Goal: Communication & Community: Connect with others

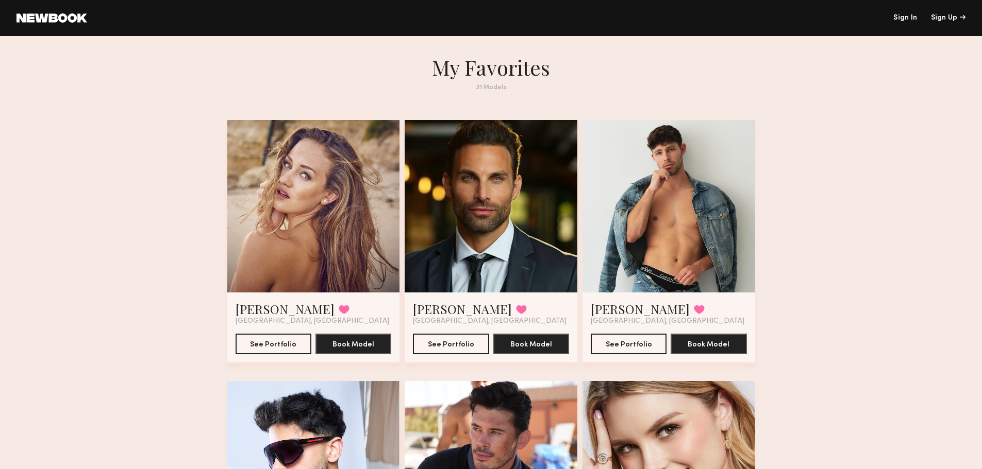
click at [906, 18] on link "Sign In" at bounding box center [905, 17] width 24 height 7
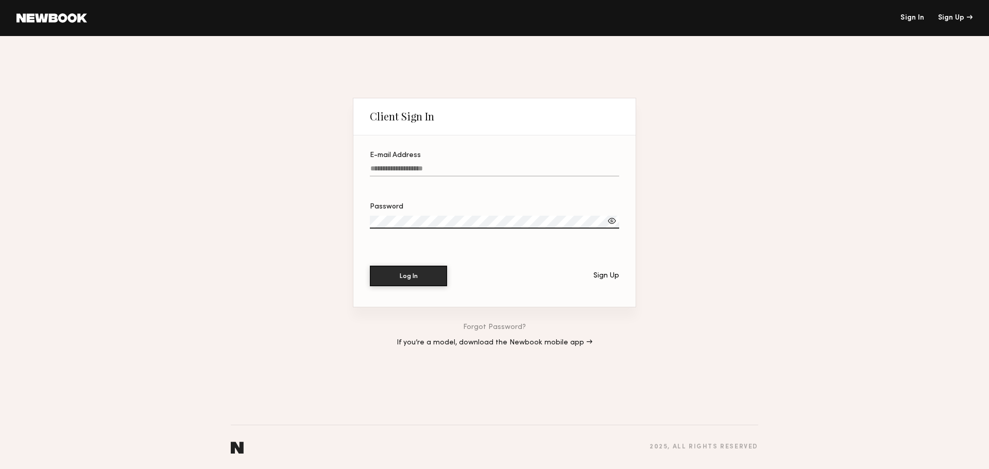
type input "**********"
click at [419, 273] on button "Log In" at bounding box center [408, 275] width 77 height 21
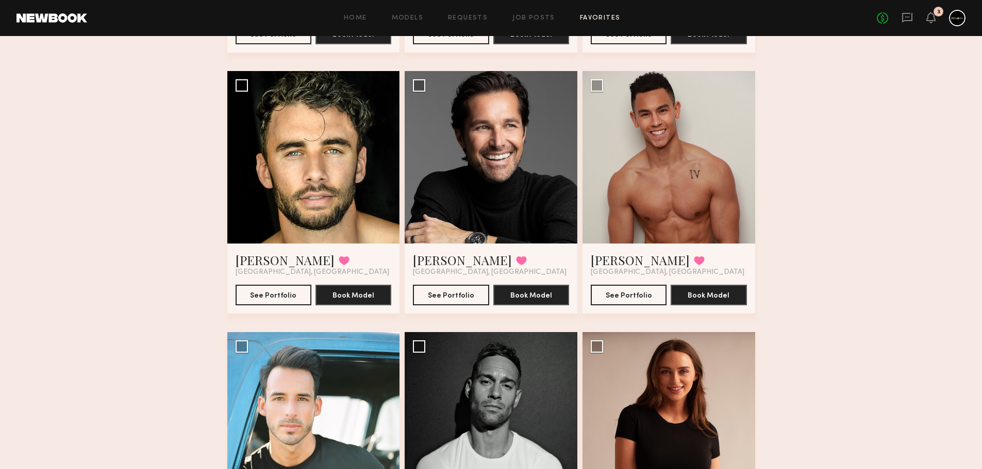
scroll to position [825, 0]
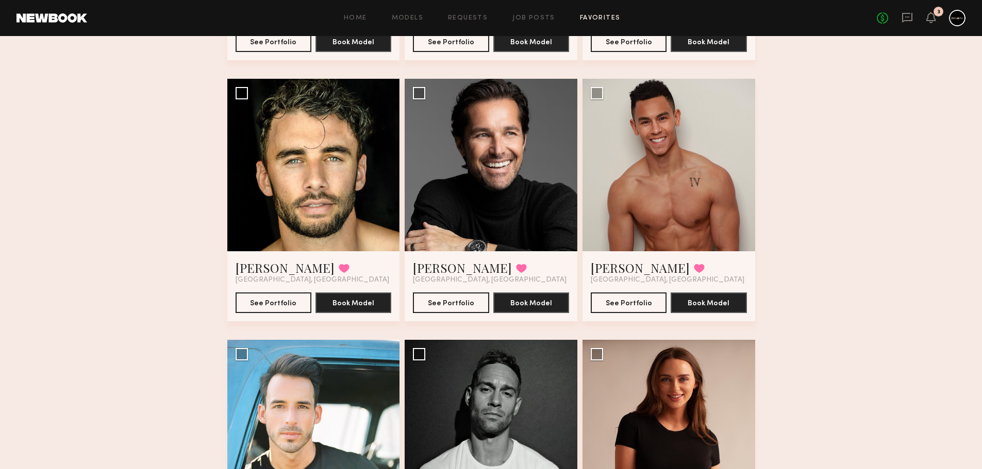
drag, startPoint x: 681, startPoint y: 161, endPoint x: 616, endPoint y: 275, distance: 130.6
drag, startPoint x: 616, startPoint y: 275, endPoint x: 605, endPoint y: 307, distance: 33.6
click at [605, 307] on button "See Portfolio" at bounding box center [629, 302] width 76 height 21
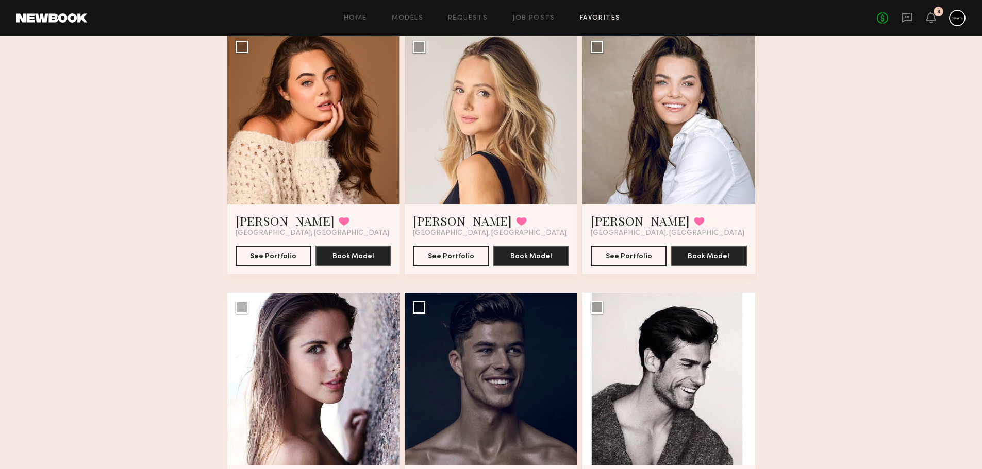
scroll to position [1826, 0]
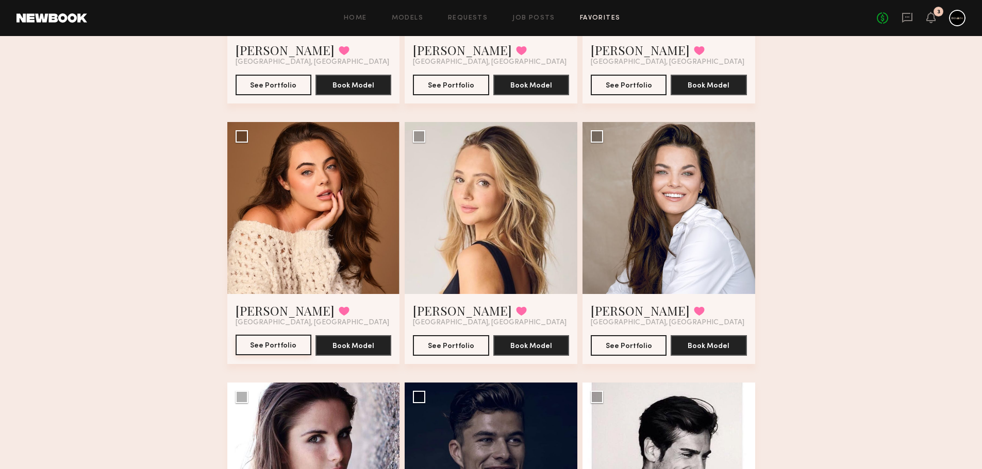
click at [276, 349] on button "See Portfolio" at bounding box center [273, 345] width 76 height 21
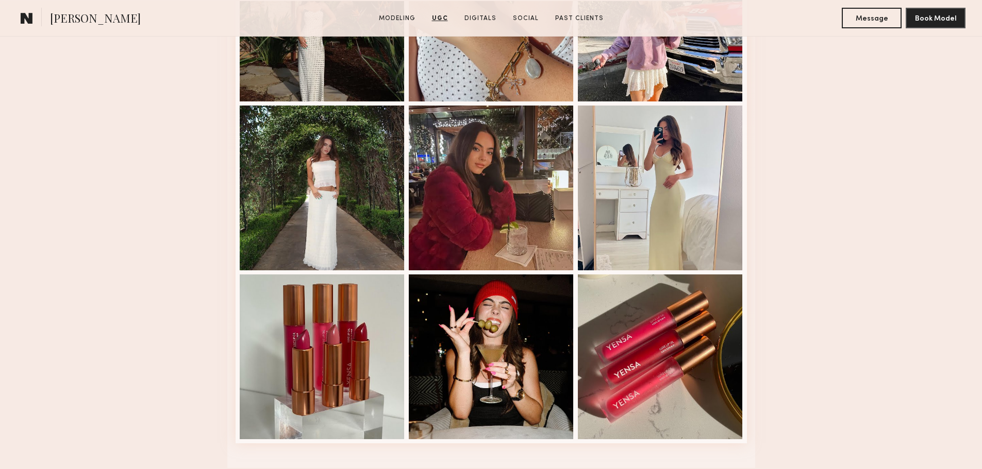
scroll to position [1597, 0]
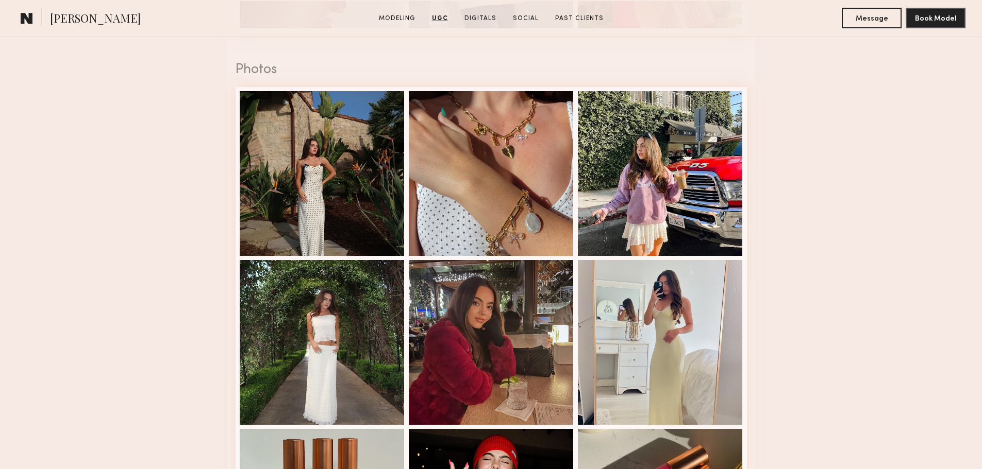
click at [534, 180] on div at bounding box center [491, 173] width 165 height 165
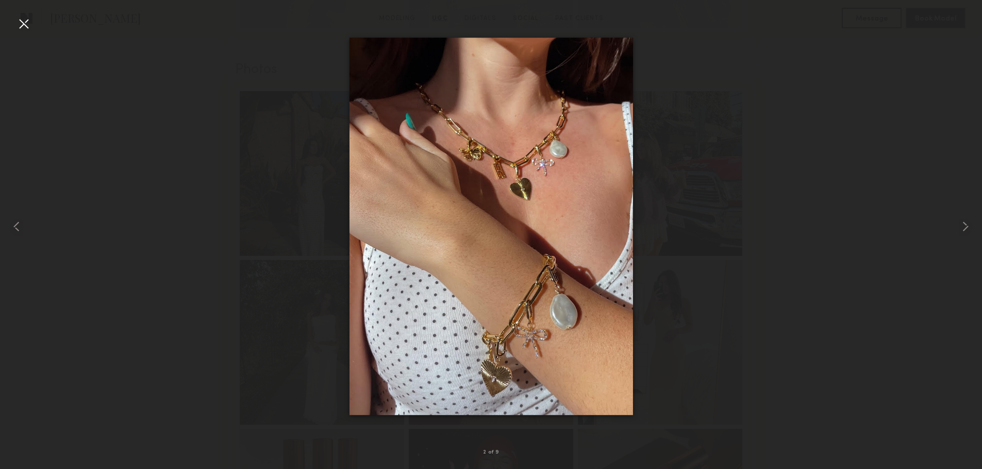
click at [25, 22] on div at bounding box center [23, 23] width 16 height 16
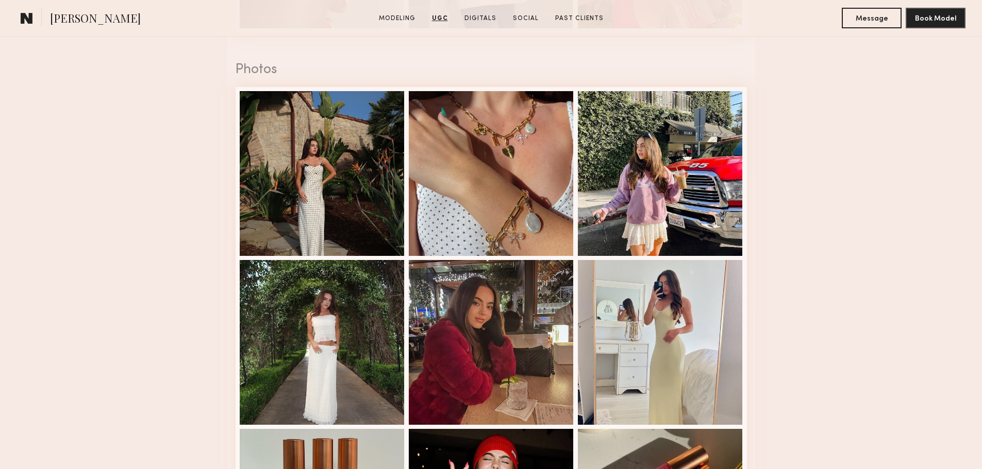
click at [496, 196] on div at bounding box center [491, 173] width 165 height 165
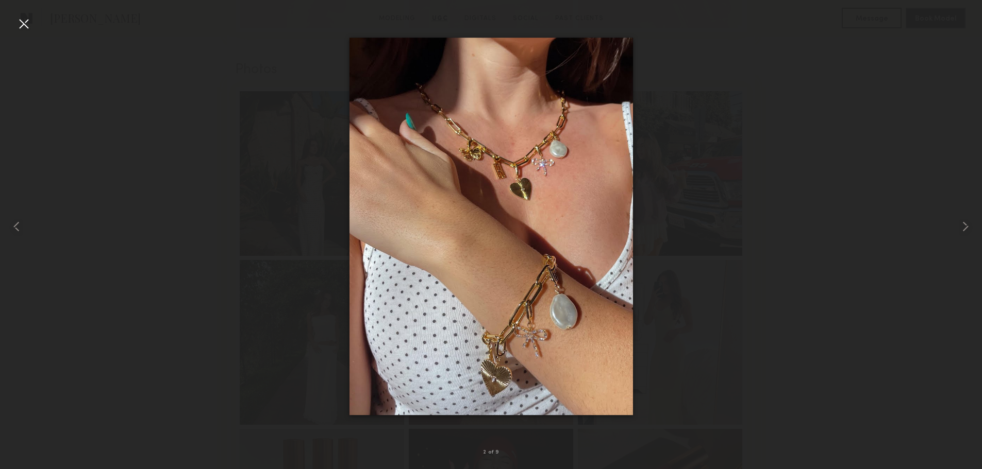
click at [33, 26] on div at bounding box center [19, 226] width 39 height 420
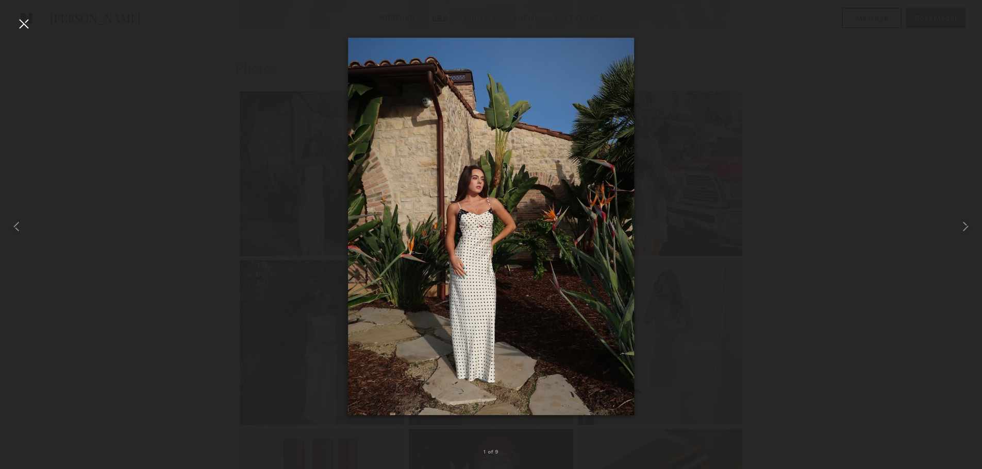
click at [27, 26] on div at bounding box center [23, 23] width 16 height 16
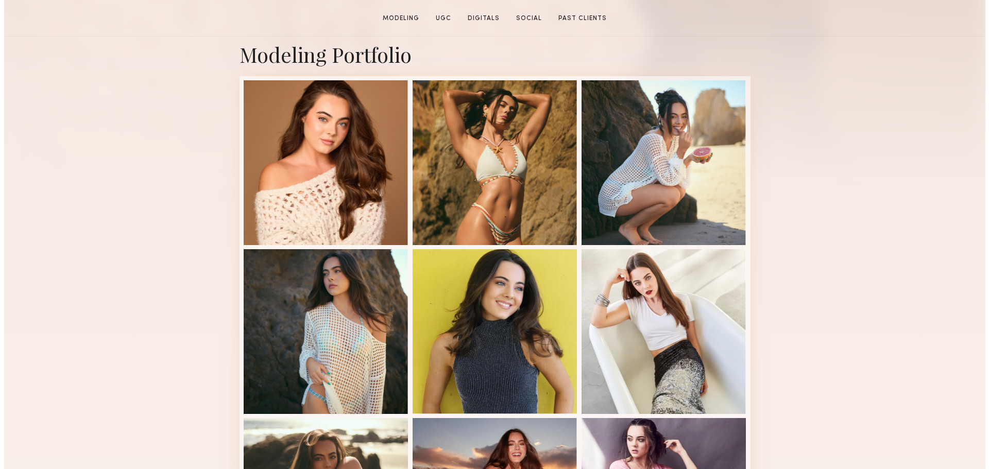
scroll to position [0, 0]
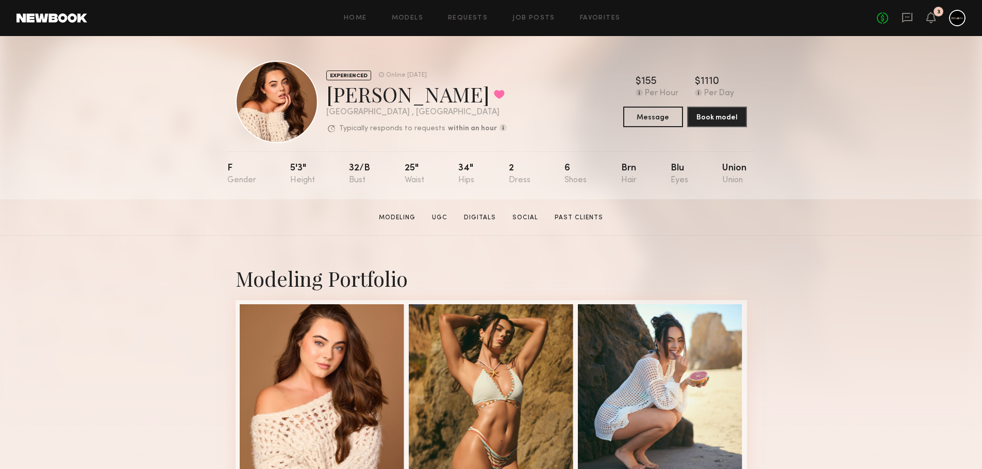
click at [402, 20] on link "Models" at bounding box center [407, 18] width 31 height 7
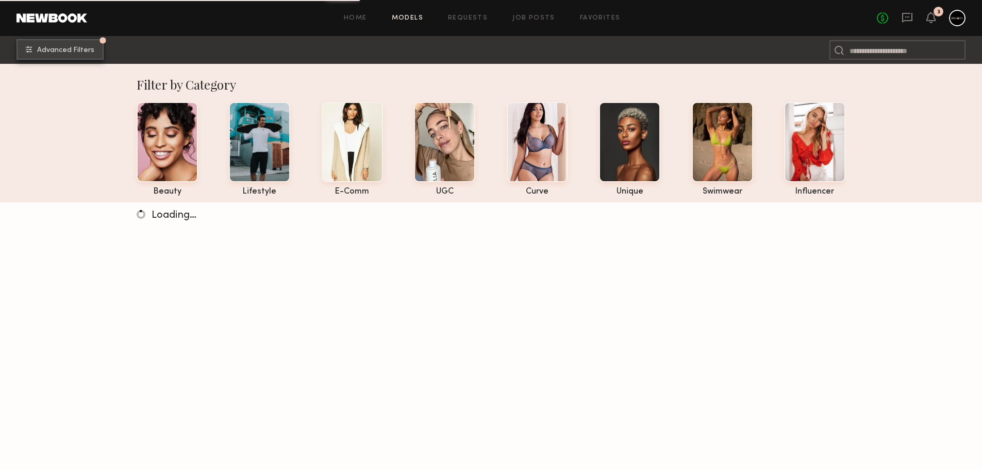
click at [61, 54] on span "Advanced Filters" at bounding box center [65, 50] width 57 height 7
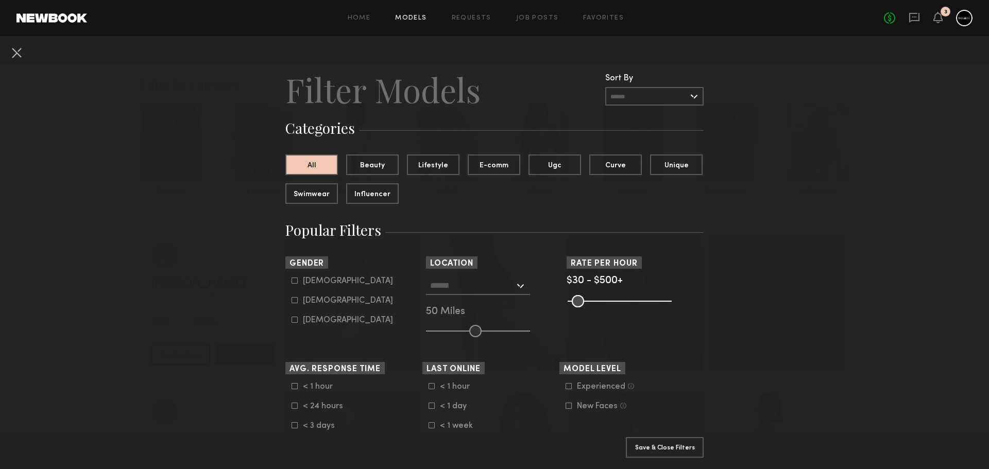
click at [630, 96] on input "text" at bounding box center [654, 96] width 98 height 19
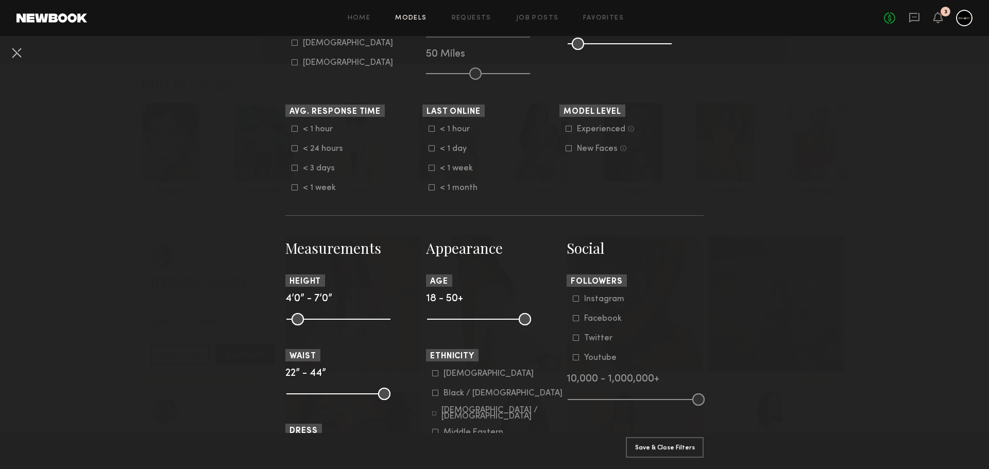
click at [768, 131] on nb-browse-filters "Clear All Filter Models Filter Models Sort By Clear Rate LOW TO HIGH HIGH TO LO…" at bounding box center [494, 441] width 989 height 1327
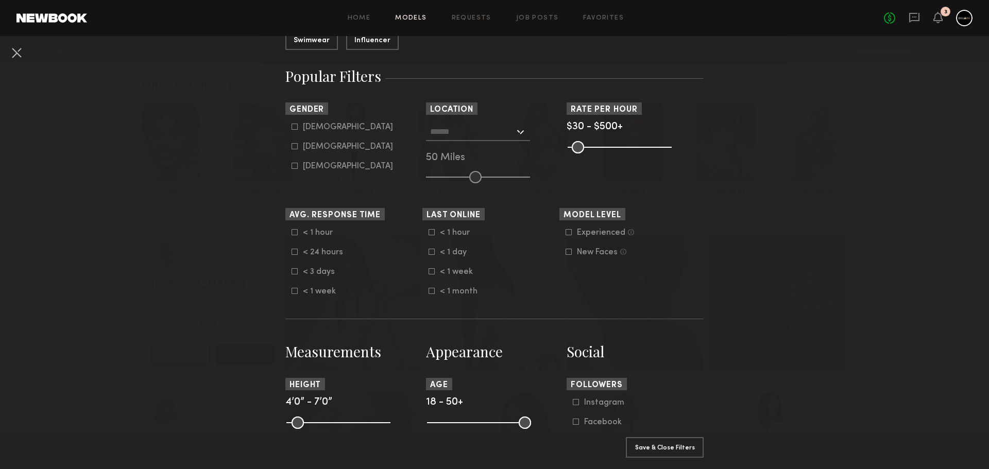
scroll to position [52, 0]
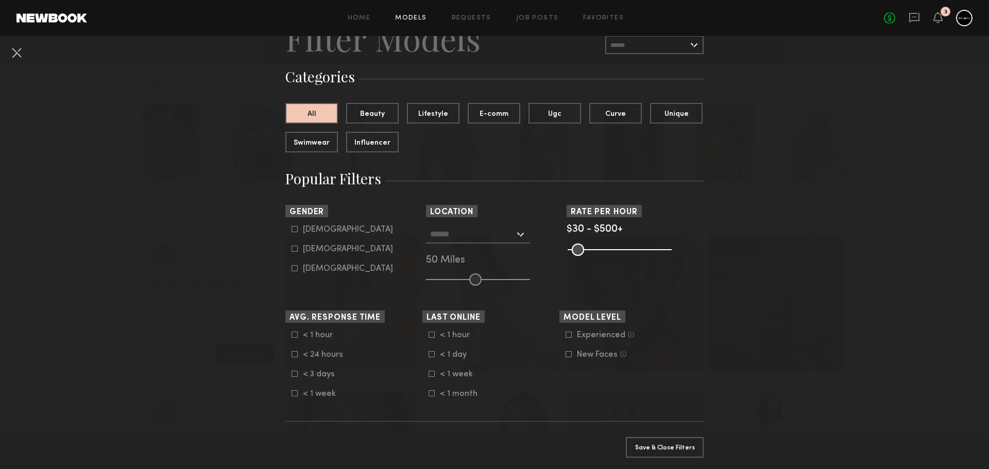
click at [294, 247] on label "Female" at bounding box center [343, 249] width 102 height 6
type input "**"
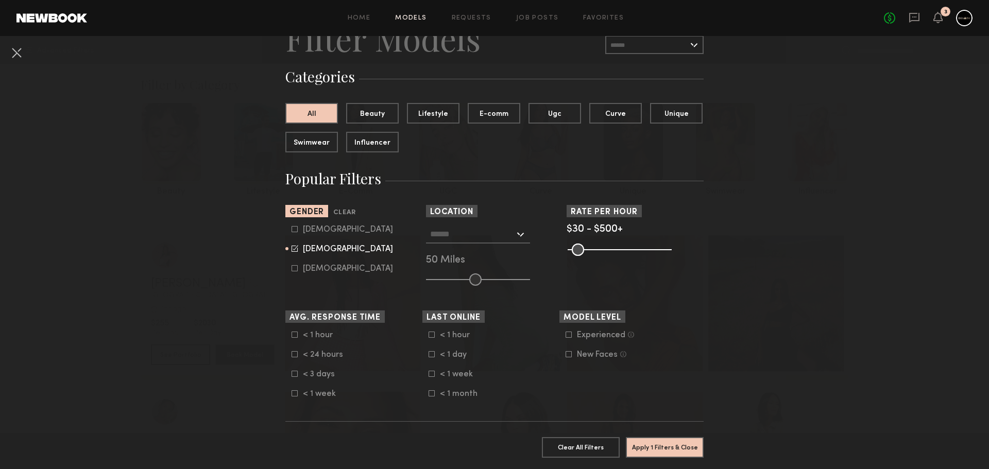
click at [474, 233] on input "text" at bounding box center [472, 234] width 85 height 18
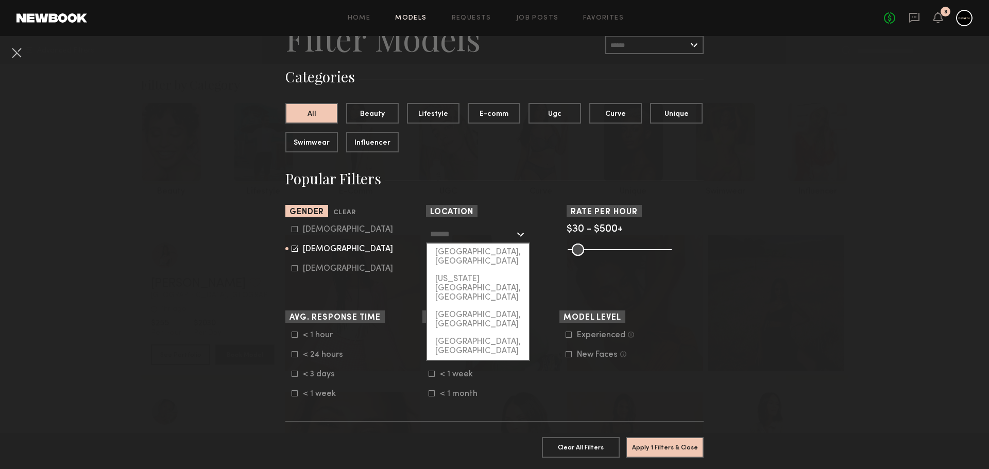
click at [474, 251] on div "[GEOGRAPHIC_DATA], [GEOGRAPHIC_DATA]" at bounding box center [478, 257] width 102 height 27
type input "**********"
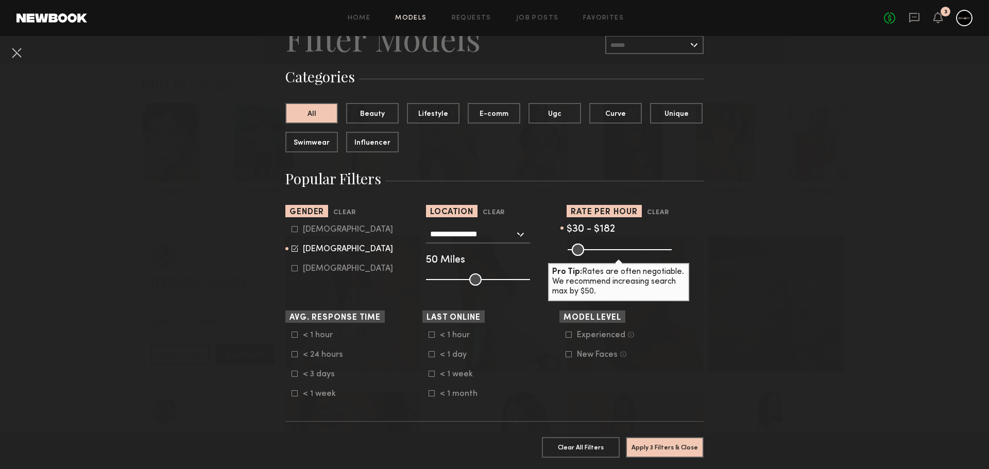
drag, startPoint x: 664, startPoint y: 253, endPoint x: 600, endPoint y: 249, distance: 64.0
type input "***"
click at [600, 249] on input "range" at bounding box center [620, 250] width 104 height 12
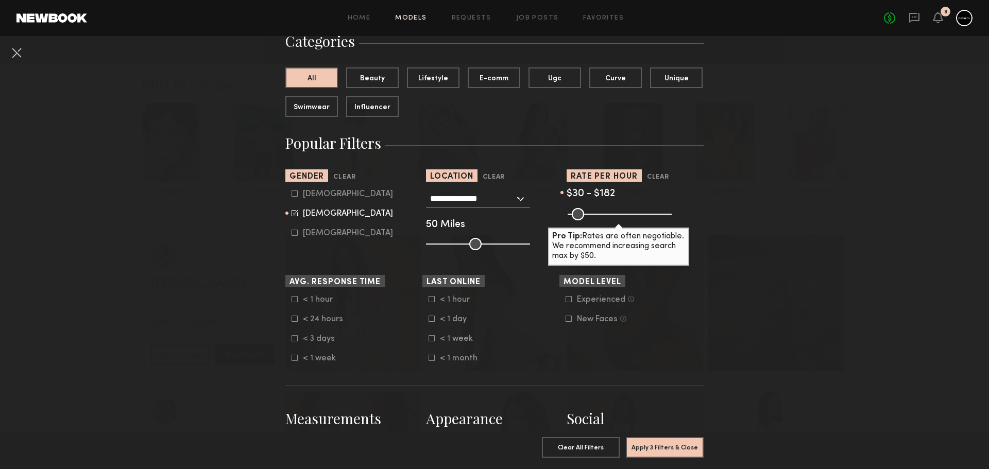
scroll to position [103, 0]
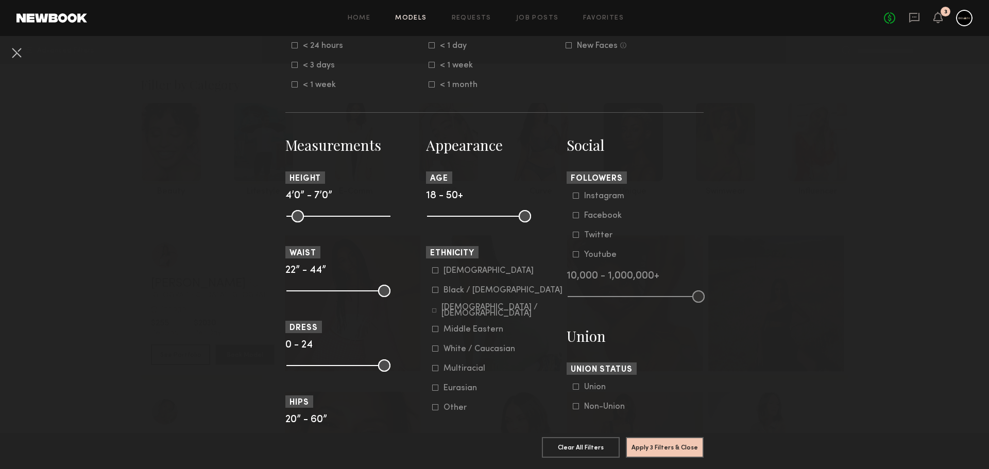
scroll to position [412, 0]
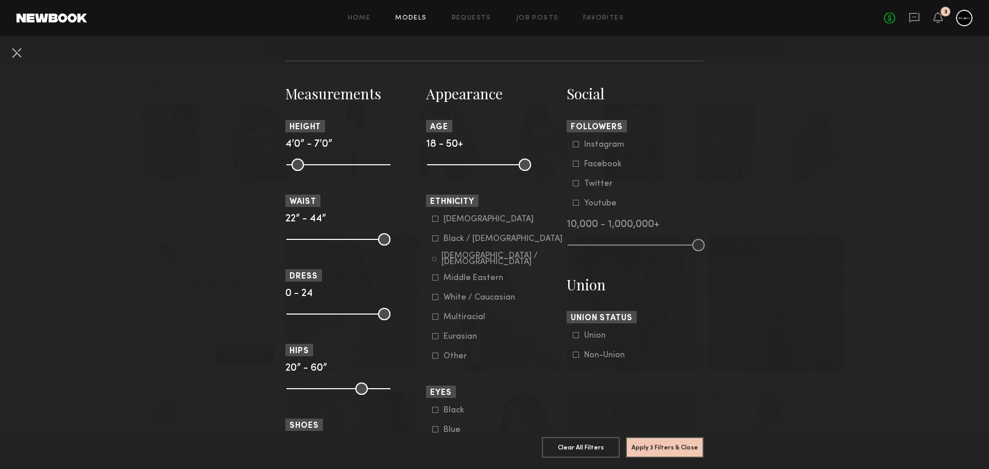
click at [433, 297] on icon at bounding box center [435, 297] width 6 height 6
drag, startPoint x: 523, startPoint y: 161, endPoint x: 493, endPoint y: 165, distance: 30.2
type input "**"
click at [493, 165] on input "range" at bounding box center [479, 165] width 104 height 12
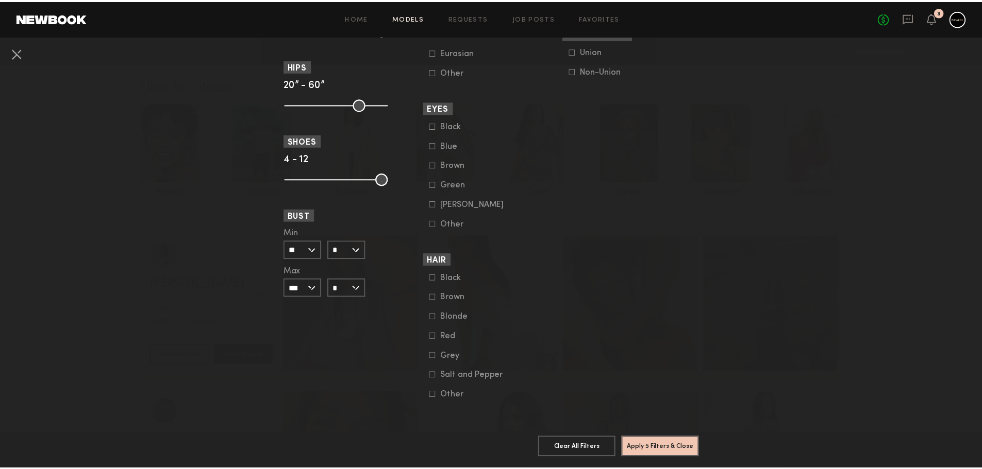
scroll to position [704, 0]
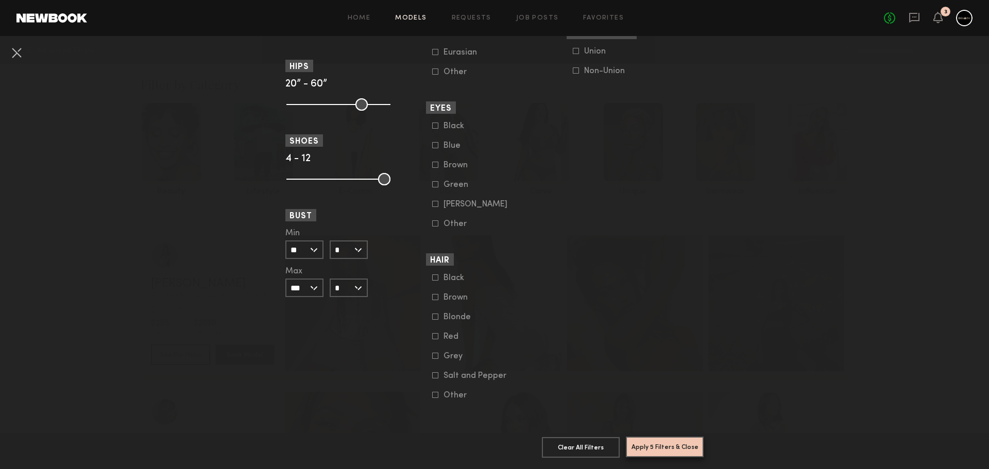
click at [676, 438] on button "Apply 5 Filters & Close" at bounding box center [665, 447] width 78 height 21
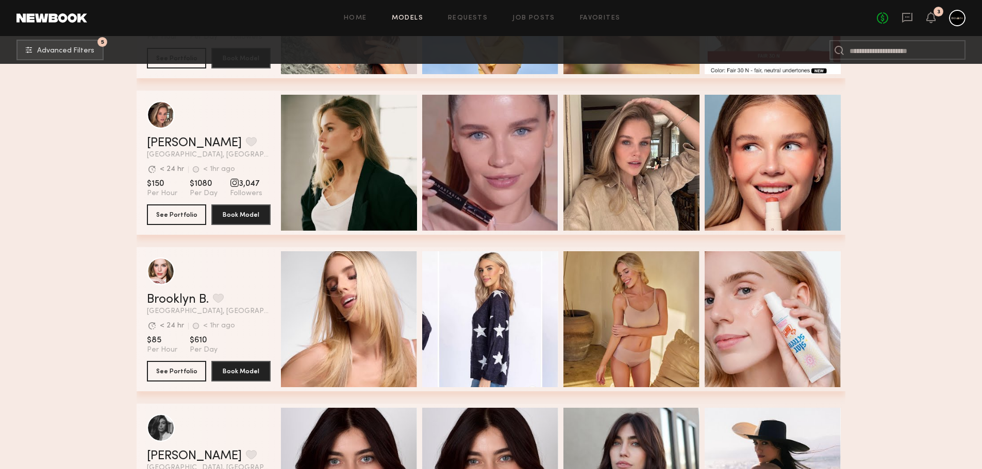
scroll to position [6111, 0]
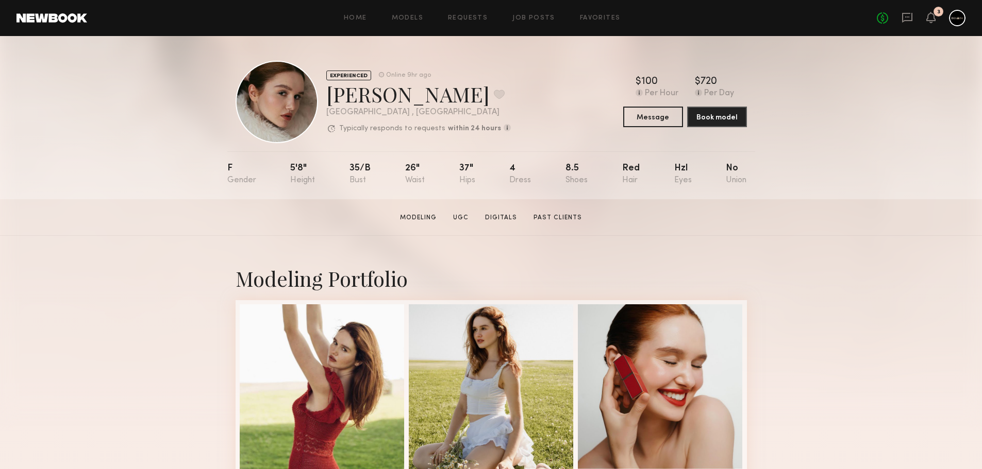
click at [288, 106] on div at bounding box center [276, 102] width 82 height 82
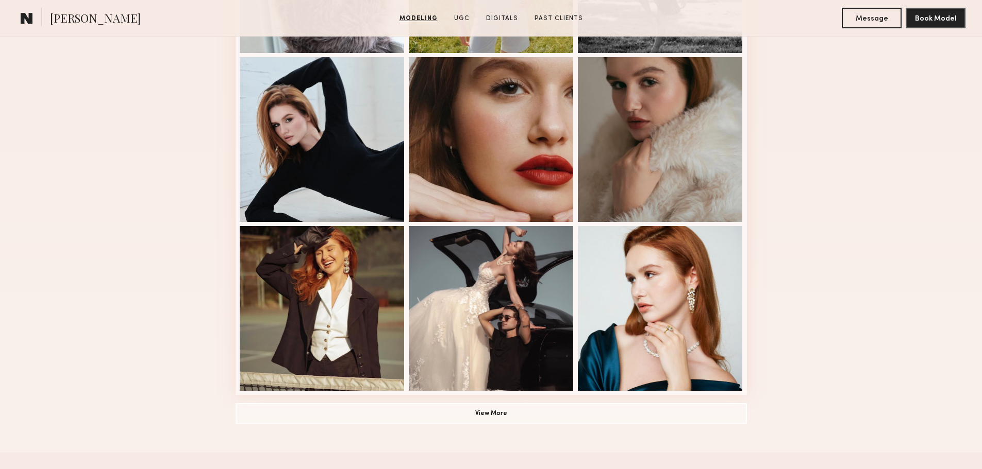
scroll to position [567, 0]
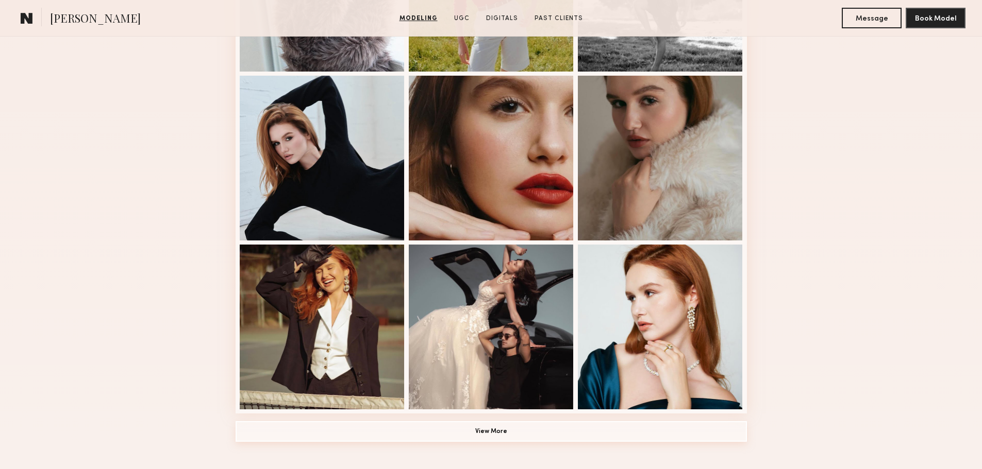
click at [489, 438] on button "View More" at bounding box center [490, 432] width 511 height 21
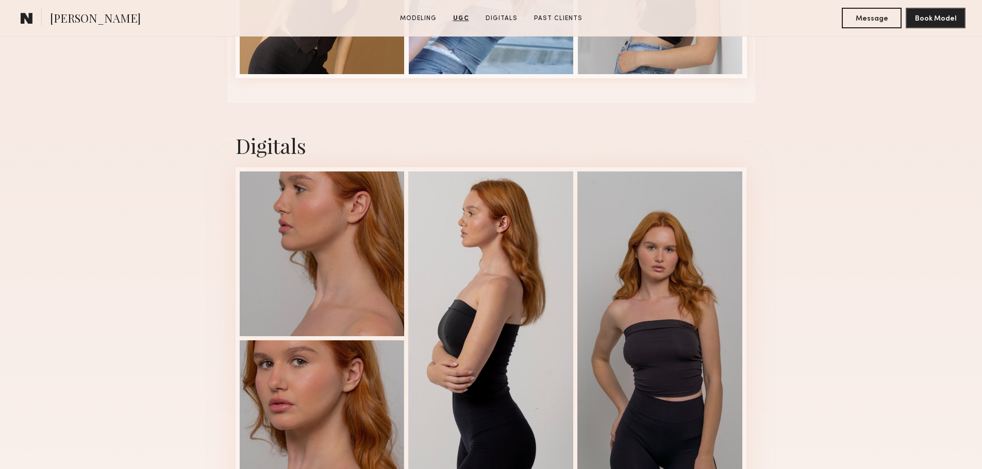
scroll to position [2731, 0]
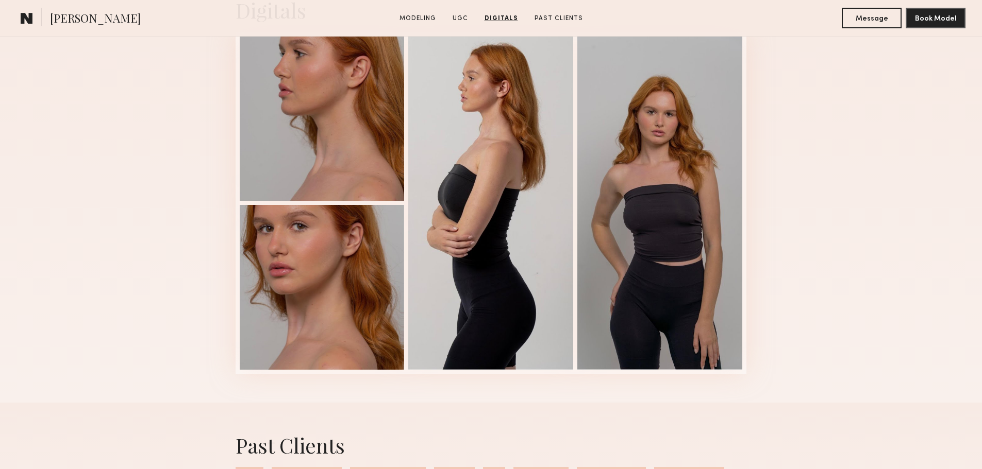
click at [291, 308] on div at bounding box center [322, 287] width 165 height 165
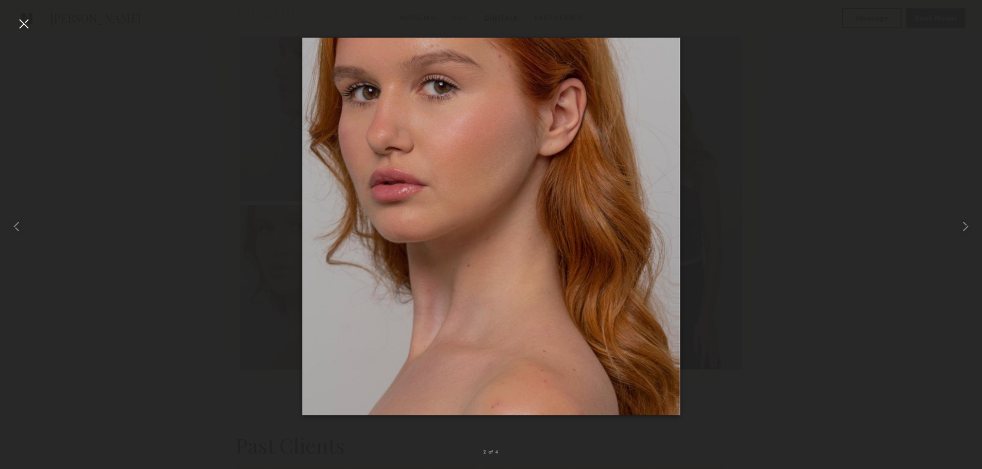
click at [23, 21] on div at bounding box center [23, 23] width 16 height 16
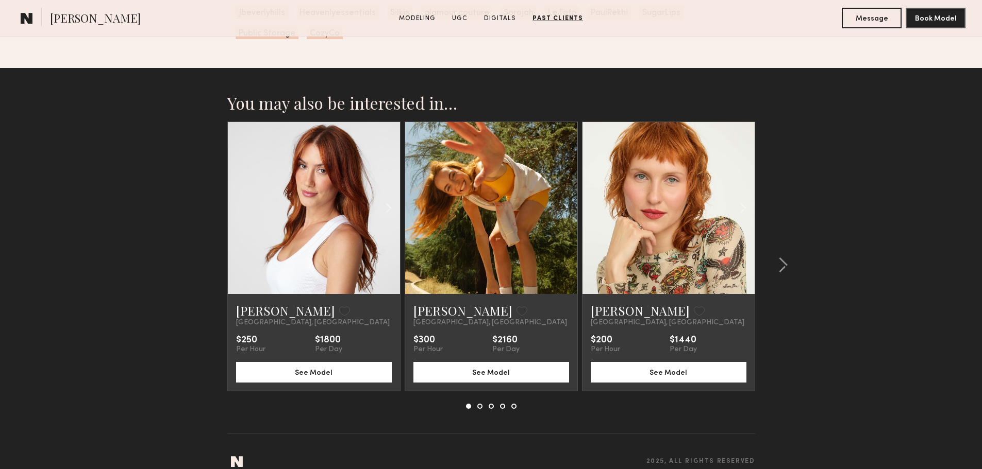
scroll to position [3218, 0]
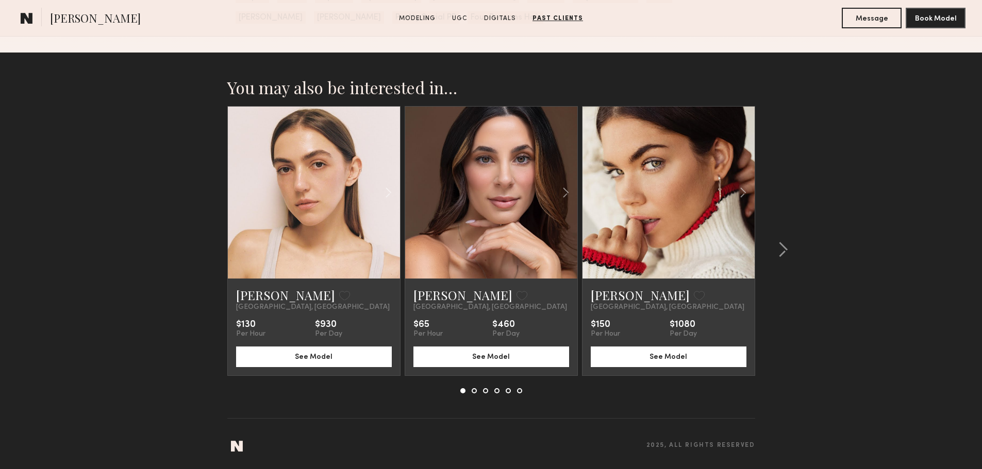
scroll to position [2232, 0]
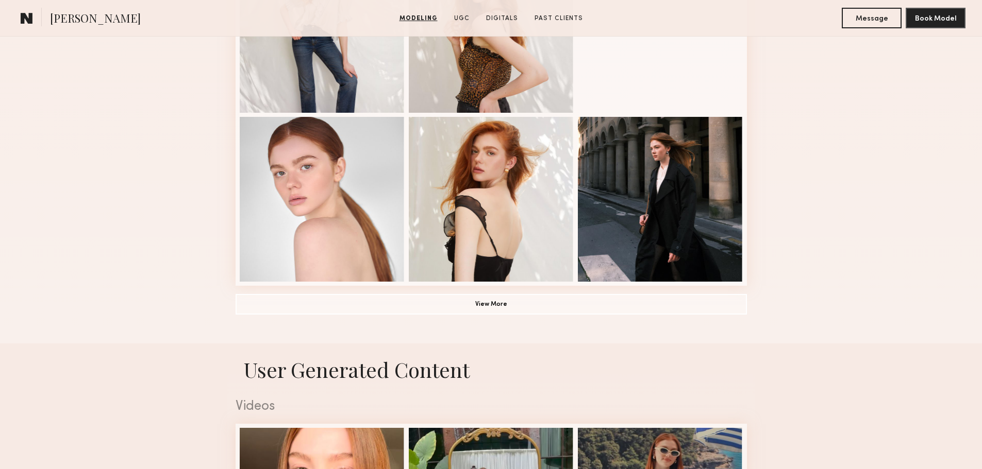
scroll to position [600, 0]
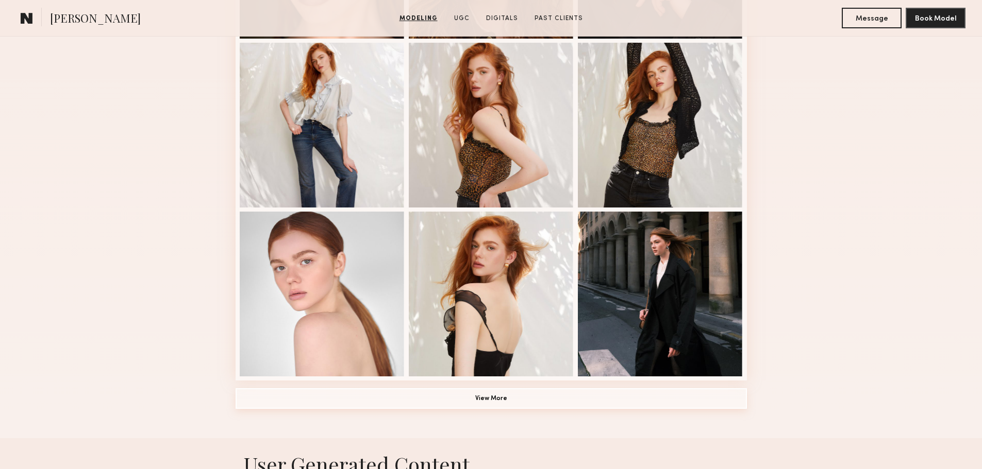
click at [494, 396] on button "View More" at bounding box center [490, 399] width 511 height 21
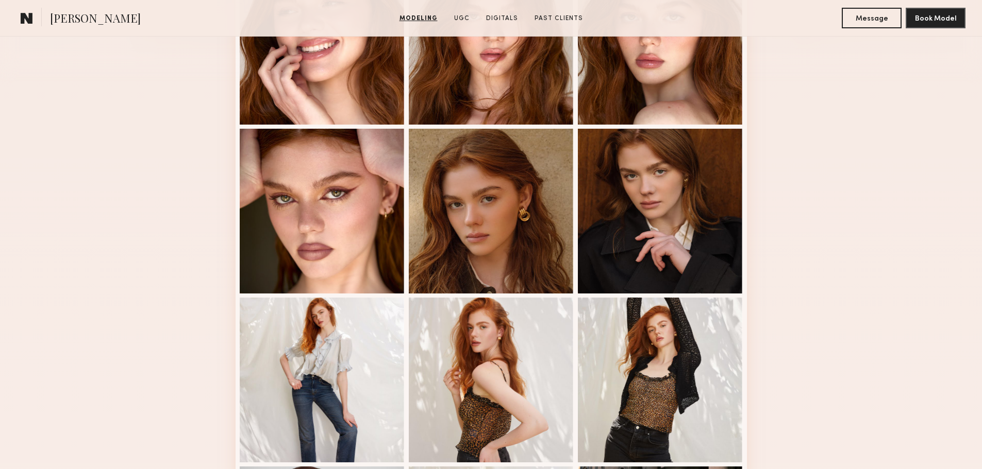
scroll to position [291, 0]
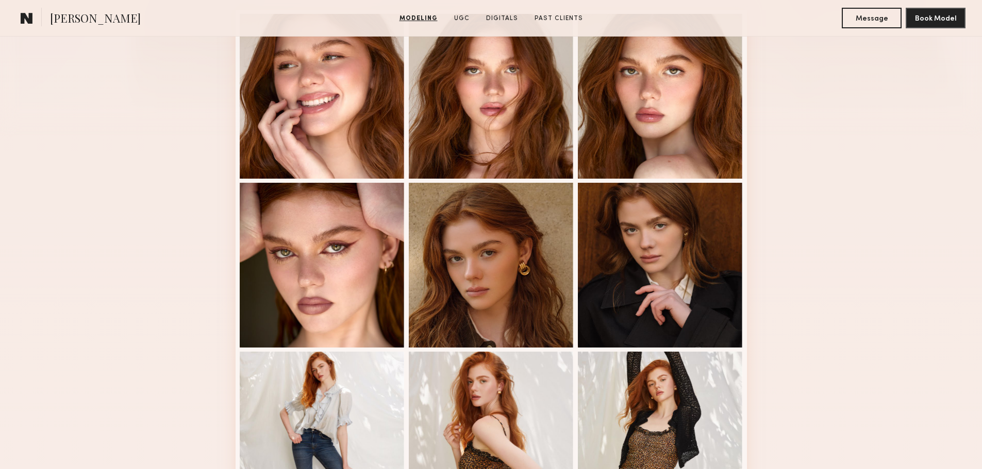
click at [525, 273] on div at bounding box center [491, 265] width 165 height 165
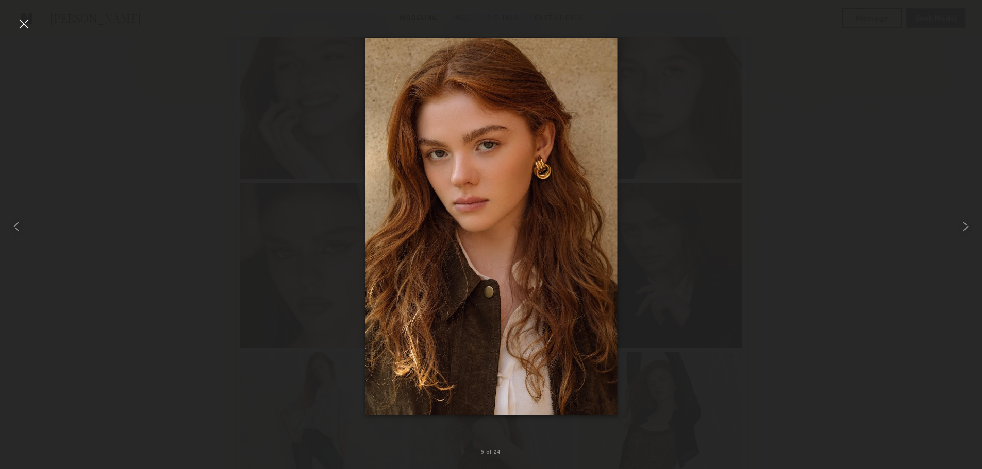
click at [24, 21] on div at bounding box center [23, 23] width 16 height 16
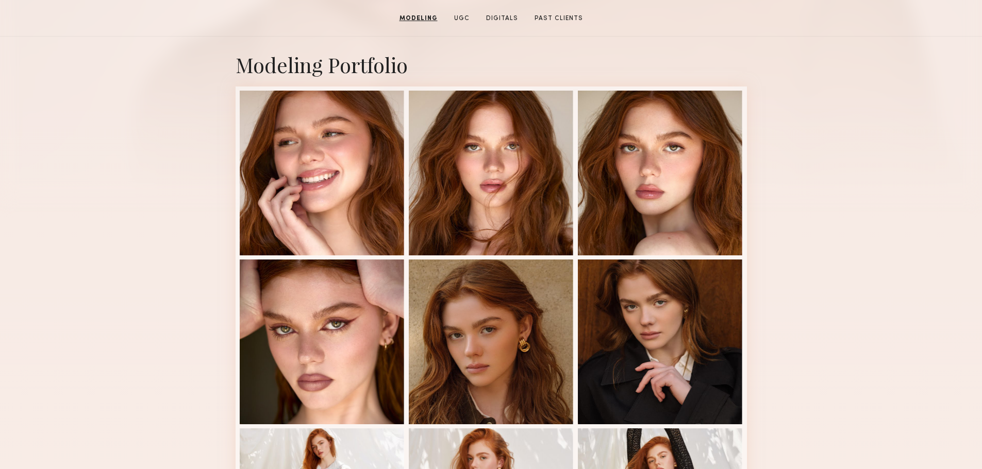
scroll to position [136, 0]
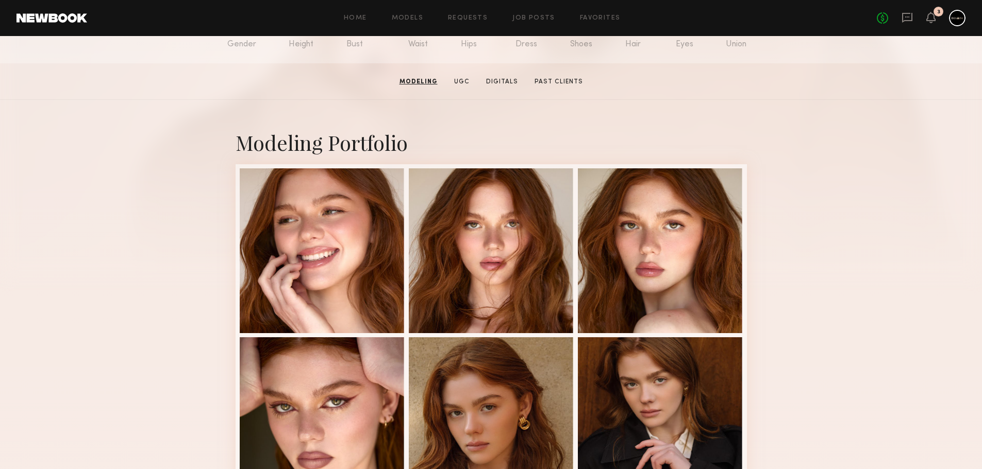
click at [510, 259] on div at bounding box center [491, 251] width 165 height 165
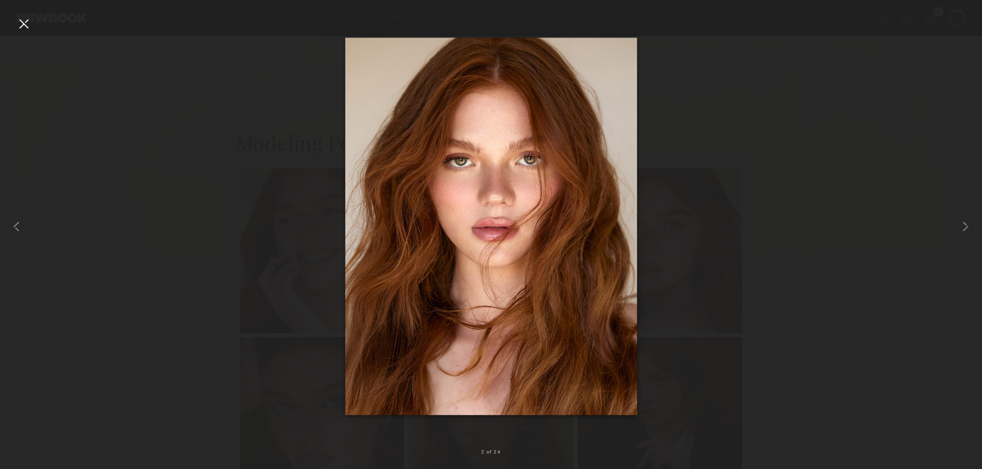
click at [29, 21] on div at bounding box center [23, 23] width 16 height 16
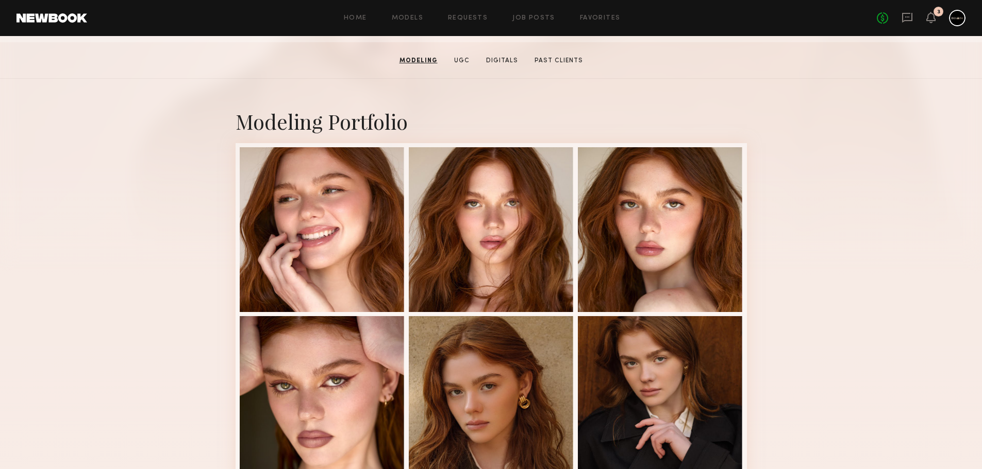
scroll to position [342, 0]
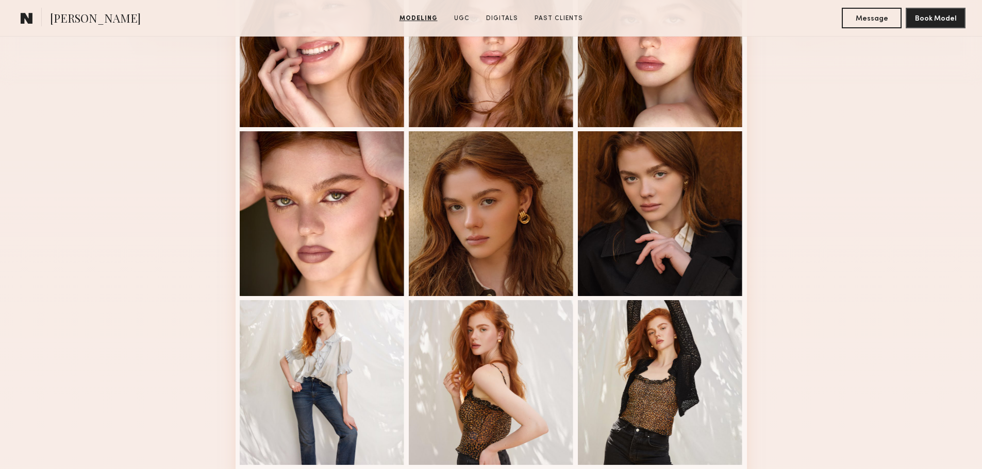
click at [648, 224] on div at bounding box center [660, 213] width 165 height 165
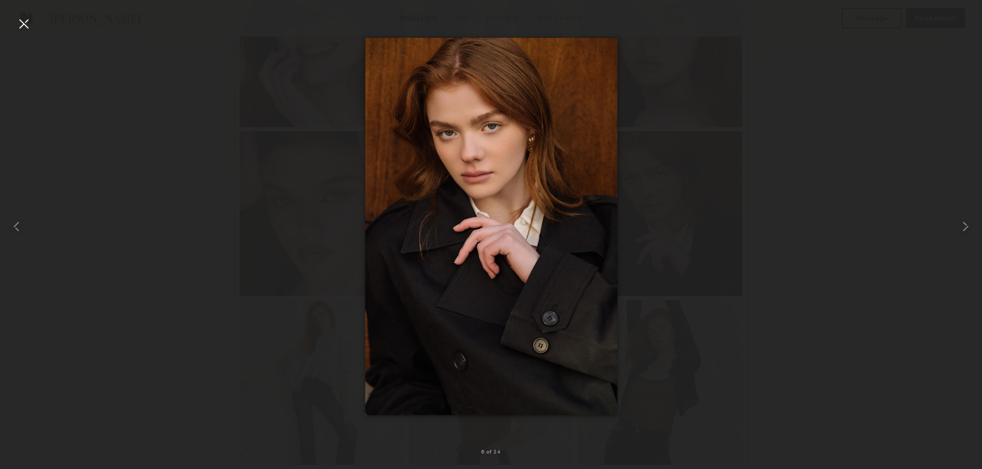
click at [37, 28] on div at bounding box center [19, 226] width 39 height 420
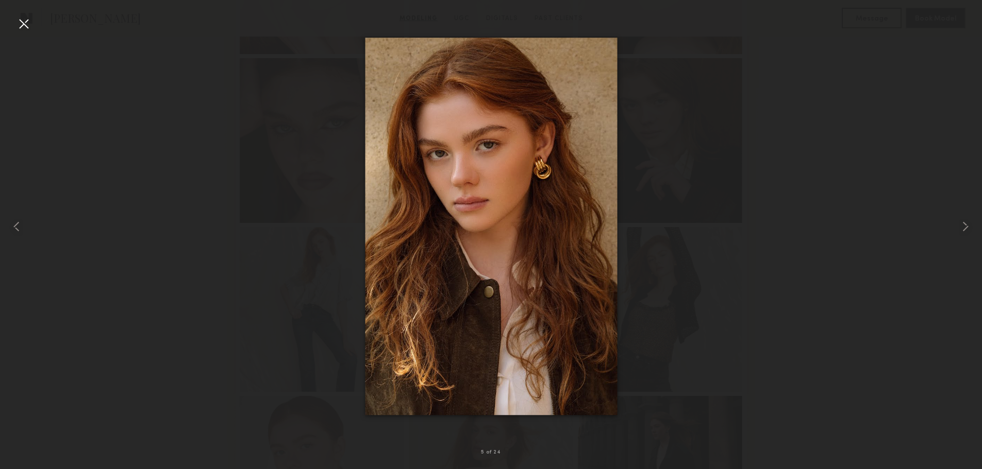
scroll to position [600, 0]
drag, startPoint x: 32, startPoint y: 23, endPoint x: 84, endPoint y: 2, distance: 56.0
click at [35, 20] on div at bounding box center [19, 226] width 39 height 420
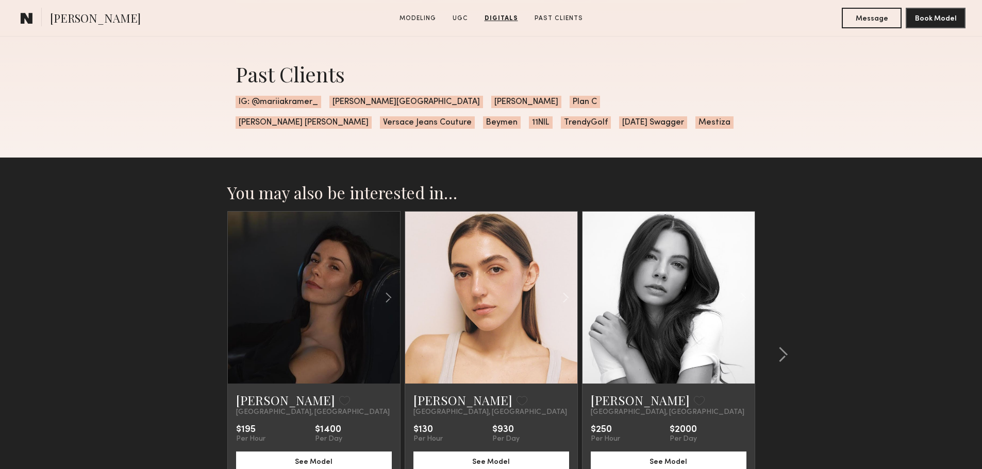
scroll to position [1850, 0]
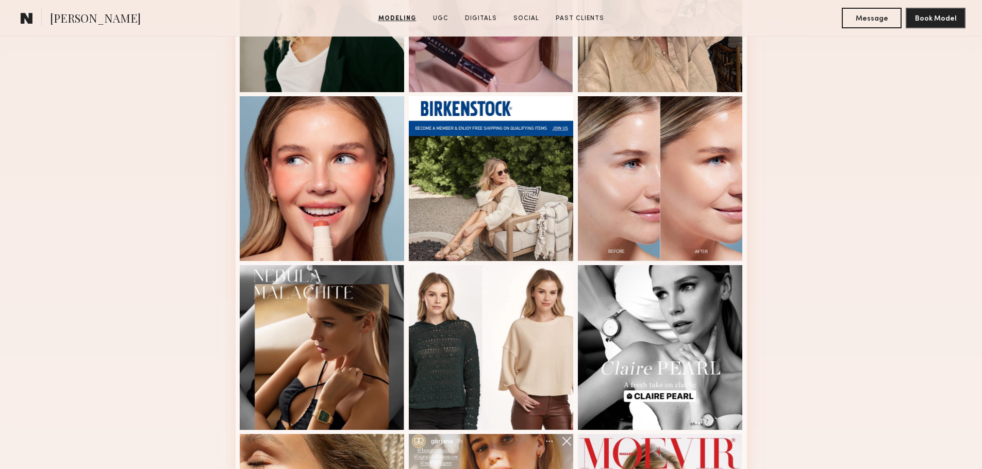
scroll to position [515, 0]
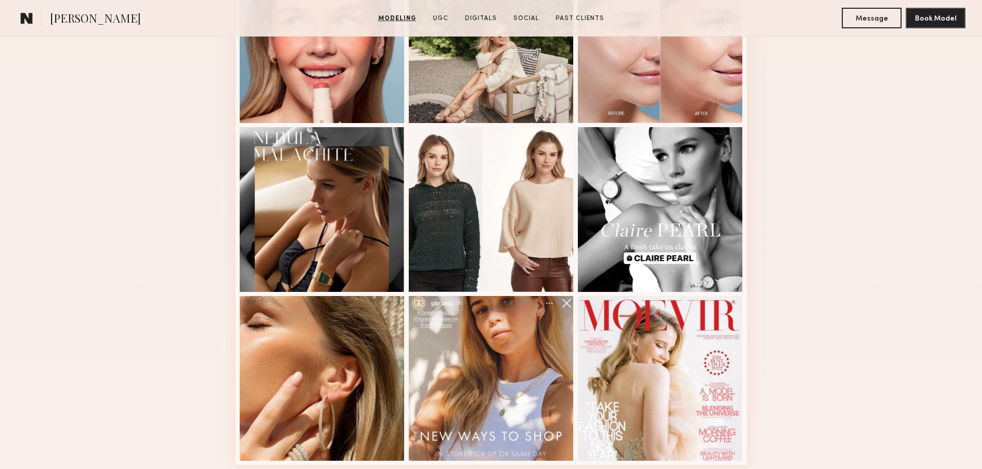
click at [511, 199] on div at bounding box center [491, 209] width 165 height 165
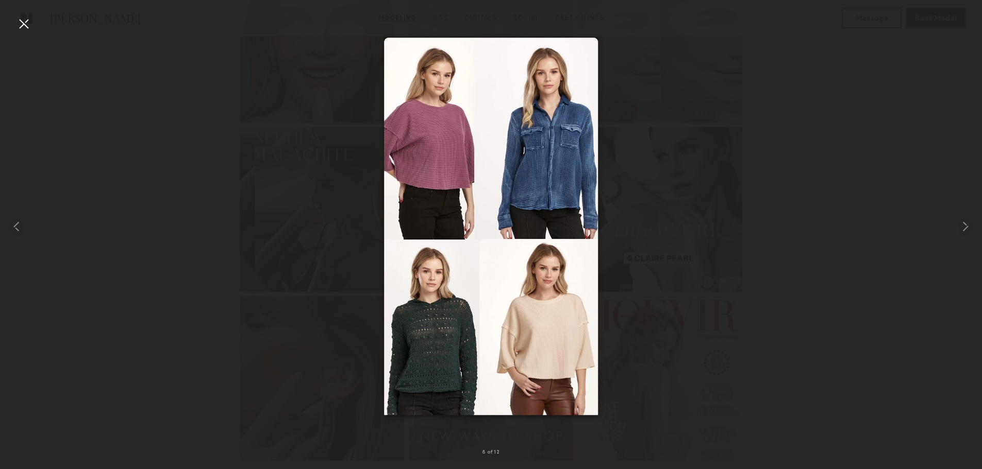
click at [25, 25] on div at bounding box center [23, 23] width 16 height 16
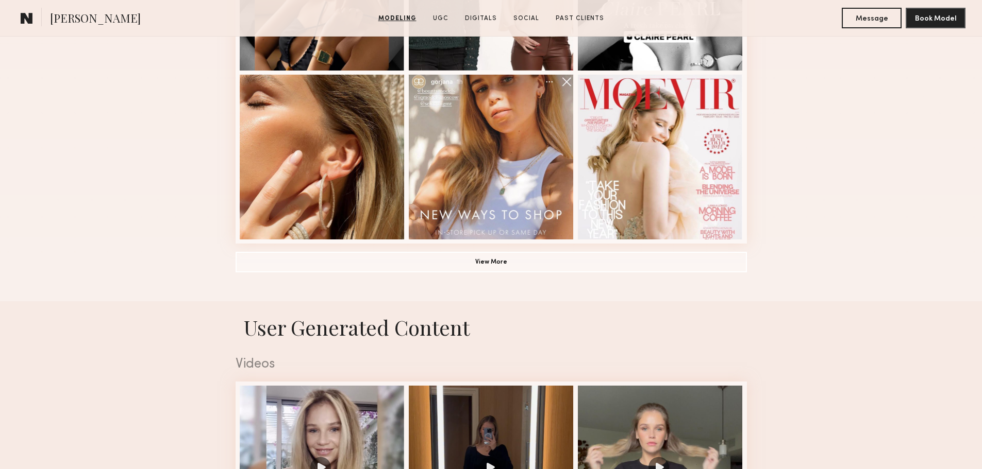
scroll to position [670, 0]
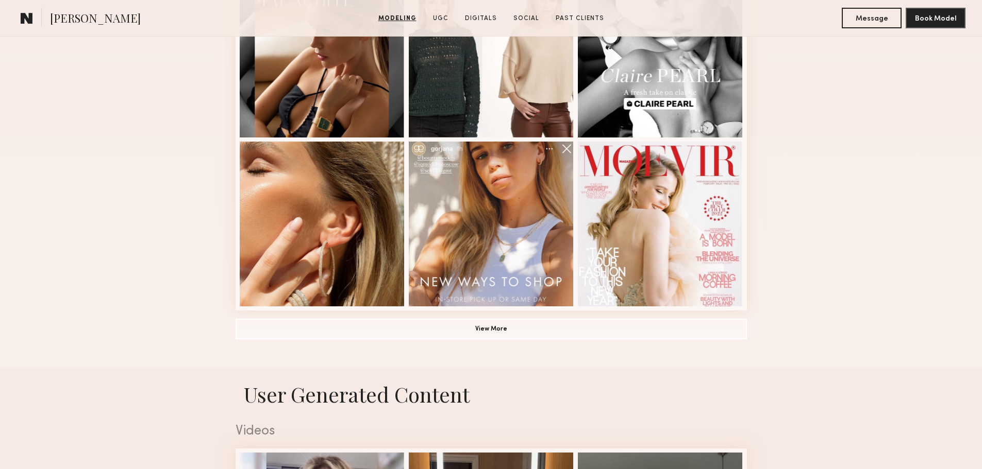
click at [480, 221] on div at bounding box center [491, 224] width 165 height 165
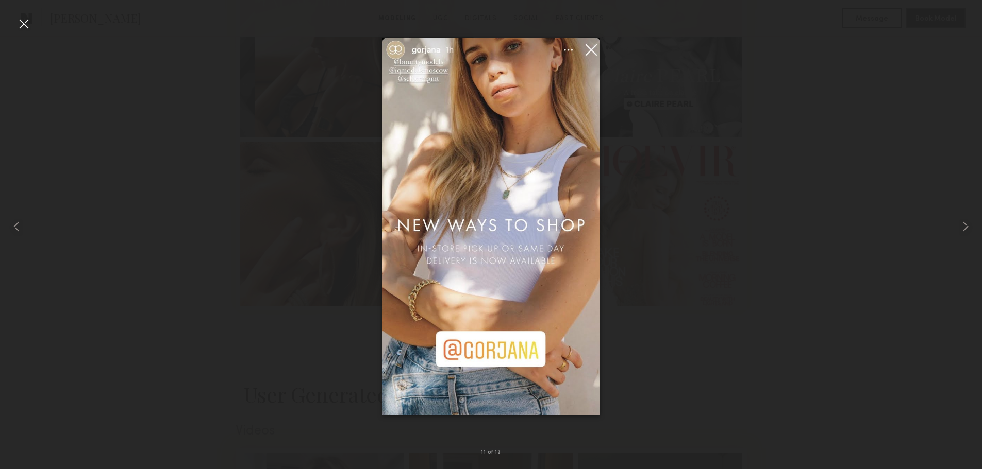
click at [28, 17] on div at bounding box center [23, 23] width 16 height 16
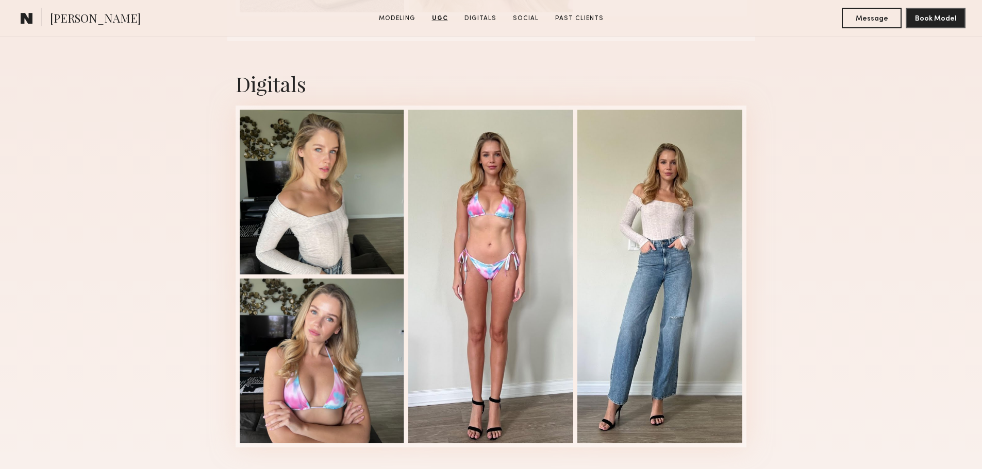
scroll to position [2216, 0]
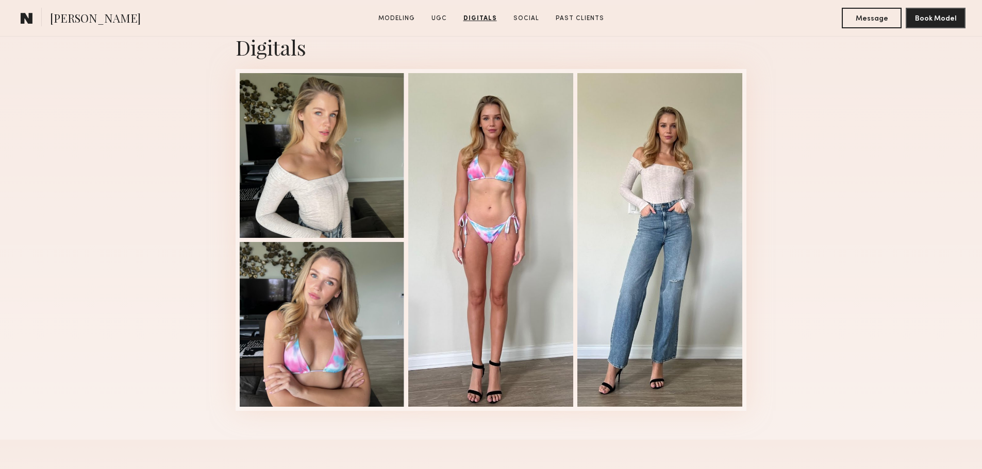
click at [667, 222] on div at bounding box center [659, 240] width 165 height 334
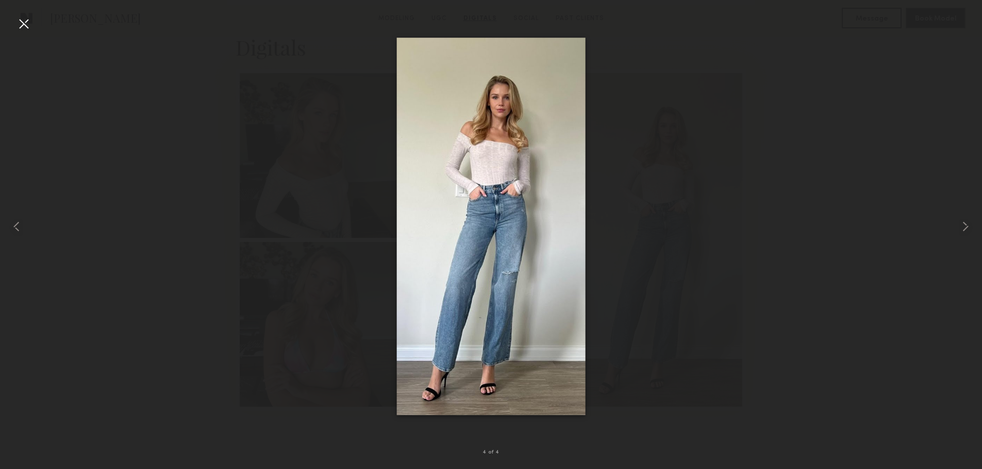
click at [28, 22] on div at bounding box center [23, 23] width 16 height 16
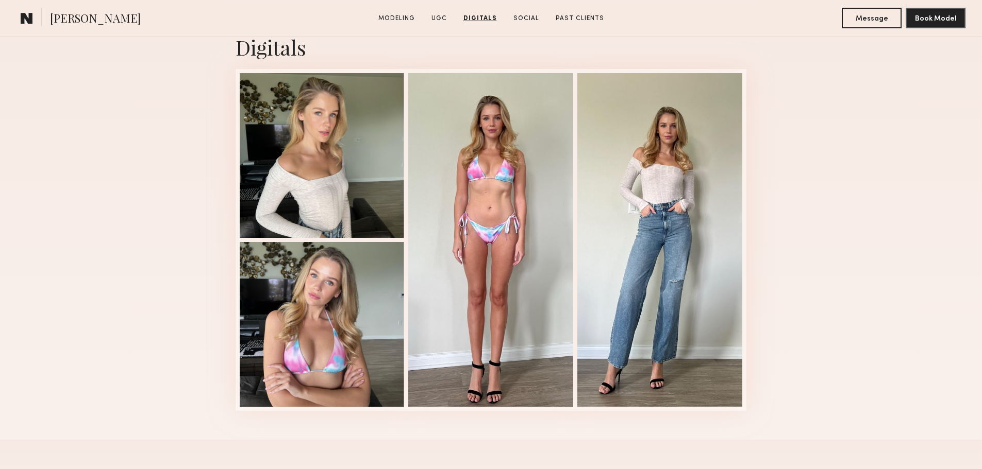
click at [317, 205] on div at bounding box center [322, 155] width 165 height 165
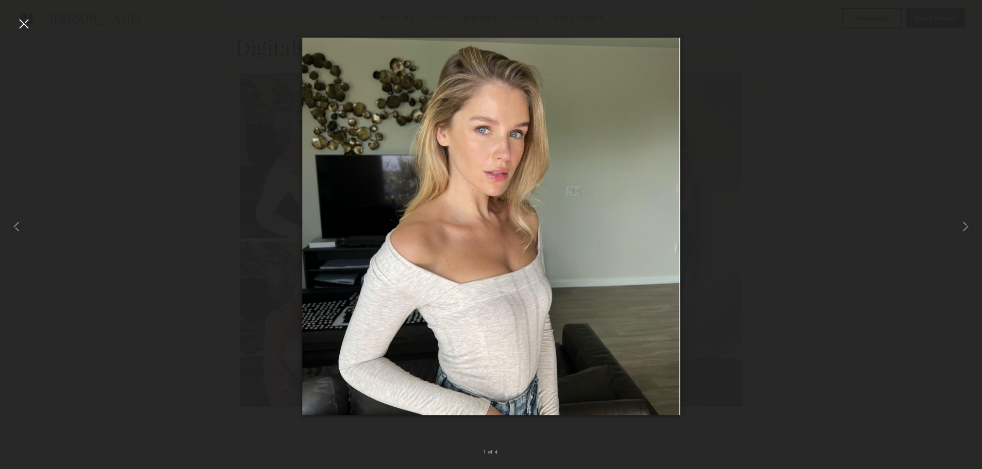
click at [27, 24] on div at bounding box center [23, 23] width 16 height 16
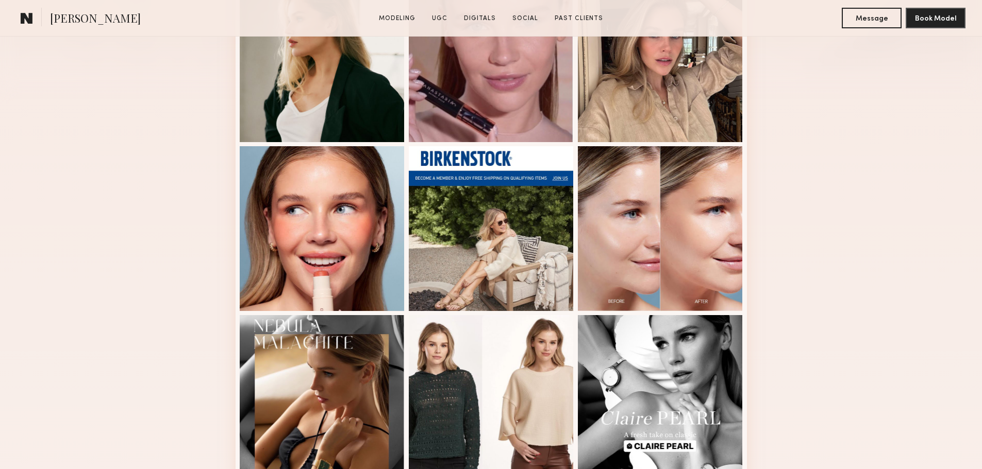
scroll to position [618, 0]
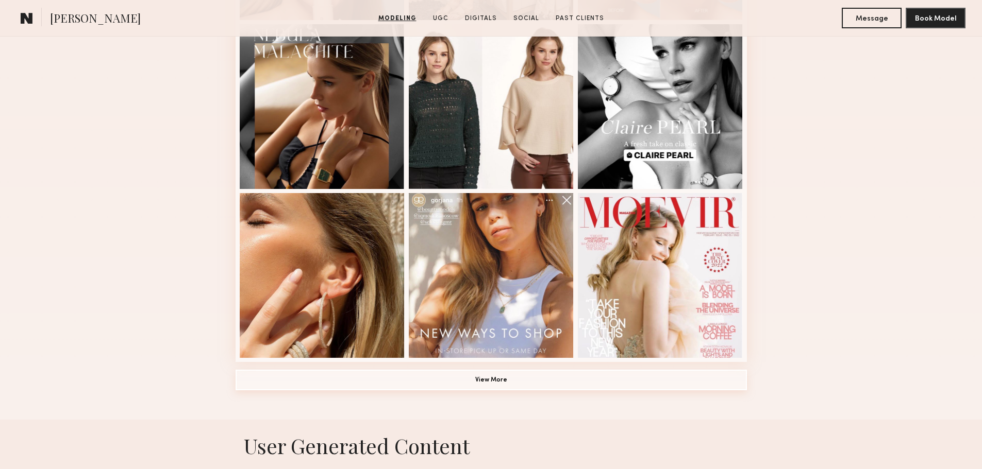
click at [538, 386] on button "View More" at bounding box center [490, 380] width 511 height 21
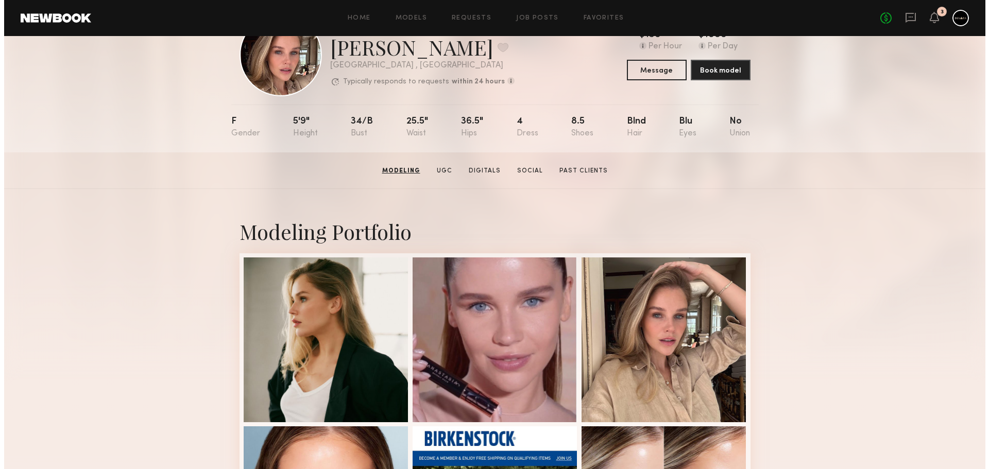
scroll to position [0, 0]
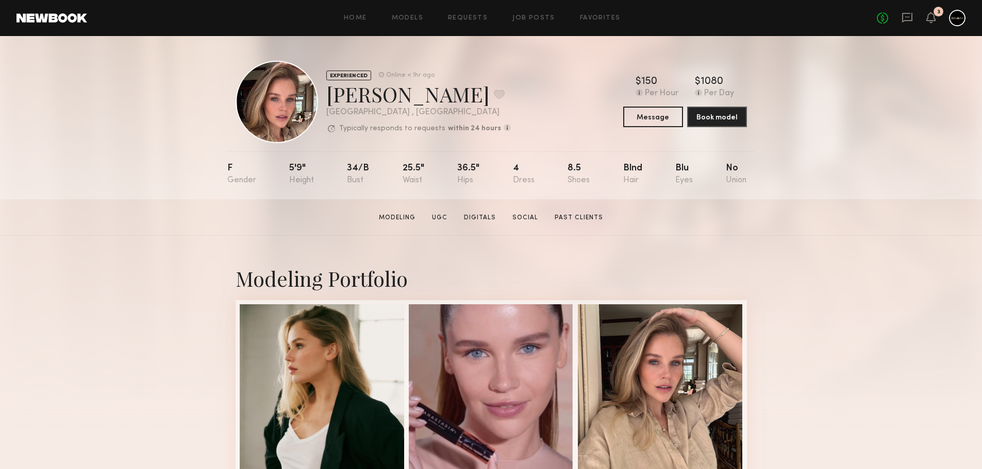
click at [910, 17] on icon at bounding box center [906, 17] width 11 height 11
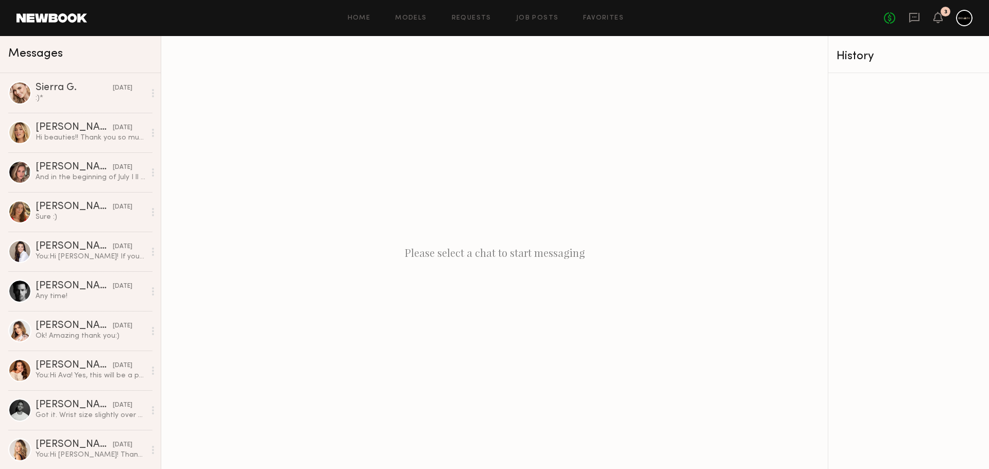
click at [78, 177] on div "And in the beginning of July I ll be in Paris , letting you know in case you wa…" at bounding box center [91, 178] width 110 height 10
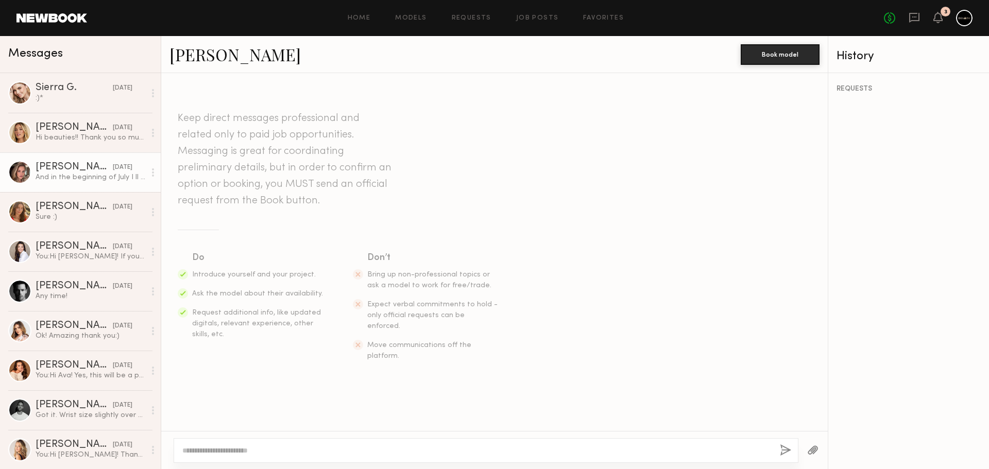
scroll to position [494, 0]
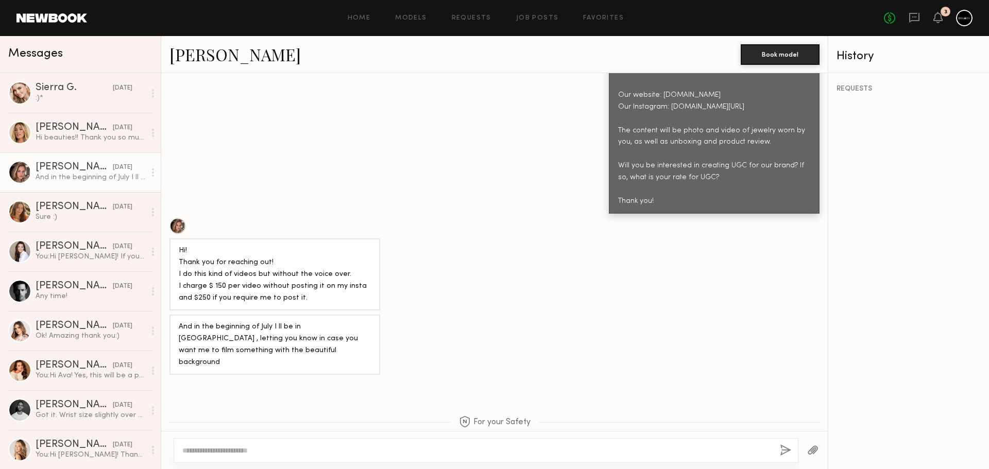
click at [113, 93] on div "08/04/2025" at bounding box center [123, 88] width 20 height 10
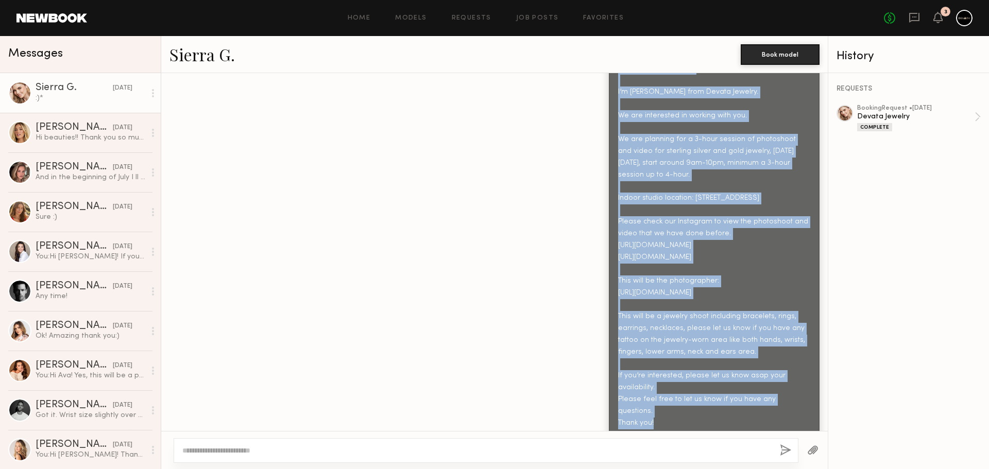
scroll to position [440, 0]
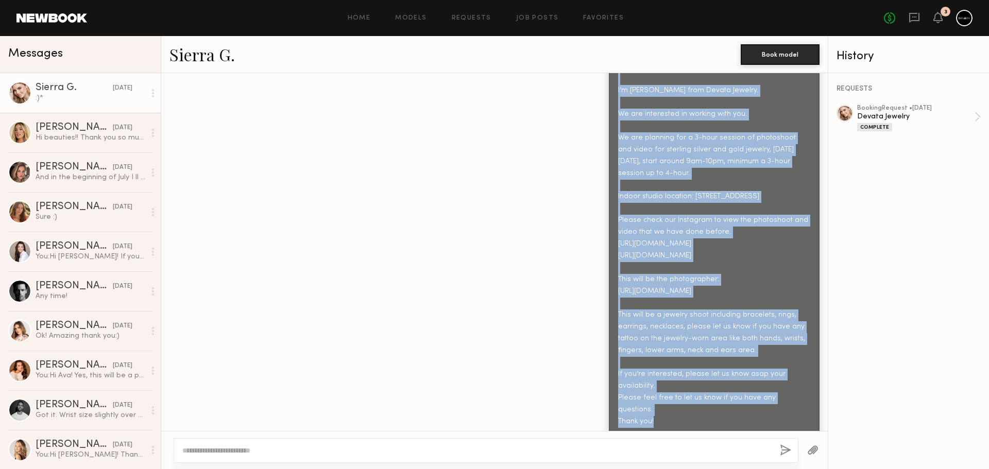
drag, startPoint x: 611, startPoint y: 122, endPoint x: 761, endPoint y: 401, distance: 317.0
click at [761, 401] on div "Hello Sierra, I’m Donny from Devata Jewelry. We are interested in working with …" at bounding box center [714, 244] width 192 height 367
copy div "Hello Sierra, I’m Donny from Devata Jewelry. We are interested in working with …"
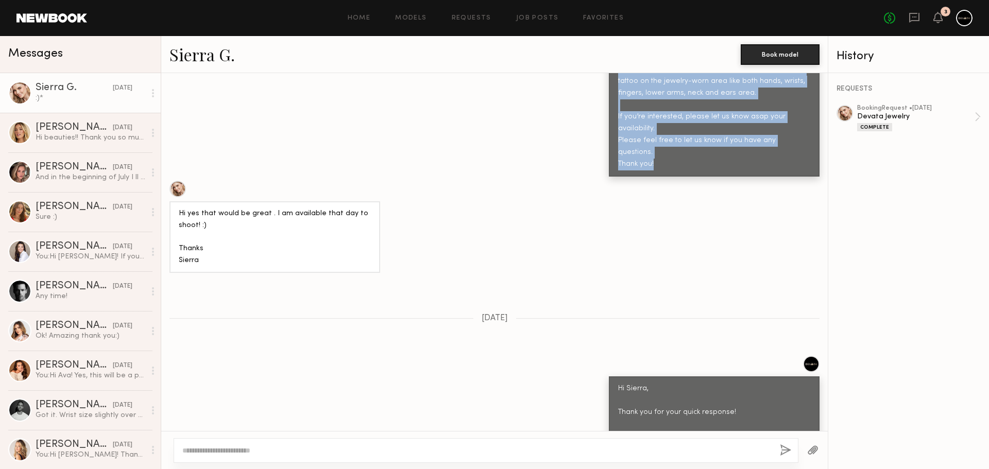
scroll to position [903, 0]
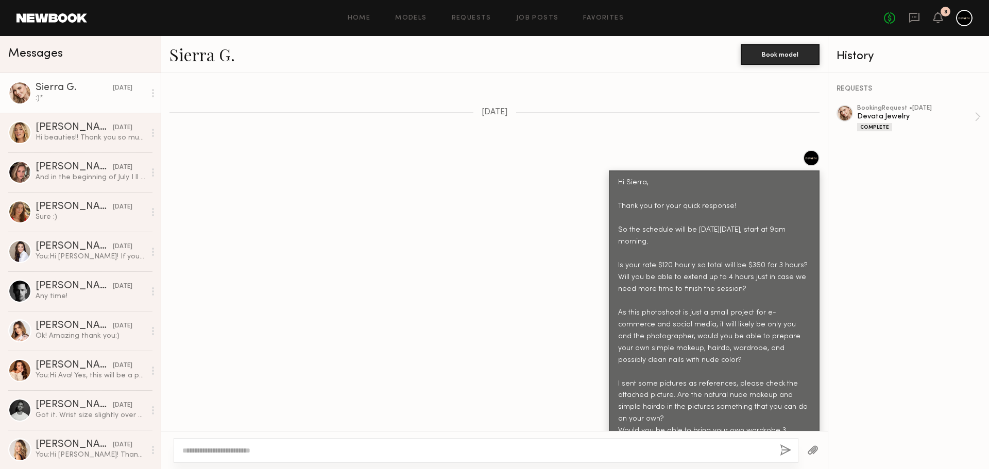
click at [700, 243] on div "Hi Sierra, Thank you for your quick response! So the schedule will be on Wednes…" at bounding box center [714, 342] width 192 height 331
click at [751, 235] on div "Hi Sierra, Thank you for your quick response! So the schedule will be on Wednes…" at bounding box center [714, 342] width 192 height 331
click at [653, 306] on div "Hi Sierra, Thank you for your quick response! So the schedule will be on Wednes…" at bounding box center [714, 342] width 192 height 331
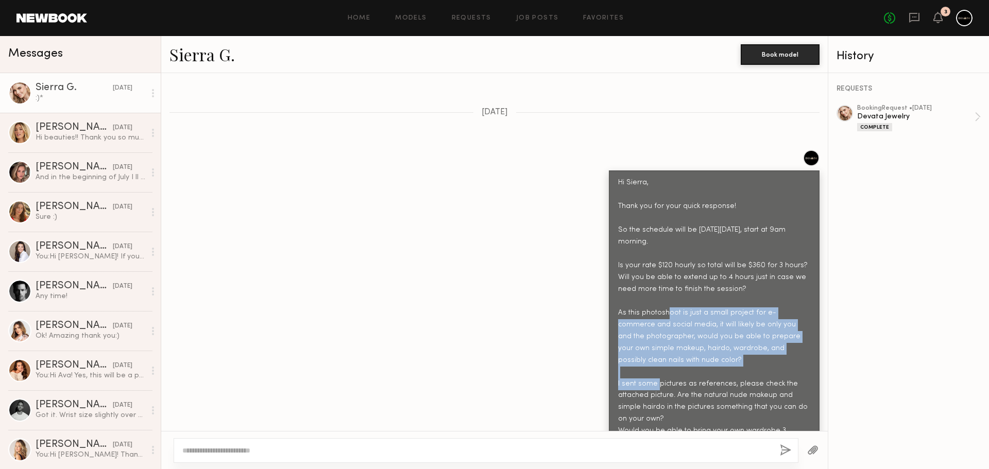
drag, startPoint x: 610, startPoint y: 293, endPoint x: 685, endPoint y: 340, distance: 88.7
click at [685, 340] on div "Hi Sierra, Thank you for your quick response! So the schedule will be on Wednes…" at bounding box center [714, 343] width 211 height 344
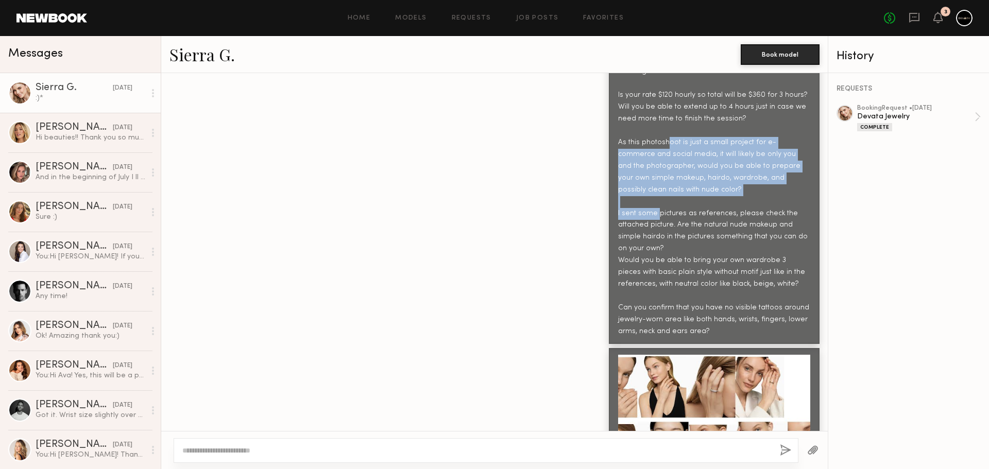
scroll to position [1058, 0]
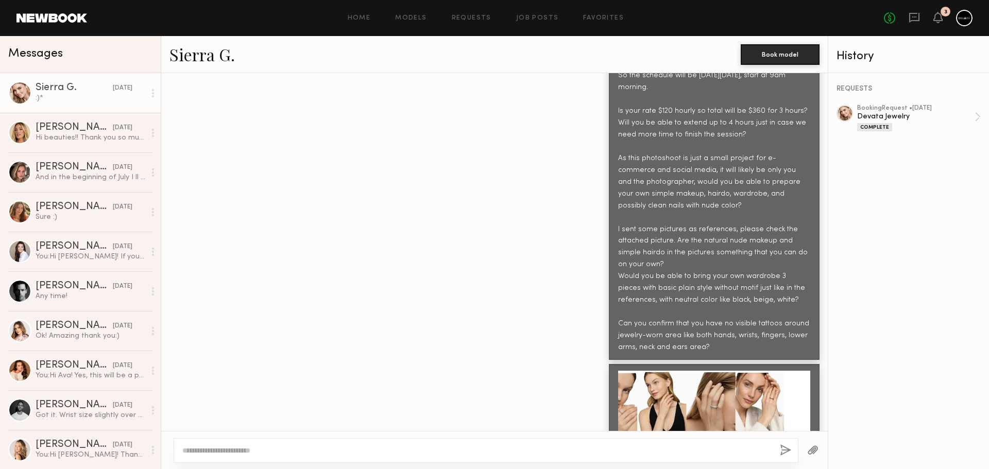
click at [628, 129] on div "Hi Sierra, Thank you for your quick response! So the schedule will be on Wednes…" at bounding box center [714, 188] width 192 height 331
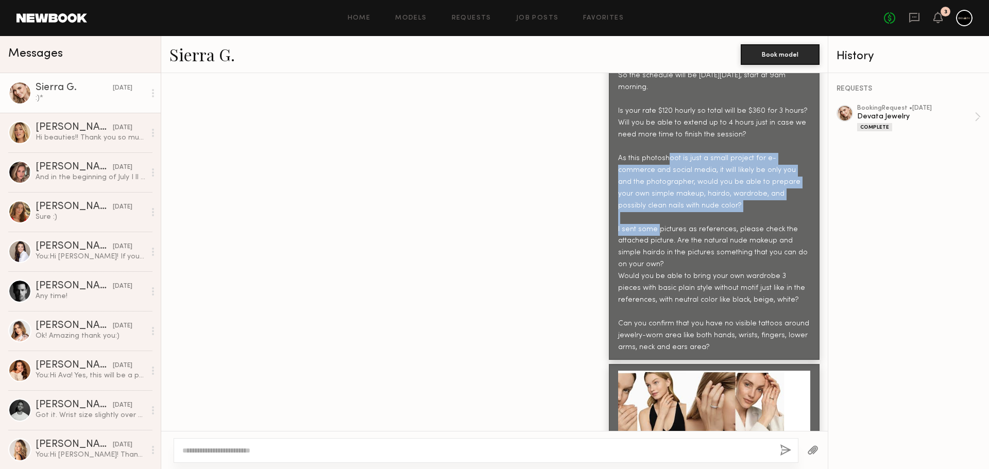
drag, startPoint x: 610, startPoint y: 138, endPoint x: 695, endPoint y: 188, distance: 97.9
click at [695, 188] on div "Hi Sierra, Thank you for your quick response! So the schedule will be on Wednes…" at bounding box center [714, 188] width 211 height 344
copy div "As this photoshoot is just a small project for e-commerce and social media, it …"
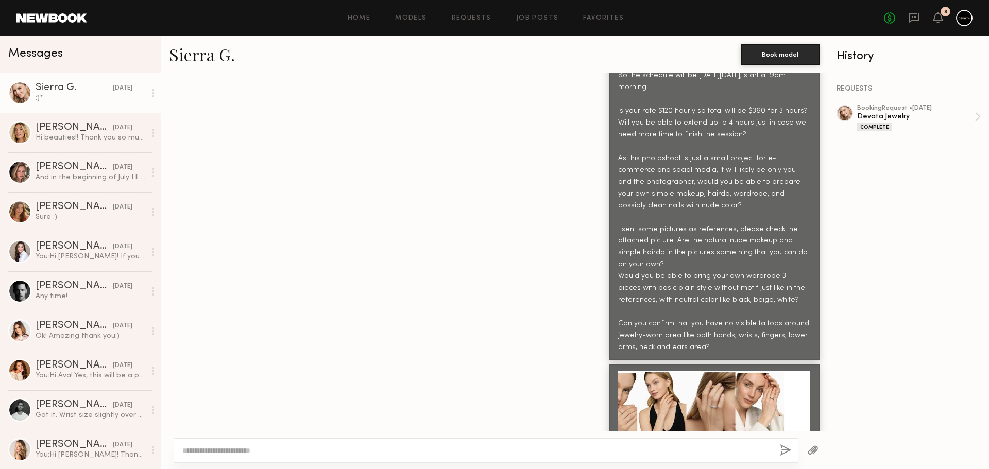
click at [664, 201] on div "Hi Sierra, Thank you for your quick response! So the schedule will be on Wednes…" at bounding box center [714, 188] width 192 height 331
drag, startPoint x: 610, startPoint y: 207, endPoint x: 665, endPoint y: 221, distance: 57.4
click at [665, 221] on div "Hi Sierra, Thank you for your quick response! So the schedule will be on Wednes…" at bounding box center [714, 188] width 211 height 344
copy div "I sent some pictures as references, please check the attached picture."
click at [62, 169] on div "Masha B." at bounding box center [74, 167] width 77 height 10
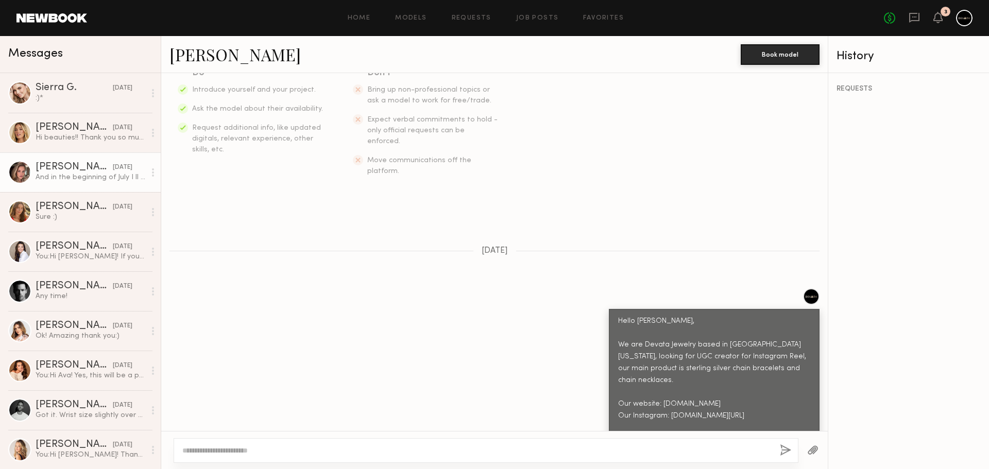
scroll to position [494, 0]
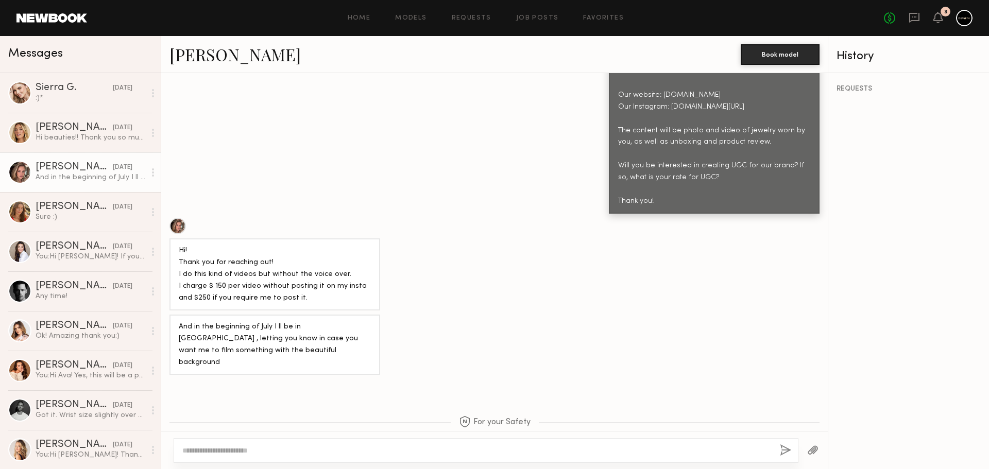
click at [331, 410] on div "For your Safety For your safety and protection, only communicate and pay direct…" at bounding box center [494, 420] width 667 height 83
click at [334, 445] on div at bounding box center [486, 451] width 625 height 25
click at [322, 452] on textarea at bounding box center [477, 451] width 590 height 10
click at [310, 451] on textarea at bounding box center [477, 451] width 590 height 10
paste textarea "**********"
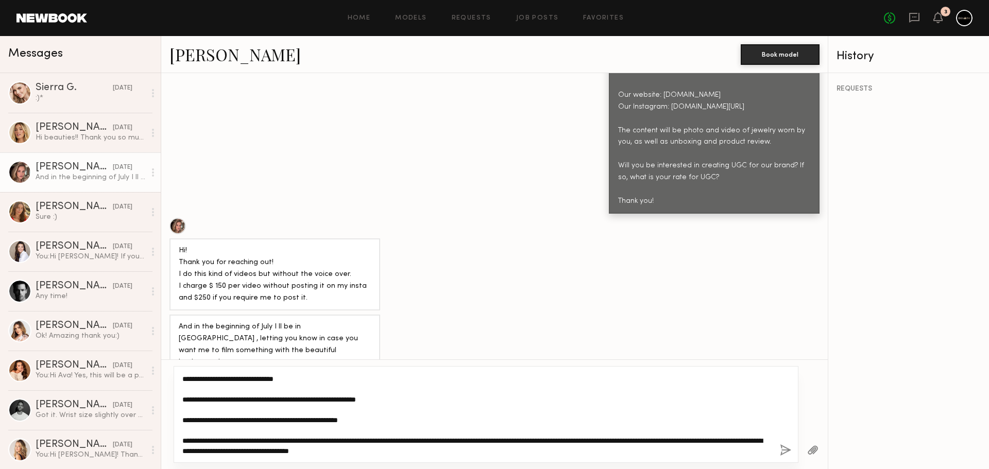
scroll to position [0, 0]
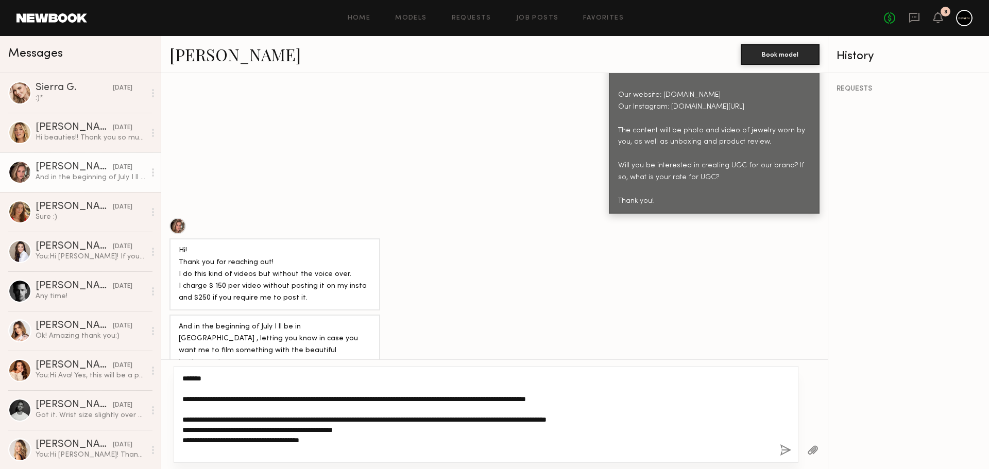
drag, startPoint x: 318, startPoint y: 428, endPoint x: 139, endPoint y: 279, distance: 233.8
click at [139, 279] on div "Messages Sierra G. 08/04/2025 :)* Hailey M. 05/29/2025 Hi beauties!! Thank you …" at bounding box center [494, 252] width 989 height 433
click at [201, 380] on textarea "**********" at bounding box center [477, 415] width 590 height 82
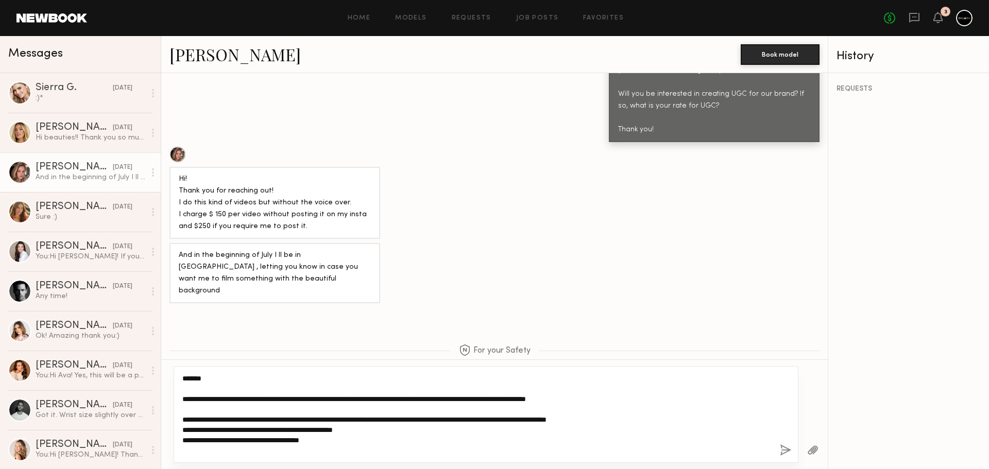
click at [193, 376] on textarea "**********" at bounding box center [477, 415] width 590 height 82
click at [255, 402] on textarea "**********" at bounding box center [477, 415] width 590 height 82
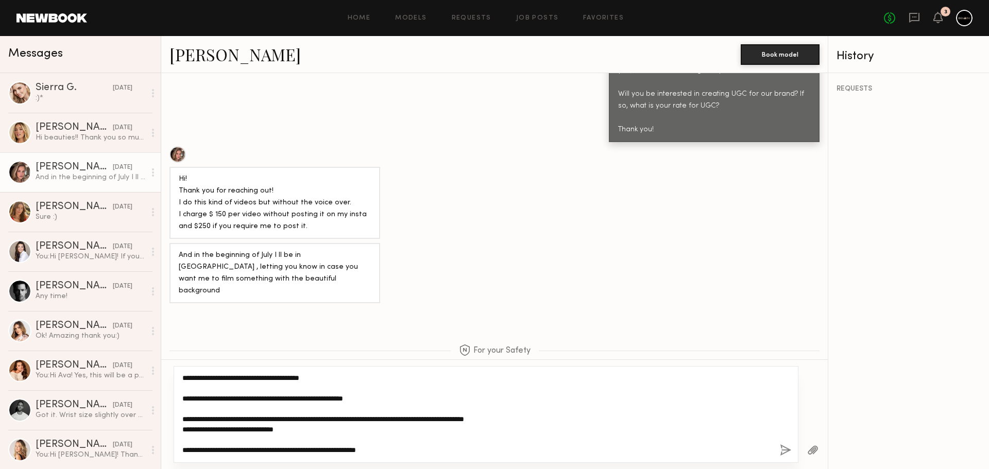
scroll to position [113, 0]
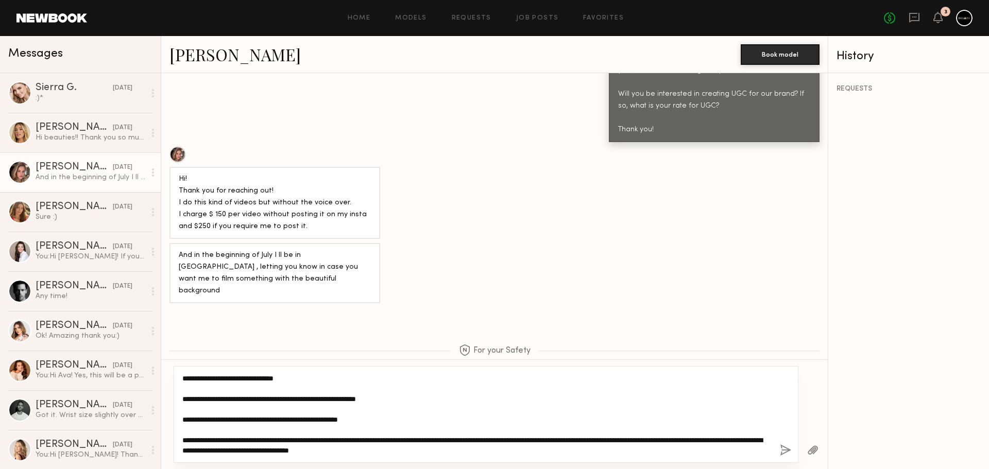
click at [467, 451] on textarea "**********" at bounding box center [477, 415] width 590 height 82
drag, startPoint x: 536, startPoint y: 455, endPoint x: 169, endPoint y: 442, distance: 367.6
click at [169, 442] on div "**********" at bounding box center [494, 415] width 667 height 110
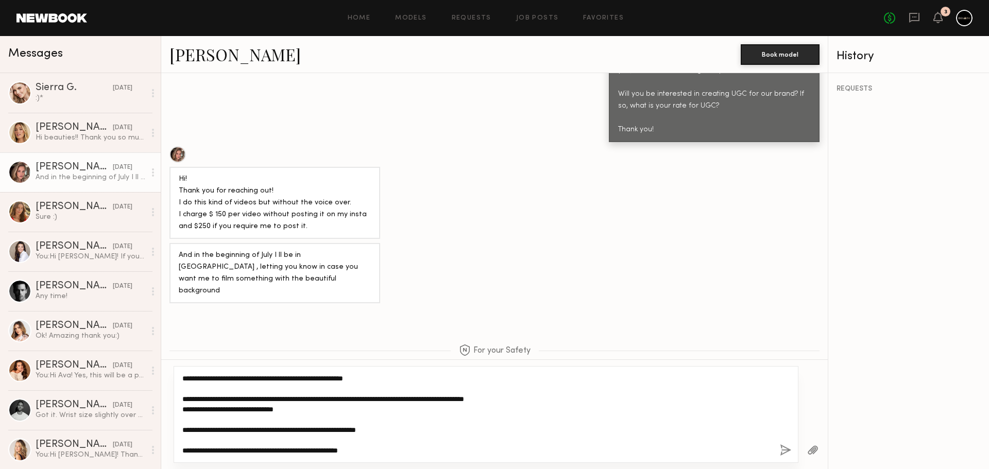
scroll to position [0, 0]
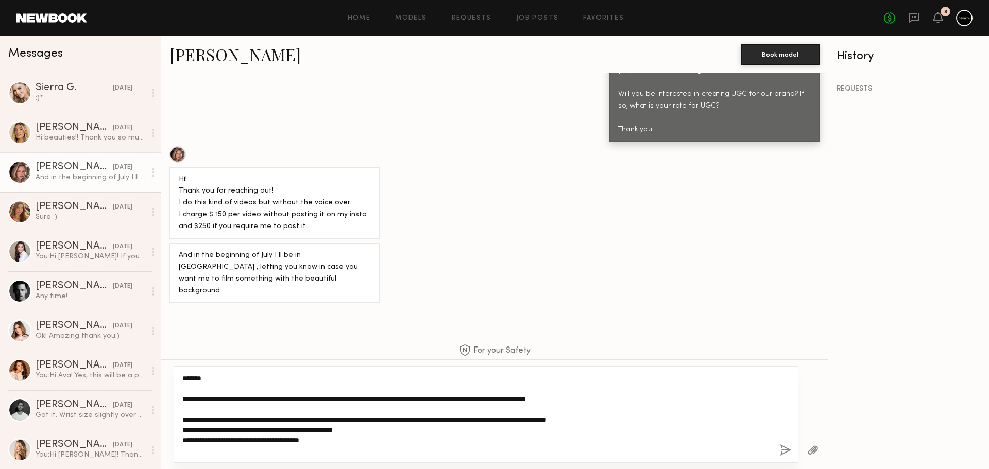
drag, startPoint x: 373, startPoint y: 453, endPoint x: 134, endPoint y: 337, distance: 265.5
click at [114, 327] on div "Messages Sierra G. 08/04/2025 :)* Hailey M. 05/29/2025 Hi beauties!! Thank you …" at bounding box center [494, 252] width 989 height 433
click at [202, 381] on textarea "**********" at bounding box center [477, 415] width 590 height 82
click at [299, 414] on textarea "**********" at bounding box center [477, 415] width 590 height 82
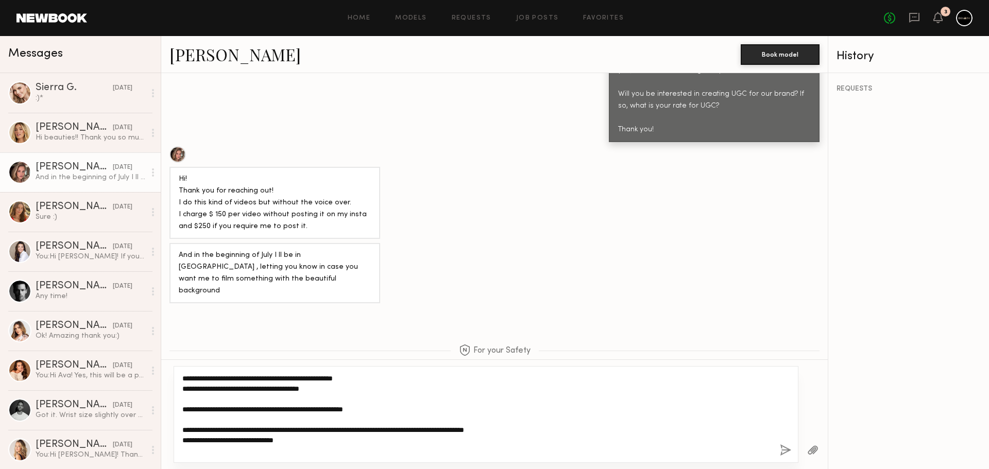
scroll to position [82, 0]
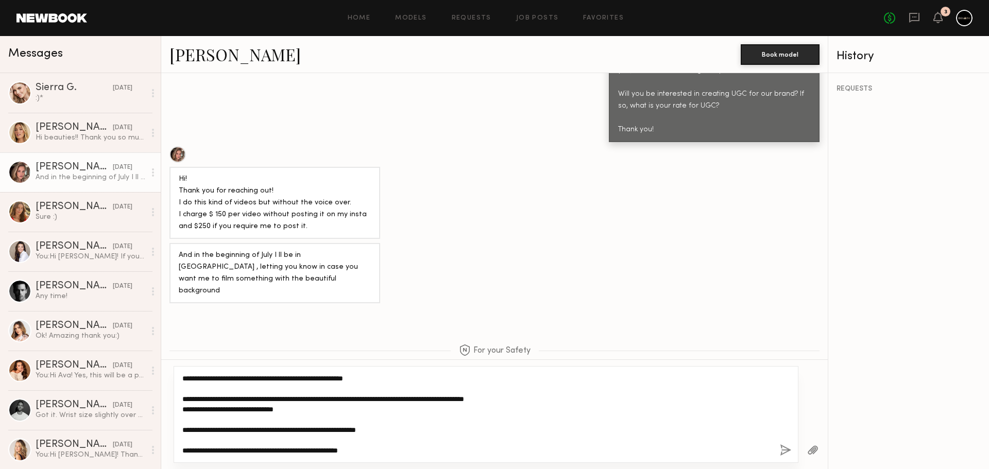
click at [476, 399] on textarea "**********" at bounding box center [477, 415] width 590 height 82
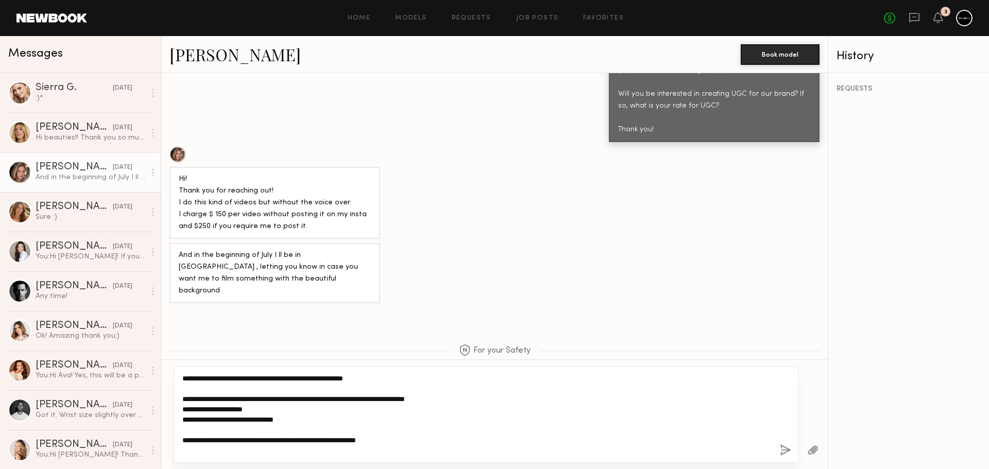
click at [239, 399] on textarea "**********" at bounding box center [477, 415] width 590 height 82
click at [301, 402] on textarea "**********" at bounding box center [477, 415] width 590 height 82
click at [324, 408] on textarea "**********" at bounding box center [477, 415] width 590 height 82
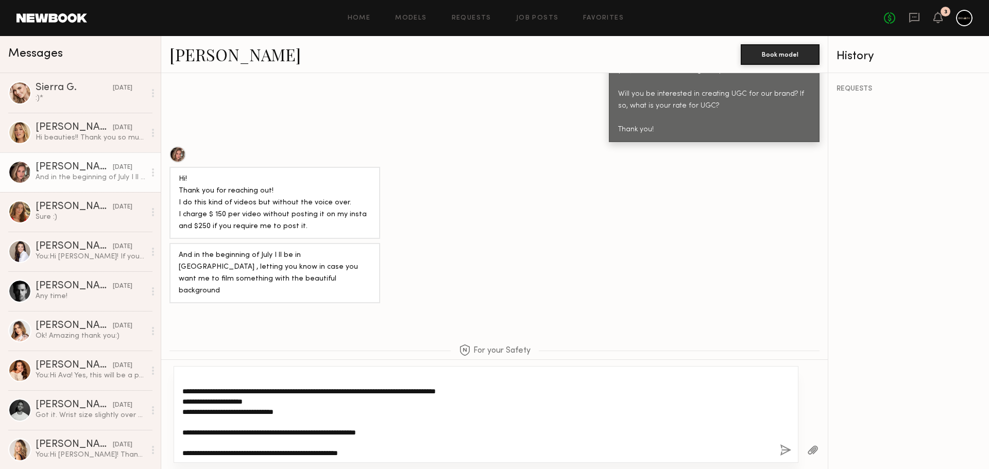
scroll to position [93, 0]
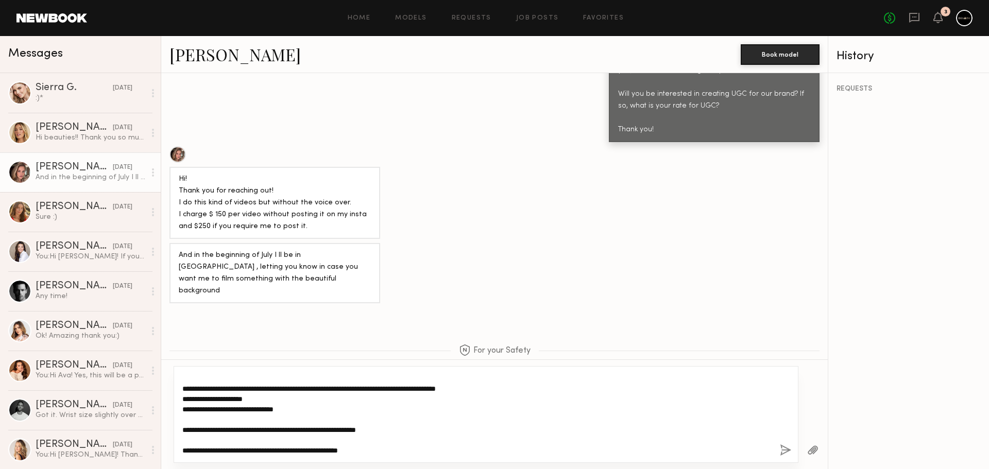
click at [397, 449] on textarea "**********" at bounding box center [477, 415] width 590 height 82
type textarea "**********"
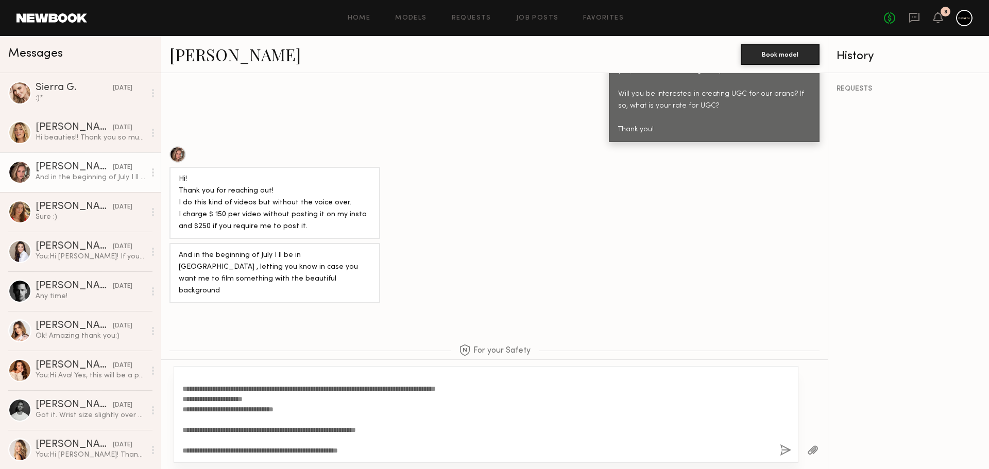
click at [786, 451] on button "button" at bounding box center [785, 451] width 11 height 13
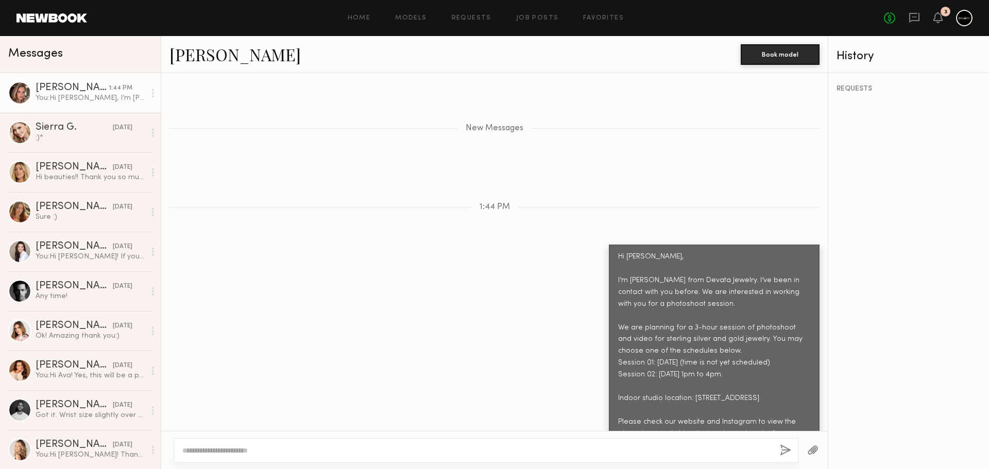
scroll to position [968, 0]
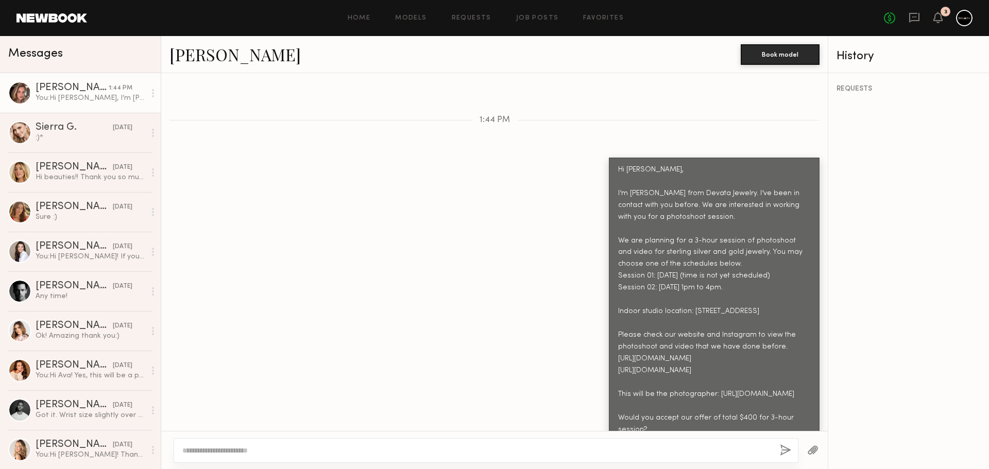
click at [384, 453] on textarea at bounding box center [477, 451] width 590 height 10
paste textarea "**********"
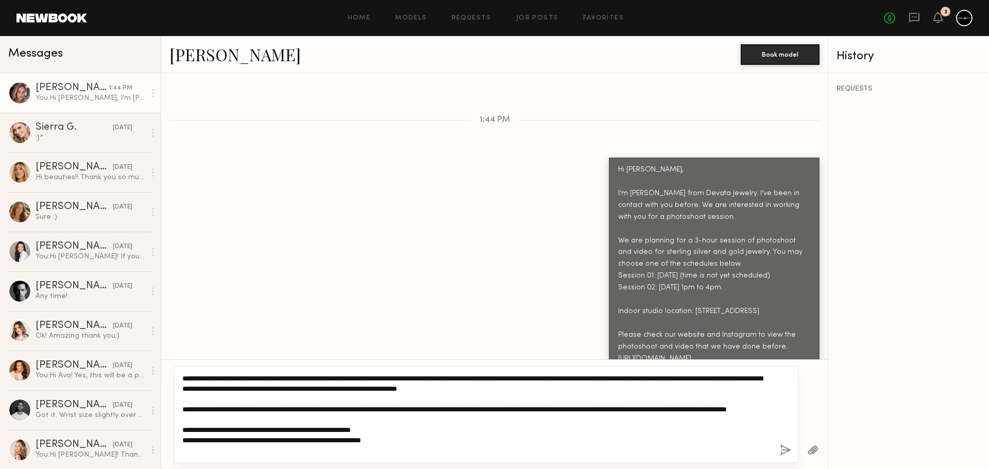
scroll to position [0, 0]
type textarea "**********"
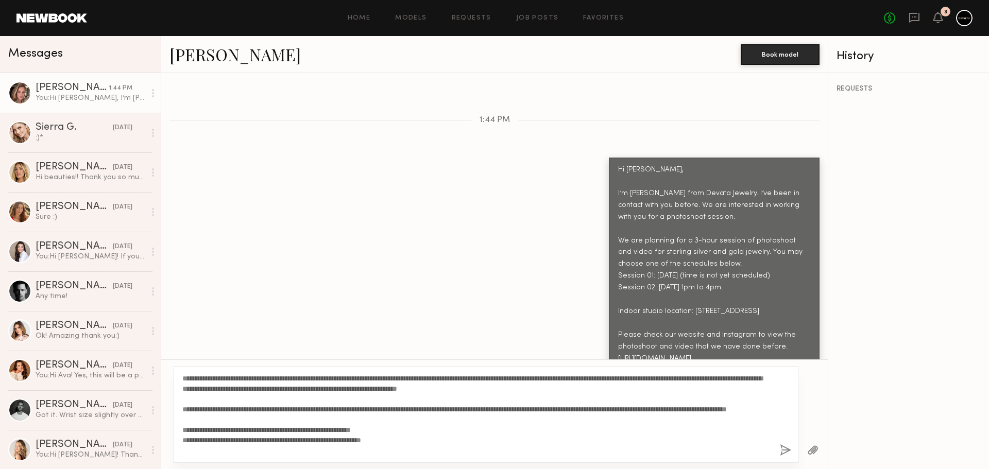
click at [812, 448] on button "button" at bounding box center [812, 451] width 11 height 13
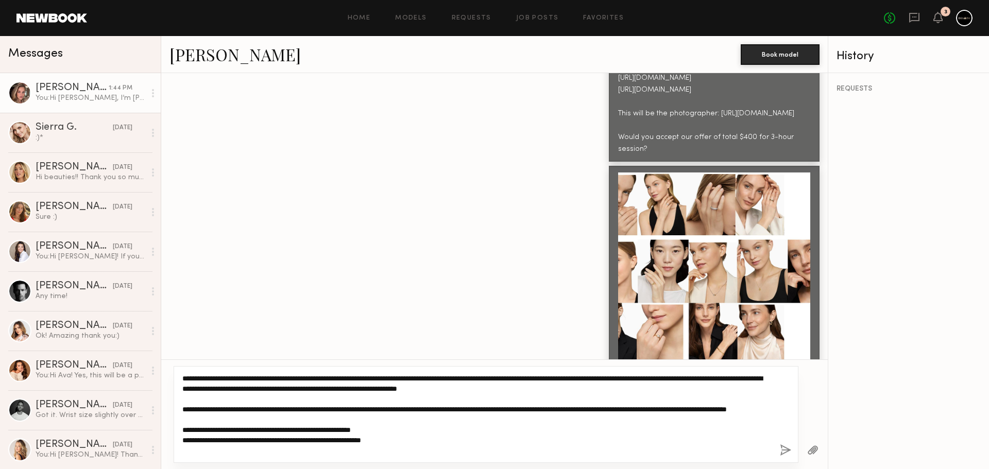
click at [549, 455] on textarea "**********" at bounding box center [477, 415] width 590 height 82
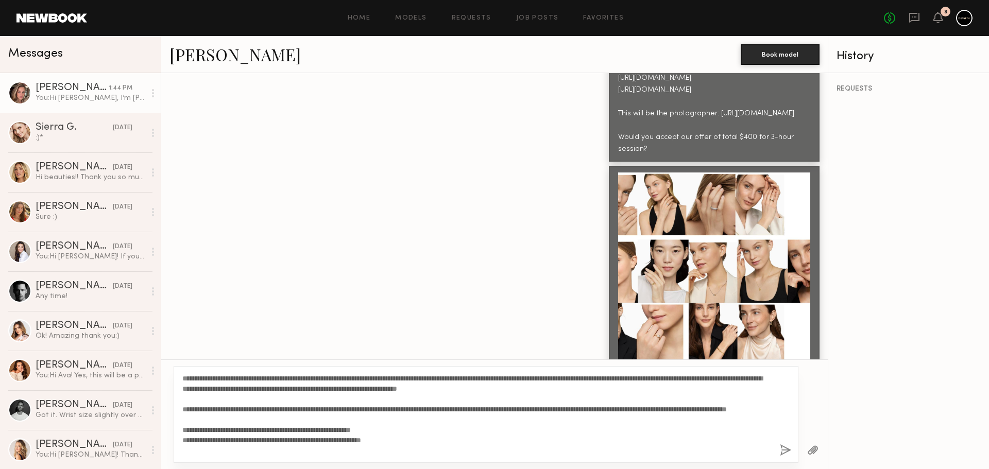
click at [783, 450] on button "button" at bounding box center [785, 451] width 11 height 13
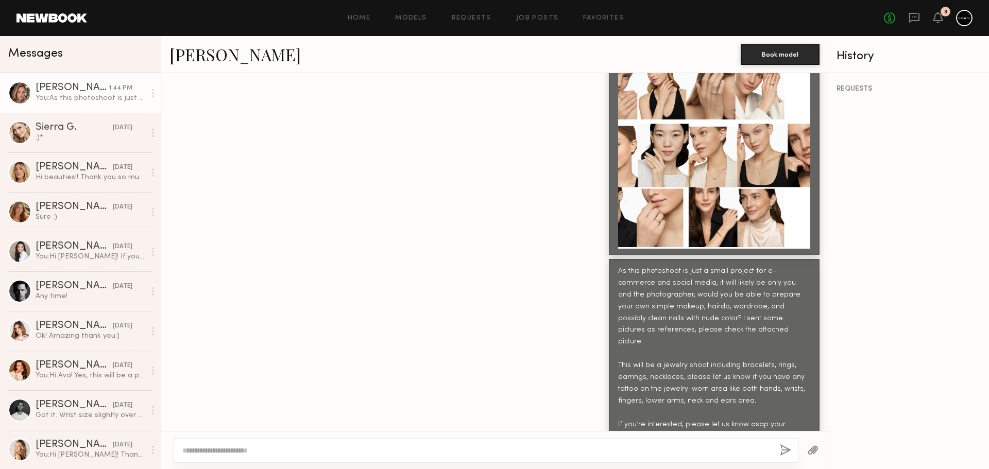
scroll to position [1404, 0]
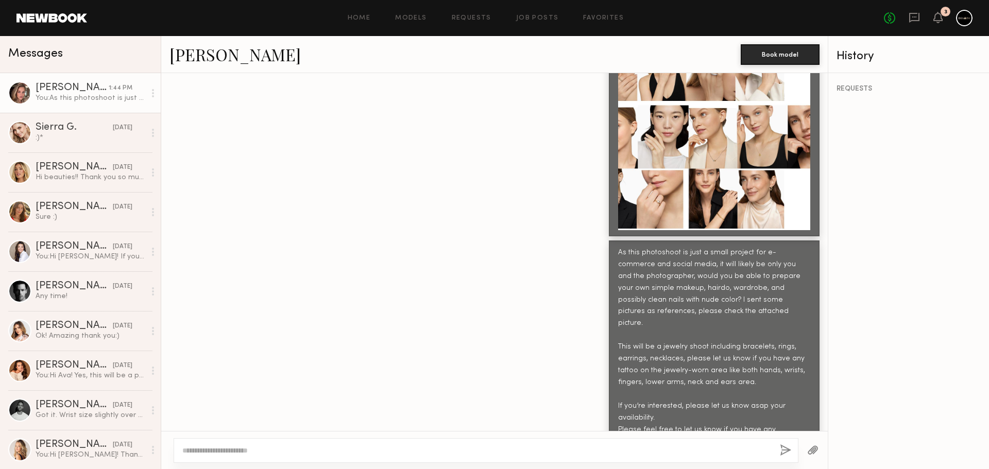
click at [722, 146] on div at bounding box center [714, 134] width 192 height 192
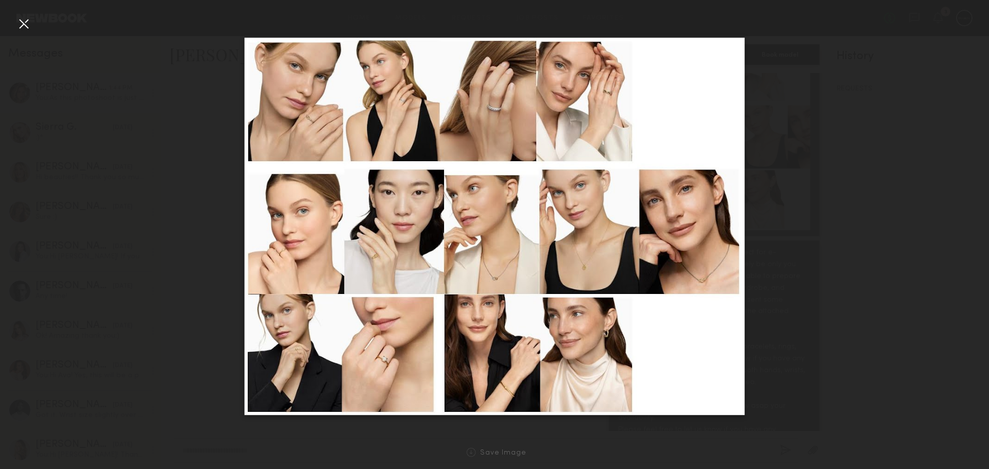
click at [20, 23] on div at bounding box center [23, 23] width 16 height 16
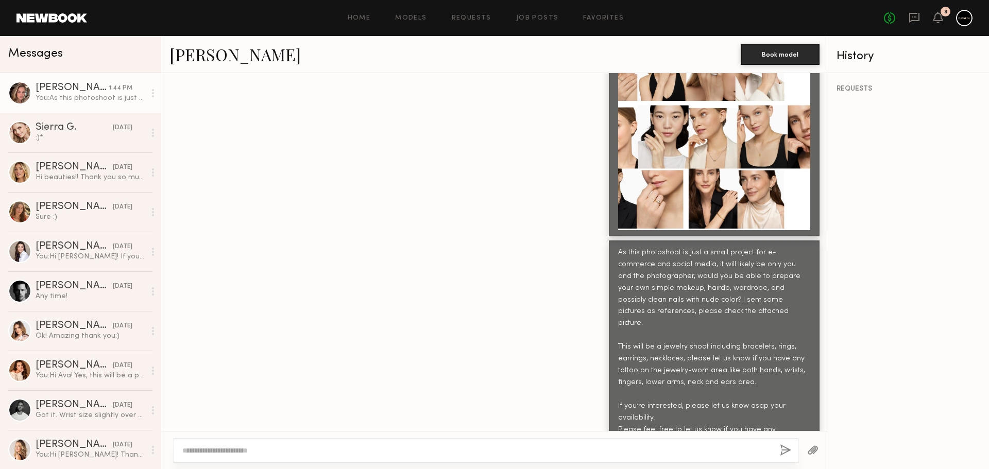
click at [536, 450] on textarea at bounding box center [477, 451] width 590 height 10
click at [816, 449] on button "button" at bounding box center [812, 451] width 11 height 13
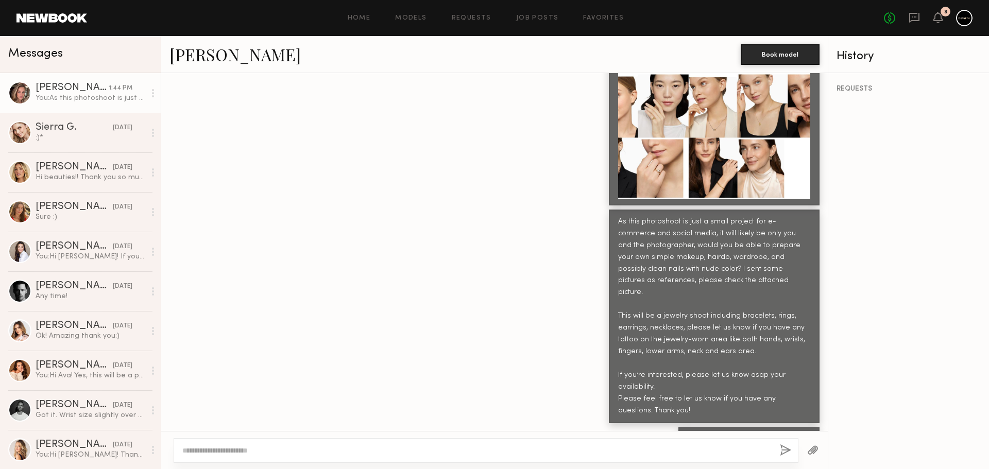
drag, startPoint x: 813, startPoint y: 448, endPoint x: 643, endPoint y: 439, distance: 169.8
click at [643, 439] on div at bounding box center [494, 450] width 667 height 38
click at [634, 447] on textarea at bounding box center [477, 451] width 590 height 10
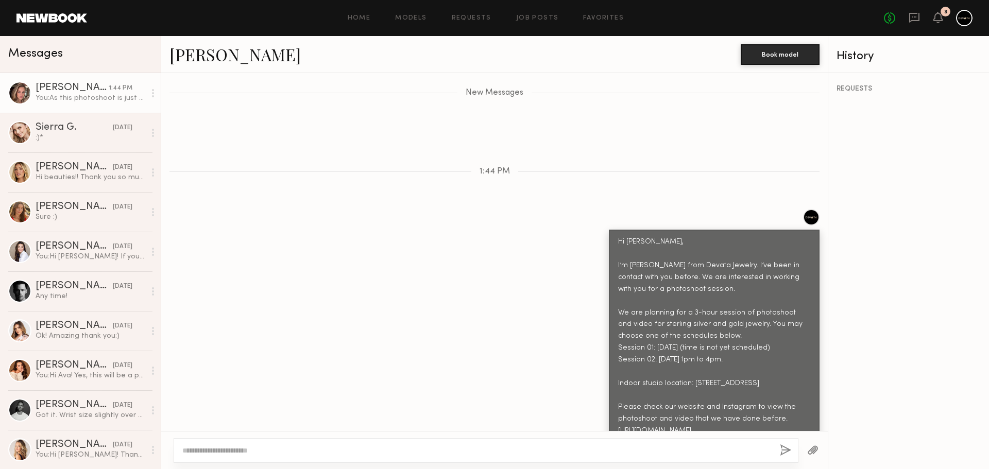
scroll to position [971, 0]
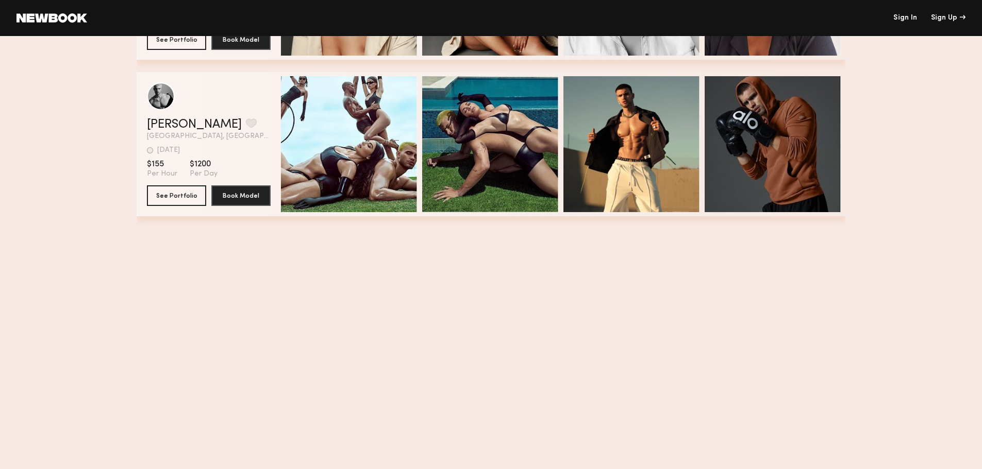
scroll to position [979, 0]
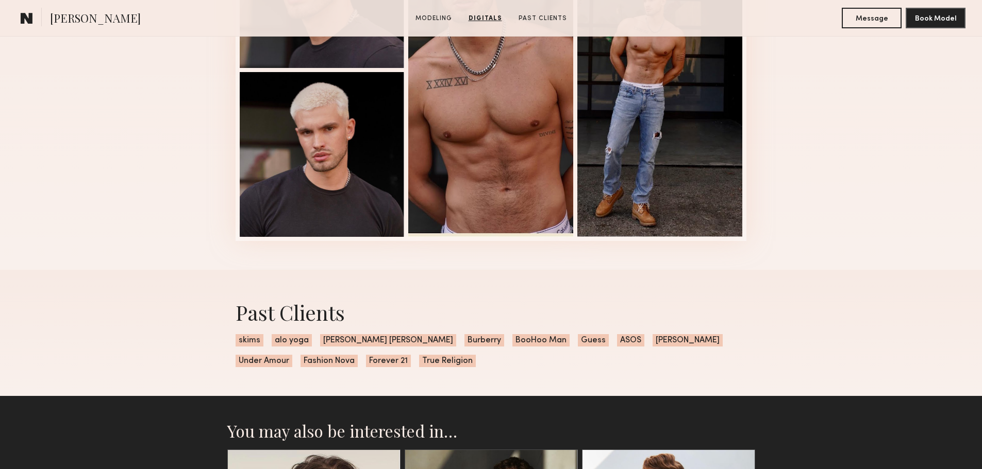
scroll to position [1082, 0]
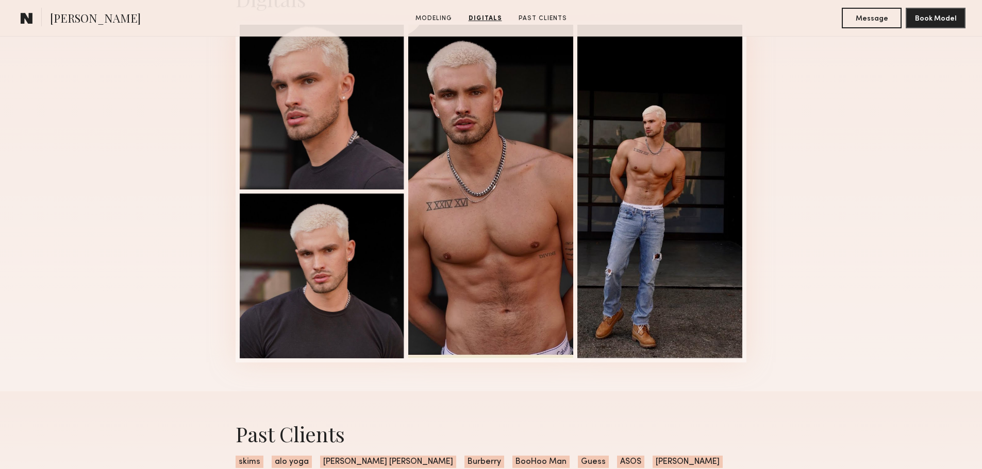
click at [317, 121] on div at bounding box center [322, 107] width 165 height 165
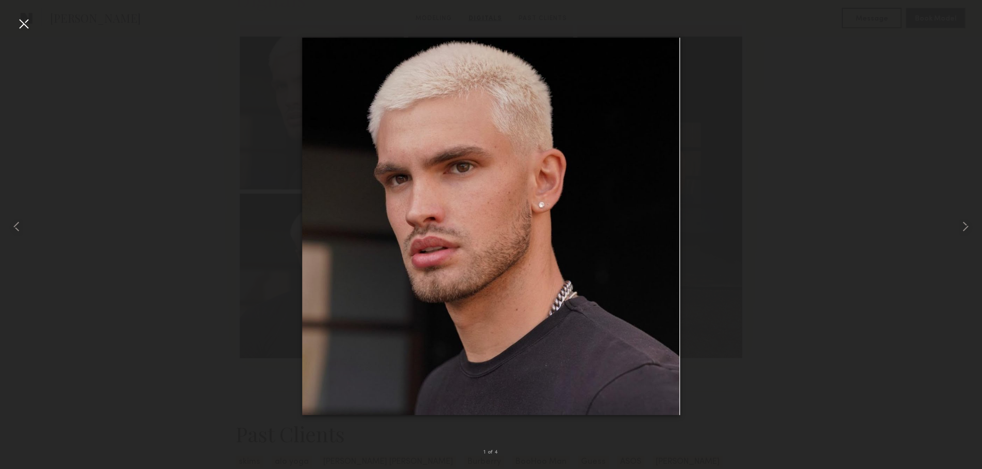
click at [969, 224] on common-icon at bounding box center [965, 226] width 16 height 16
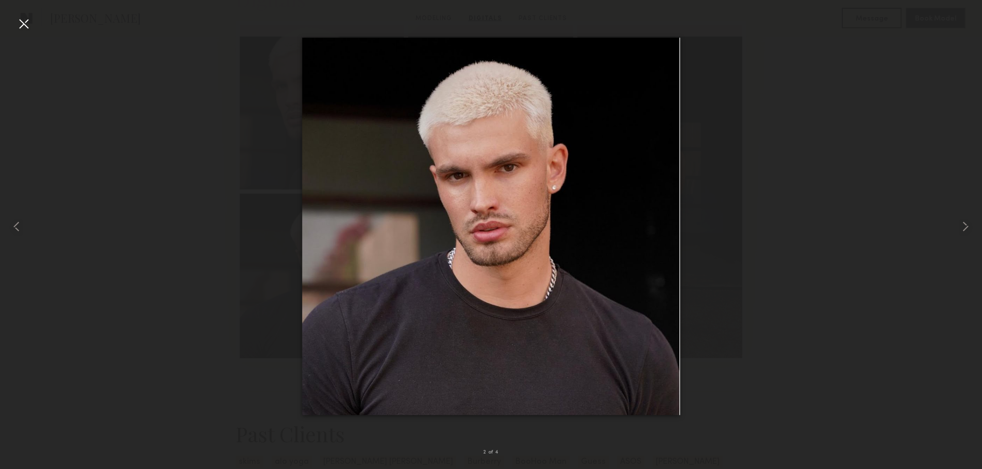
click at [965, 224] on common-icon at bounding box center [965, 226] width 16 height 16
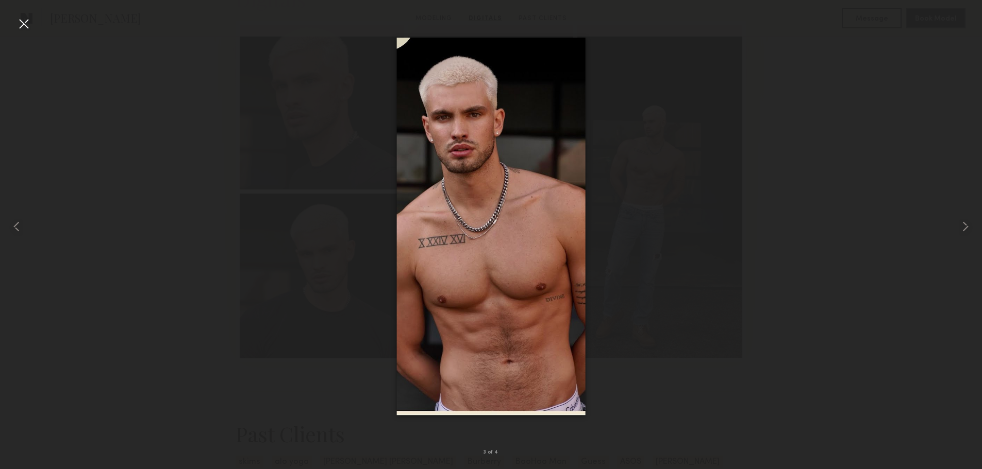
click at [965, 224] on common-icon at bounding box center [965, 226] width 16 height 16
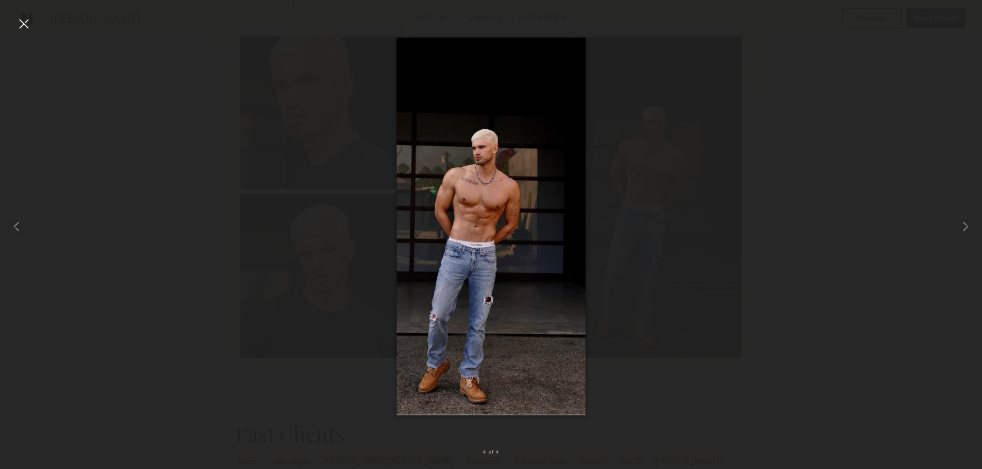
click at [965, 224] on common-icon at bounding box center [965, 226] width 16 height 16
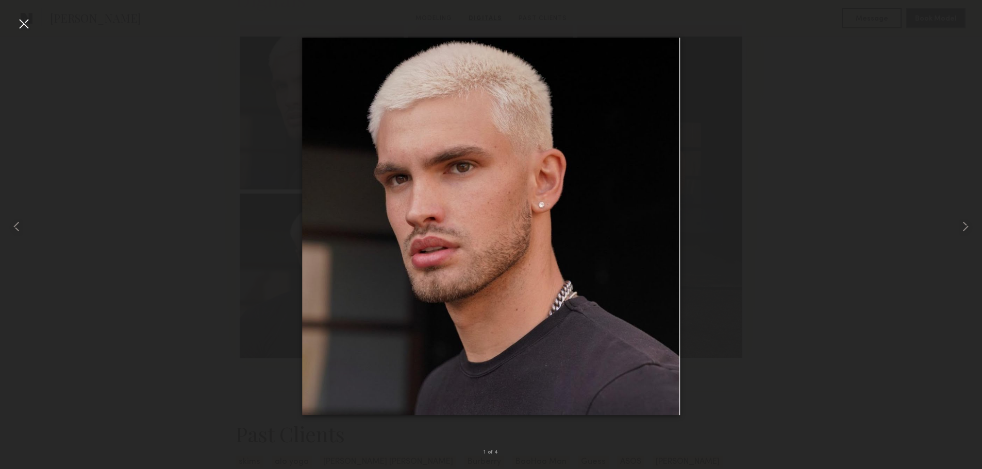
click at [965, 224] on common-icon at bounding box center [965, 226] width 16 height 16
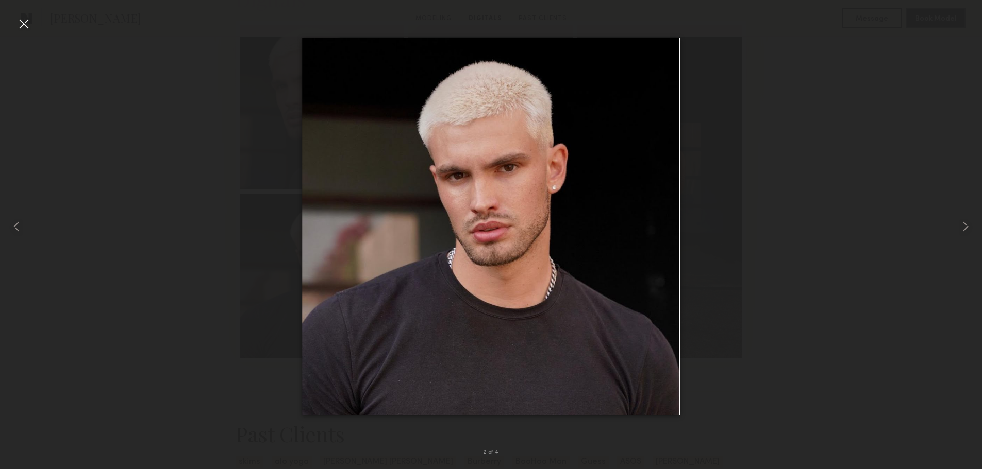
click at [965, 224] on common-icon at bounding box center [965, 226] width 16 height 16
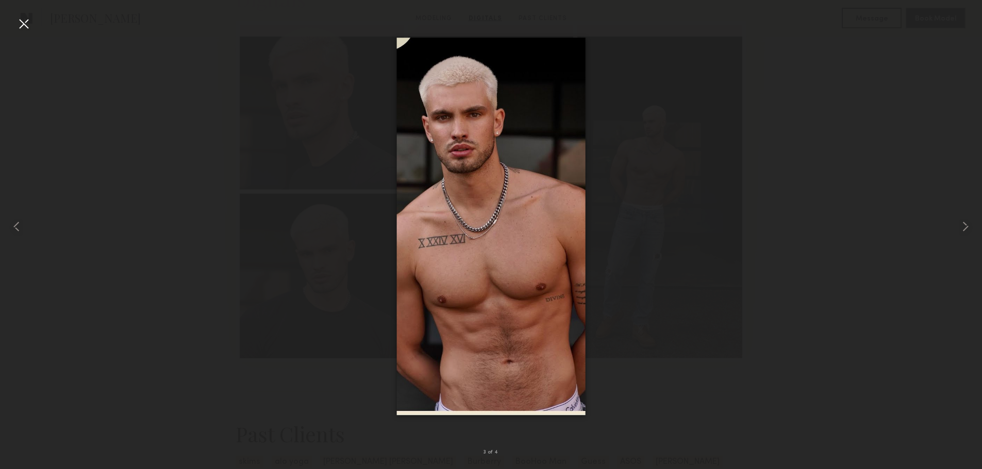
click at [965, 224] on common-icon at bounding box center [965, 226] width 16 height 16
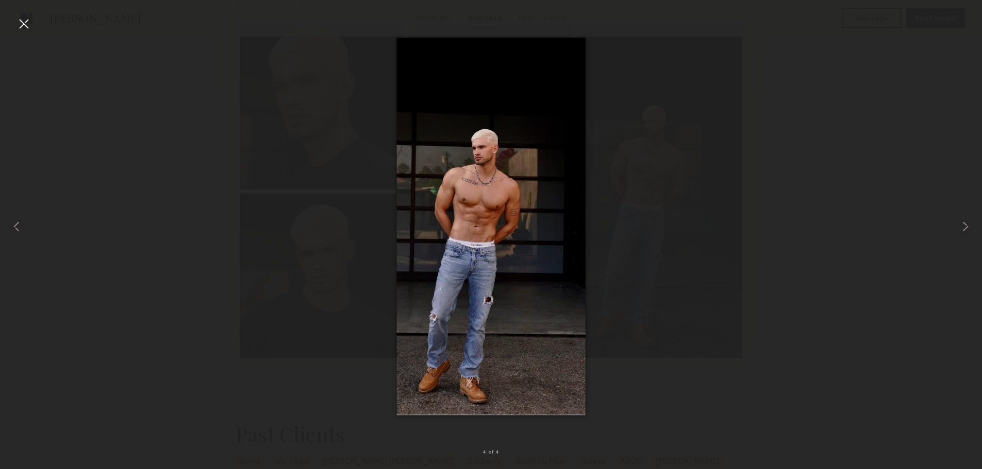
click at [965, 224] on common-icon at bounding box center [965, 226] width 16 height 16
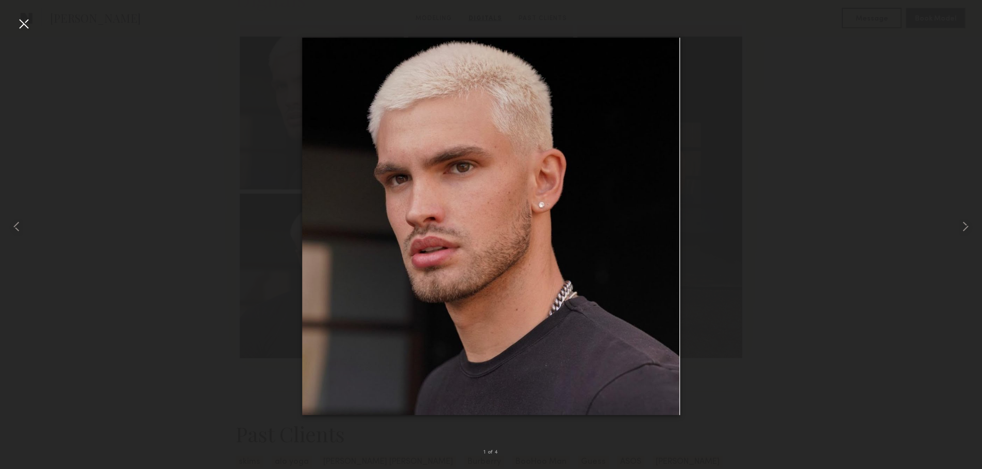
click at [19, 21] on div at bounding box center [23, 23] width 16 height 16
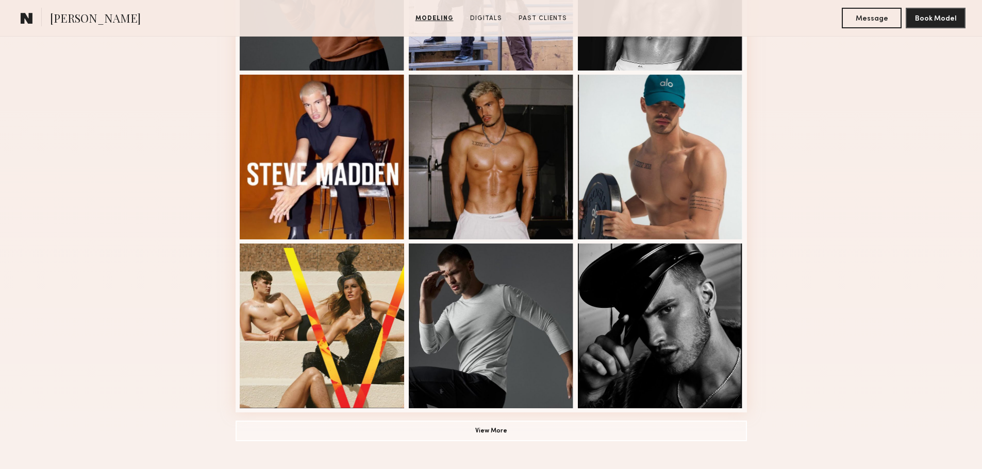
scroll to position [567, 0]
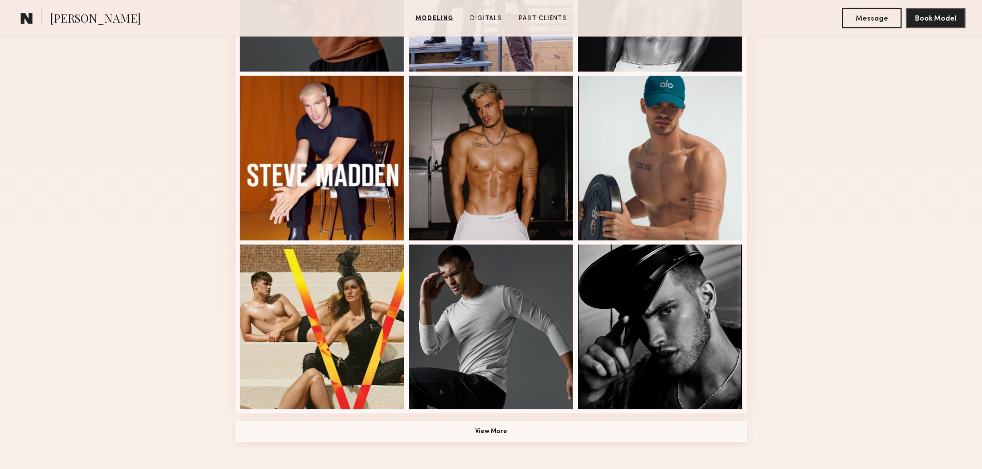
click at [508, 443] on common-button "View More" at bounding box center [490, 432] width 511 height 21
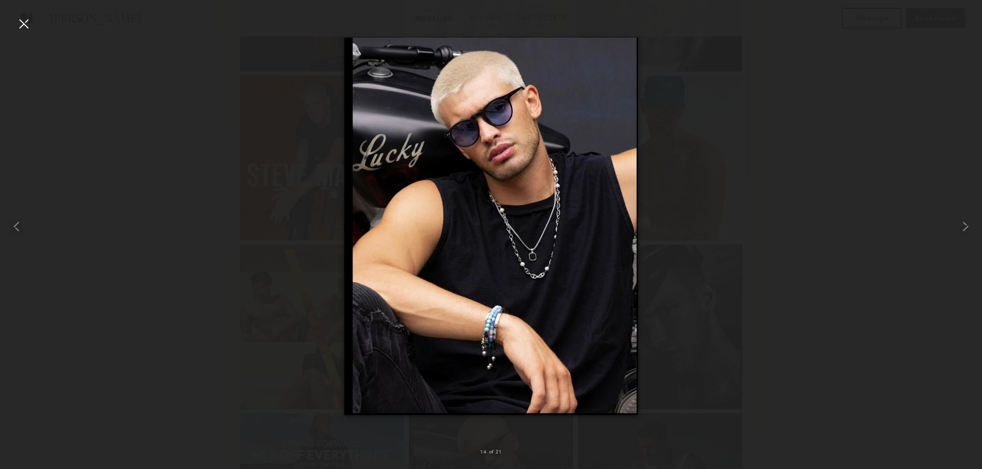
click at [24, 22] on div at bounding box center [23, 23] width 16 height 16
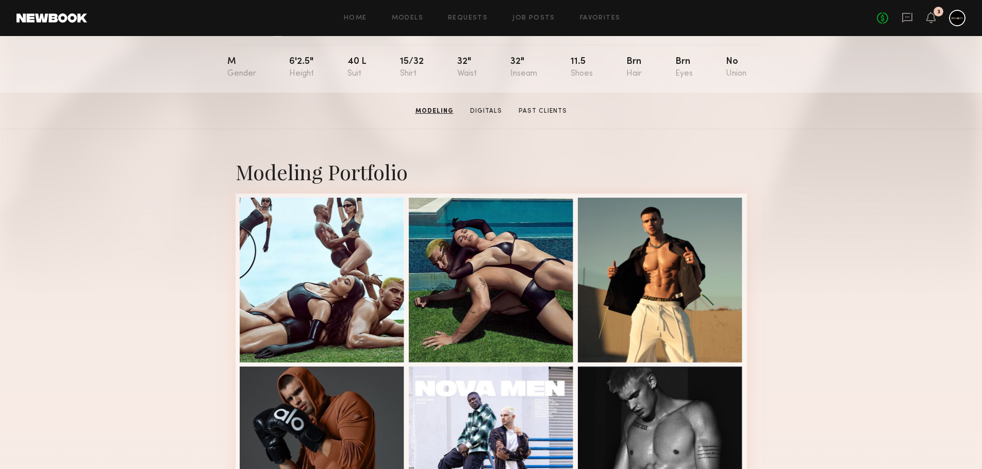
scroll to position [103, 0]
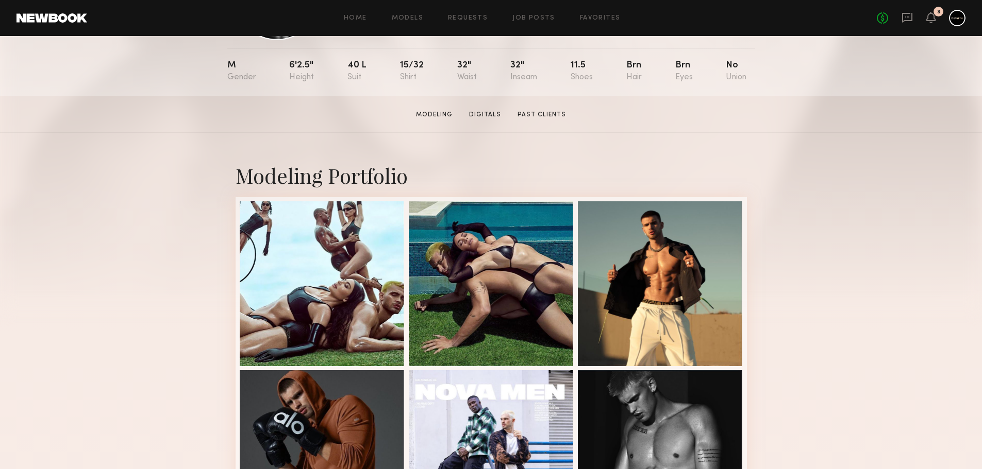
click at [338, 280] on div at bounding box center [322, 283] width 165 height 165
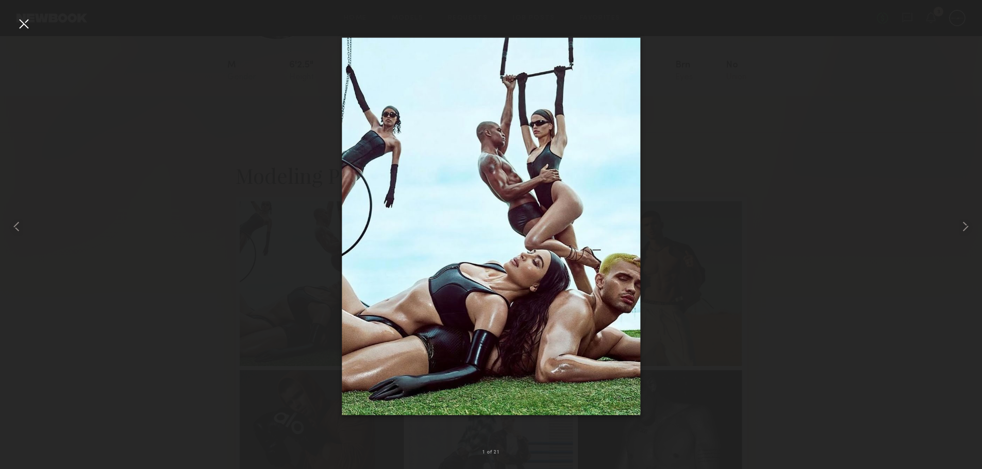
click at [966, 232] on common-icon at bounding box center [965, 226] width 16 height 16
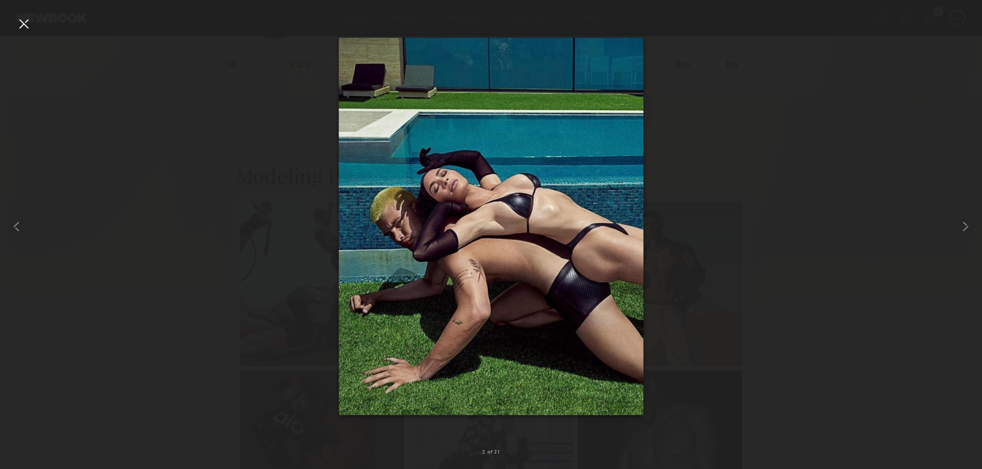
click at [967, 232] on common-icon at bounding box center [965, 226] width 16 height 16
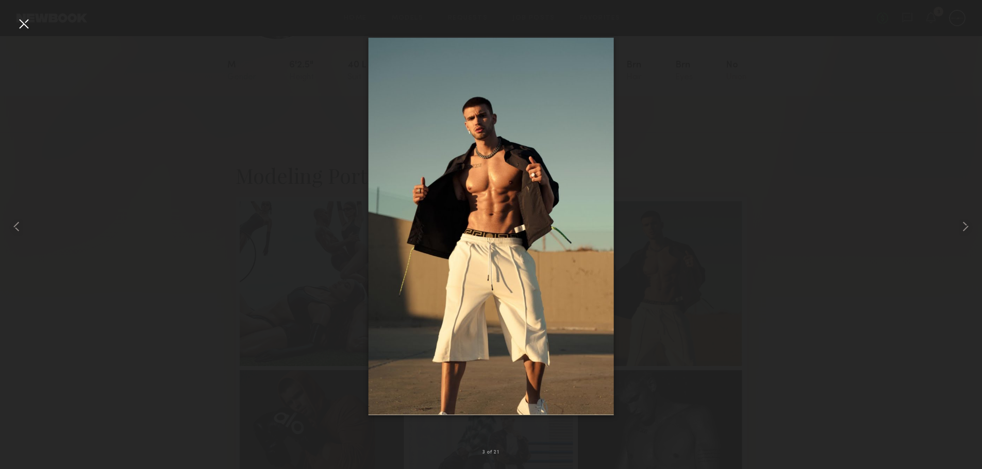
click at [967, 232] on common-icon at bounding box center [965, 226] width 16 height 16
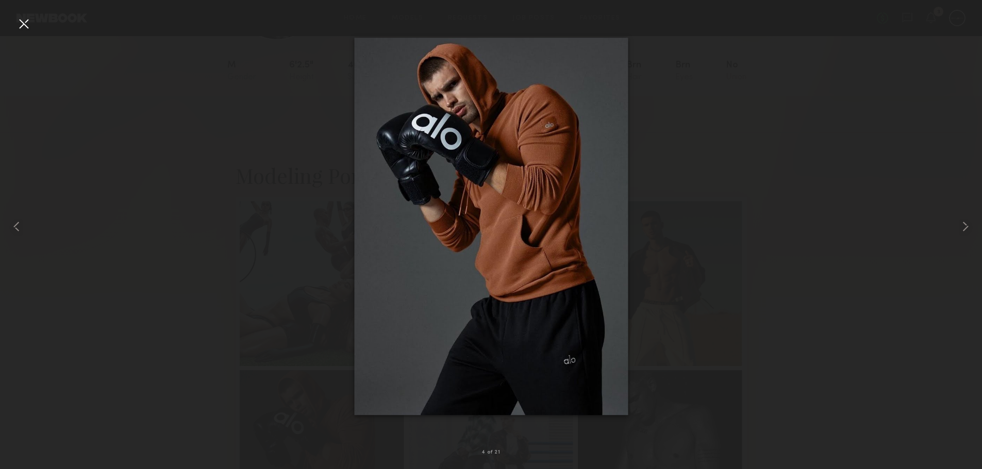
click at [967, 232] on common-icon at bounding box center [965, 226] width 16 height 16
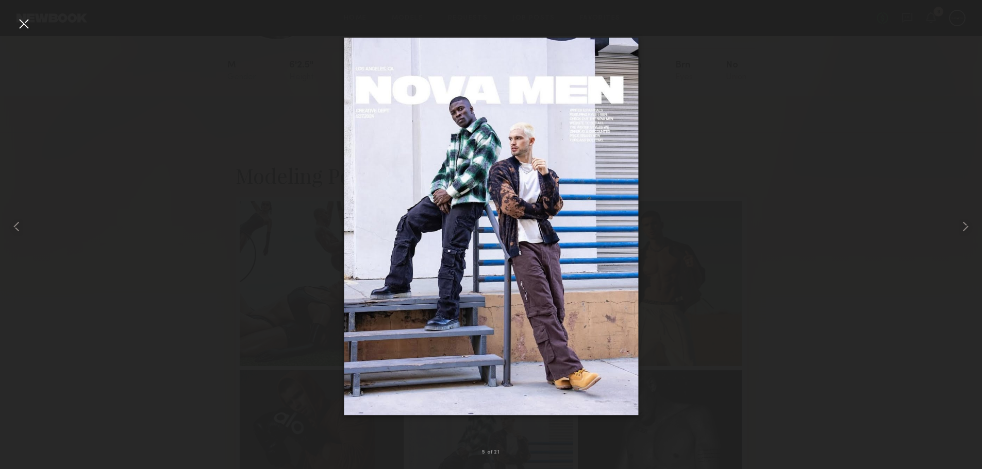
click at [967, 232] on common-icon at bounding box center [965, 226] width 16 height 16
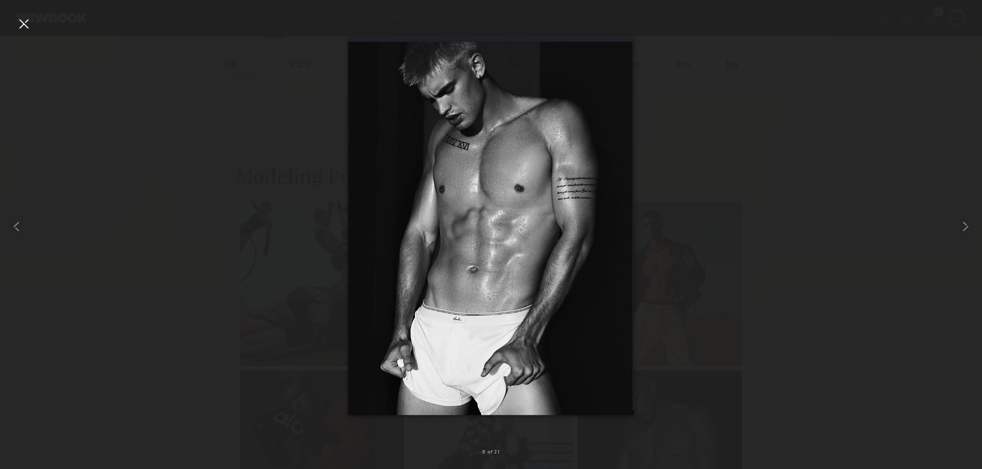
click at [967, 232] on common-icon at bounding box center [965, 226] width 16 height 16
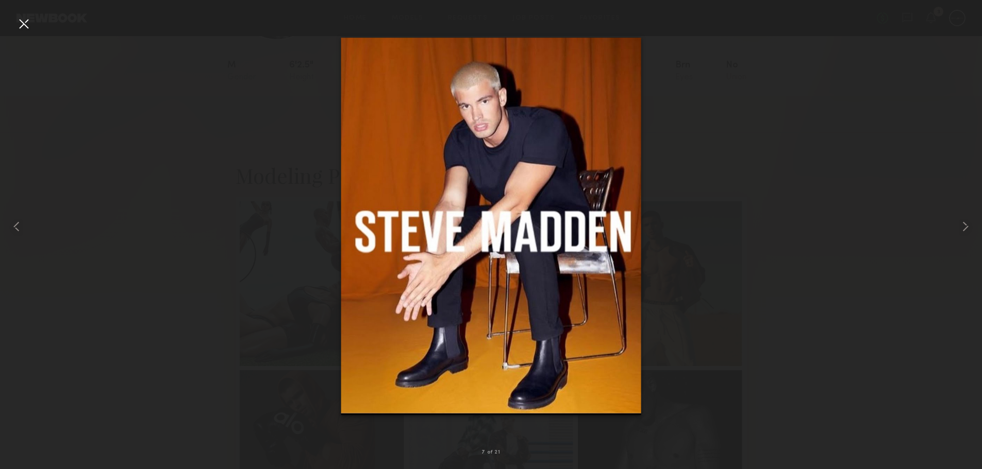
click at [967, 232] on common-icon at bounding box center [965, 226] width 16 height 16
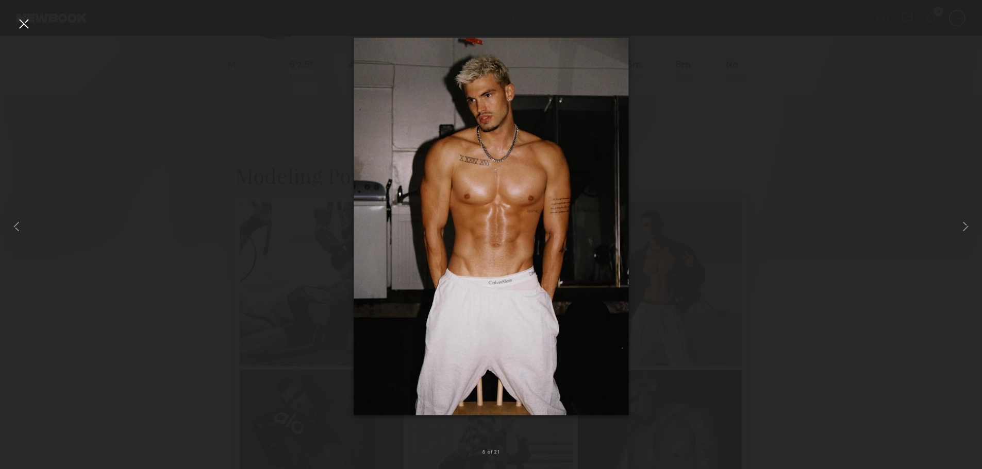
click at [967, 232] on common-icon at bounding box center [965, 226] width 16 height 16
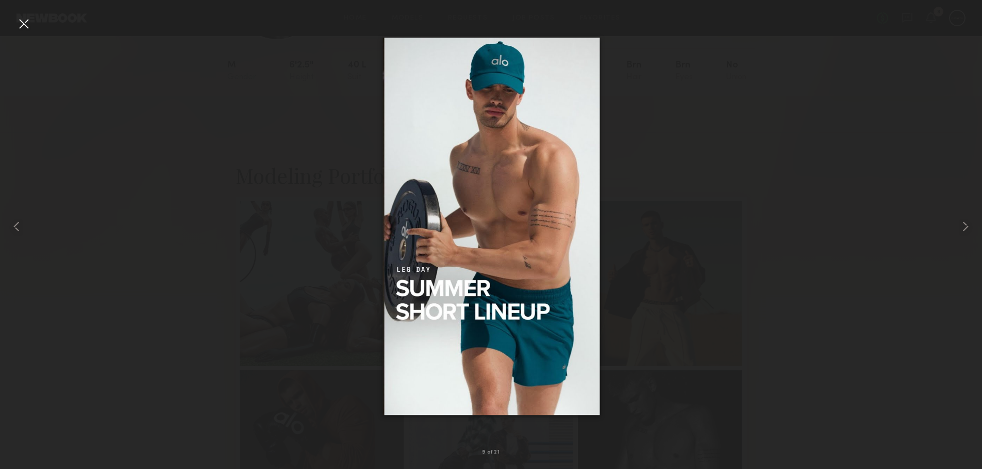
click at [967, 232] on common-icon at bounding box center [965, 226] width 16 height 16
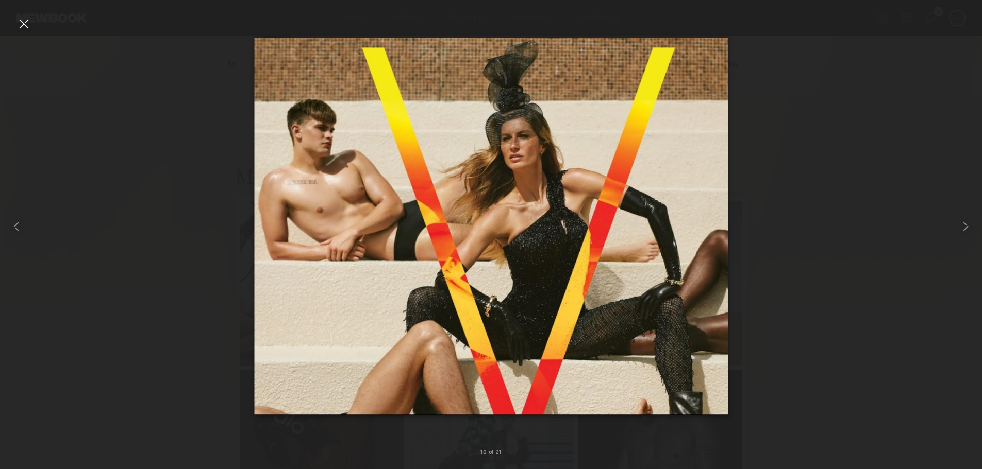
click at [967, 232] on common-icon at bounding box center [965, 226] width 16 height 16
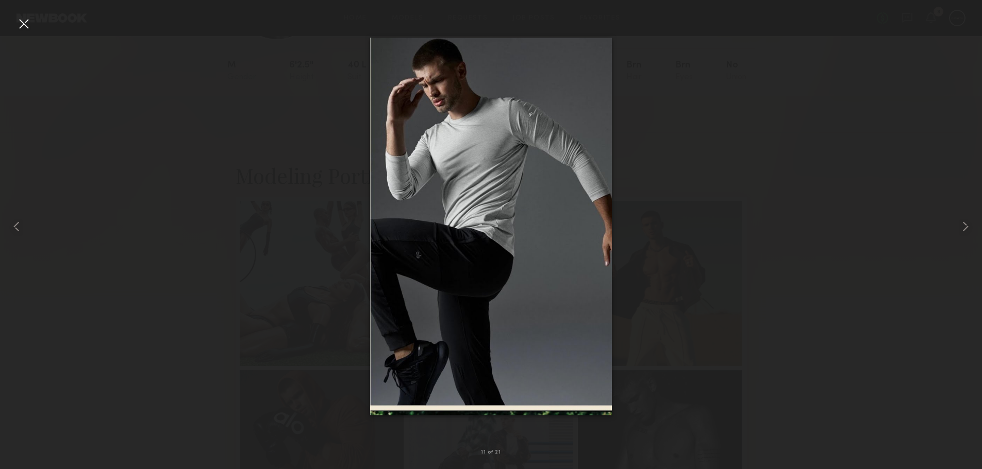
click at [967, 232] on common-icon at bounding box center [965, 226] width 16 height 16
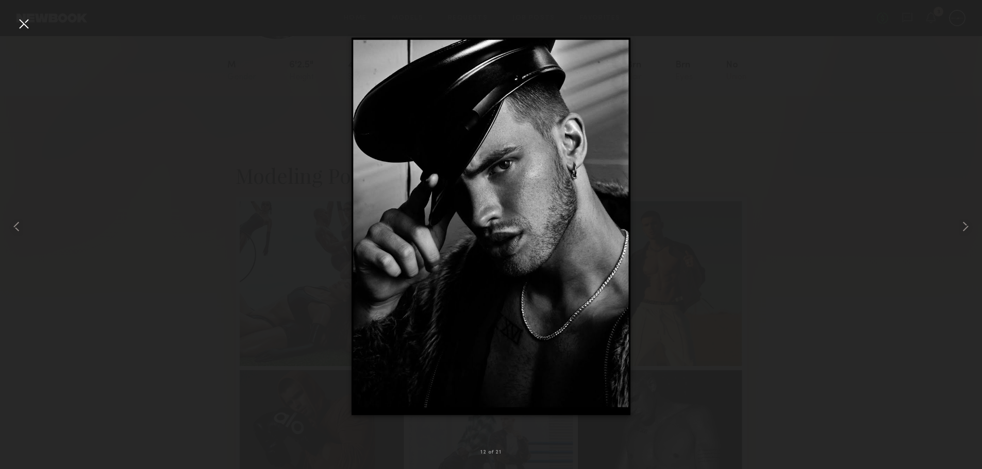
click at [967, 232] on common-icon at bounding box center [965, 226] width 16 height 16
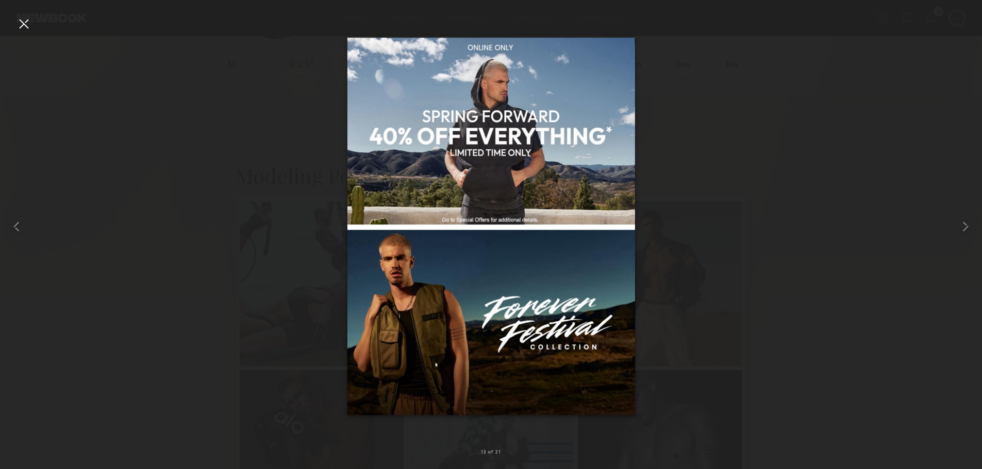
click at [967, 232] on common-icon at bounding box center [965, 226] width 16 height 16
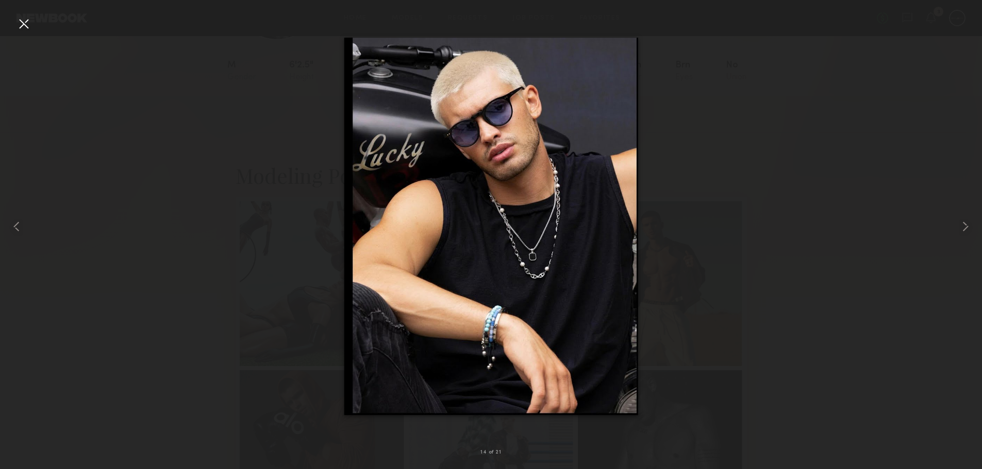
click at [967, 232] on common-icon at bounding box center [965, 226] width 16 height 16
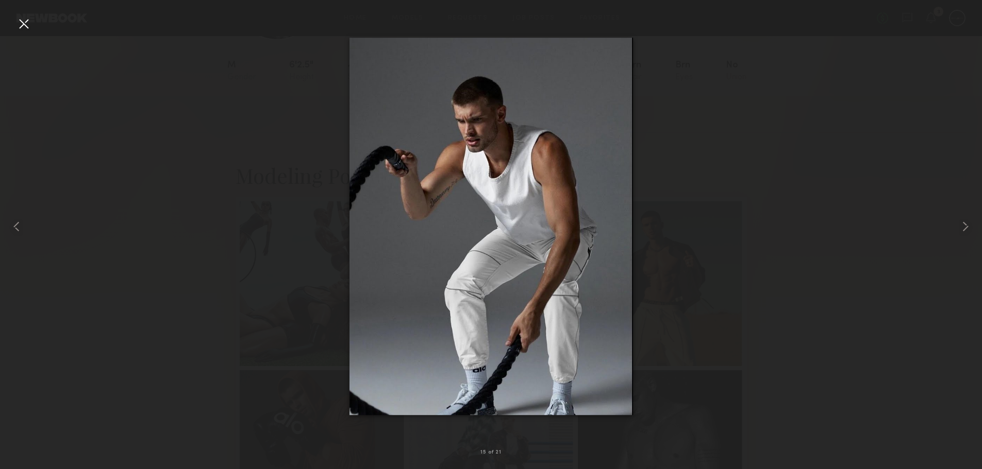
click at [967, 232] on common-icon at bounding box center [965, 226] width 16 height 16
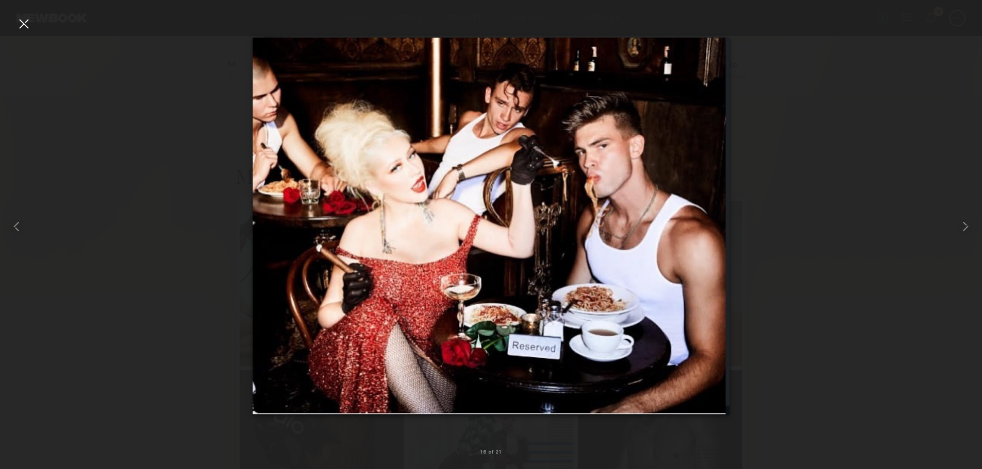
click at [967, 232] on common-icon at bounding box center [965, 226] width 16 height 16
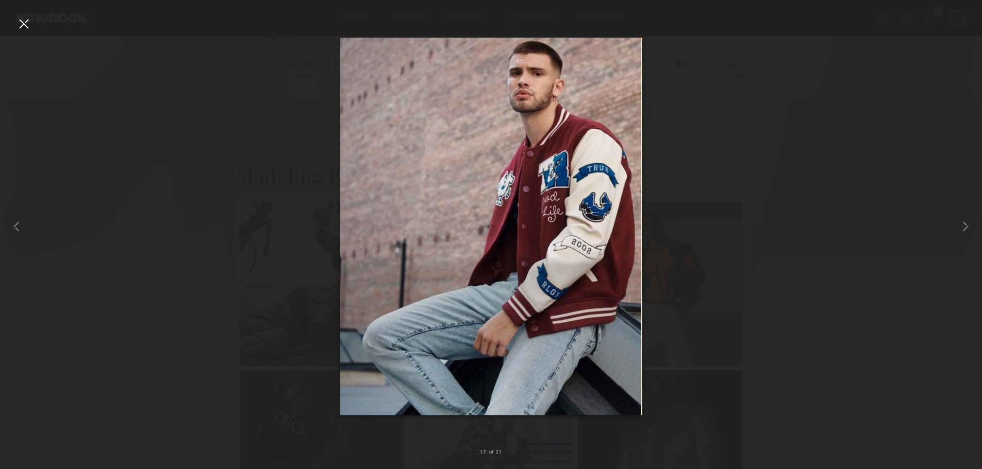
click at [967, 232] on common-icon at bounding box center [965, 226] width 16 height 16
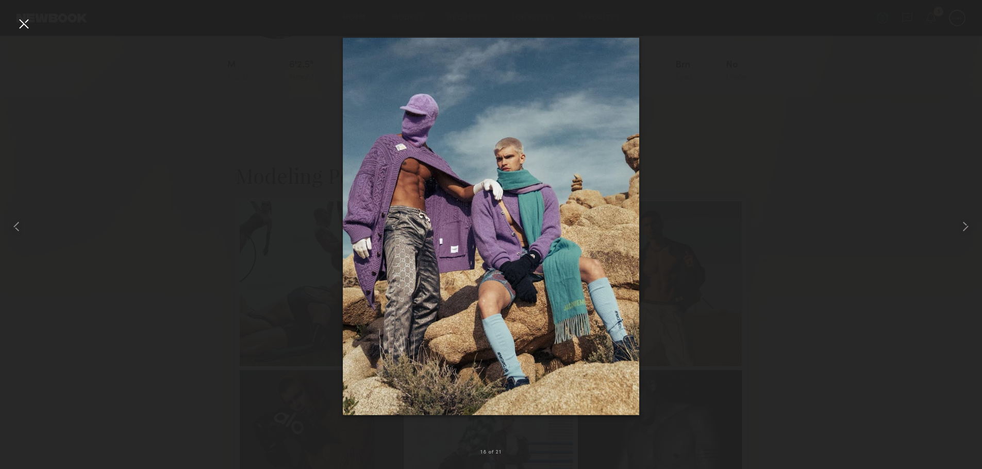
click at [967, 233] on common-icon at bounding box center [965, 226] width 16 height 16
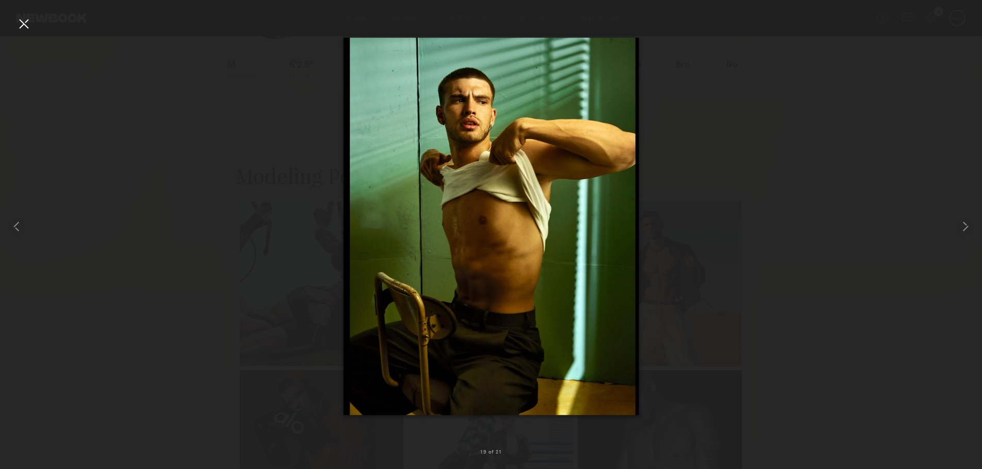
click at [968, 234] on common-icon at bounding box center [965, 226] width 16 height 16
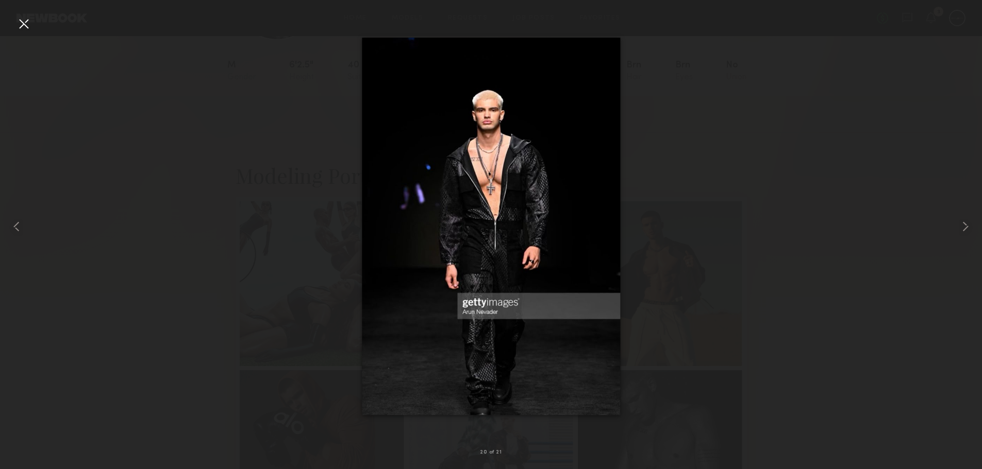
click at [968, 234] on common-icon at bounding box center [965, 226] width 16 height 16
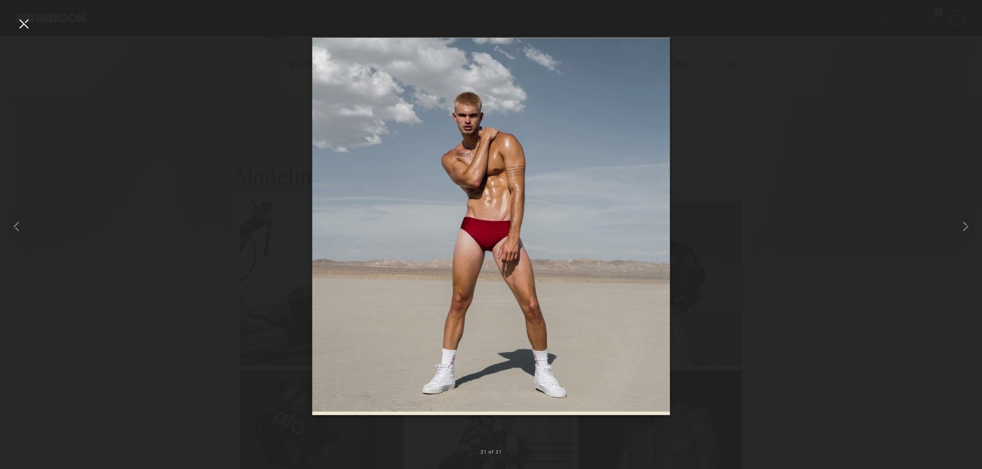
click at [968, 234] on common-icon at bounding box center [965, 226] width 16 height 16
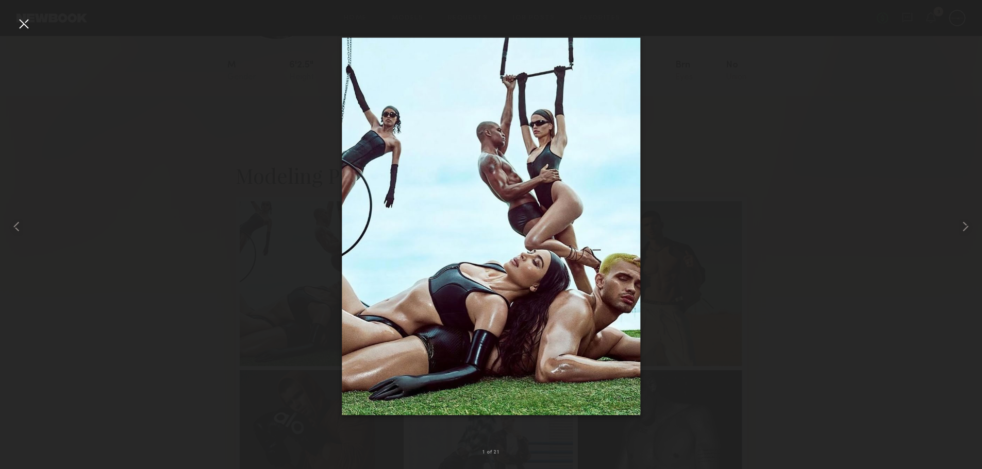
click at [968, 234] on common-icon at bounding box center [965, 226] width 16 height 16
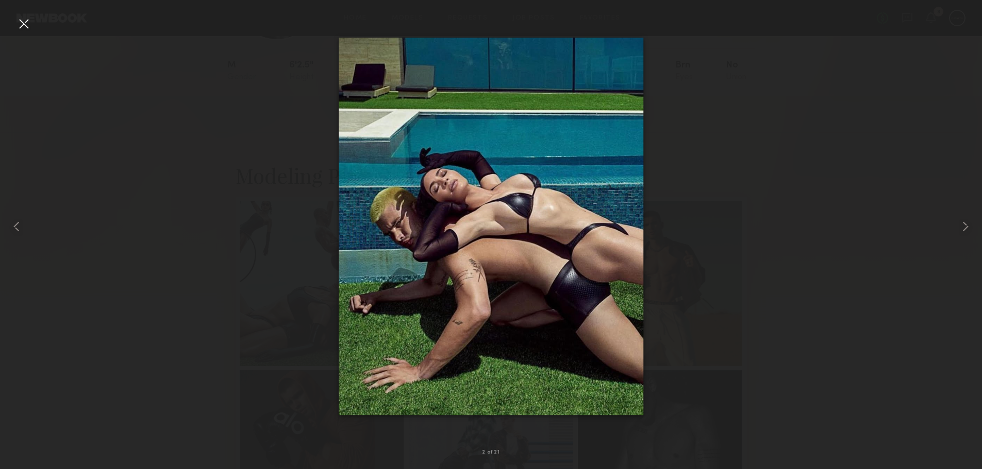
click at [968, 234] on common-icon at bounding box center [965, 226] width 16 height 16
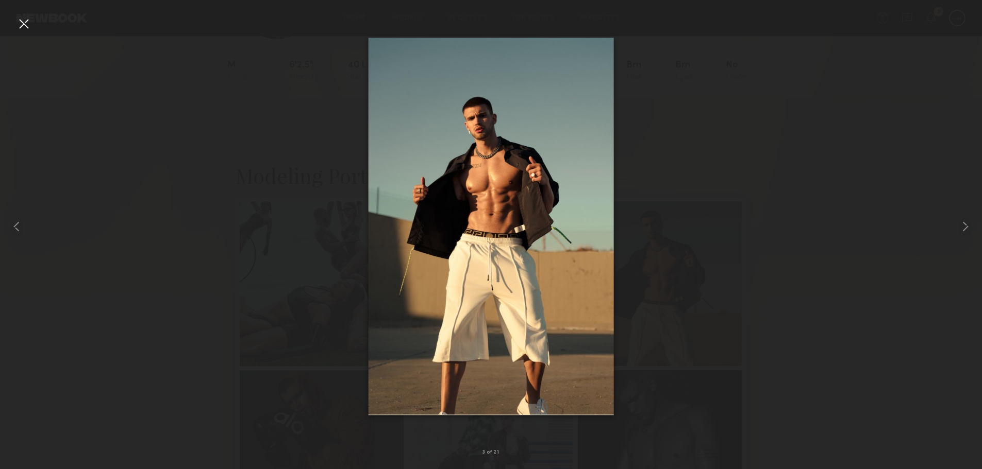
click at [968, 234] on common-icon at bounding box center [965, 226] width 16 height 16
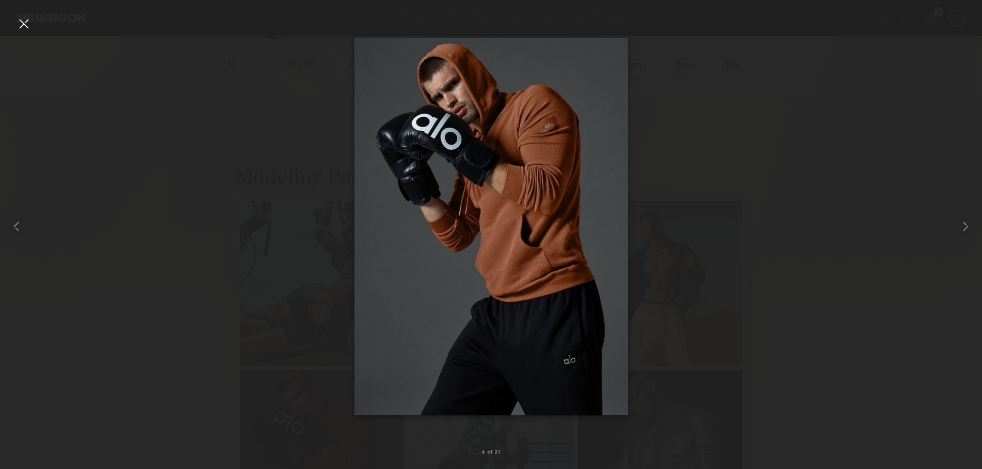
click at [968, 234] on common-icon at bounding box center [965, 226] width 16 height 16
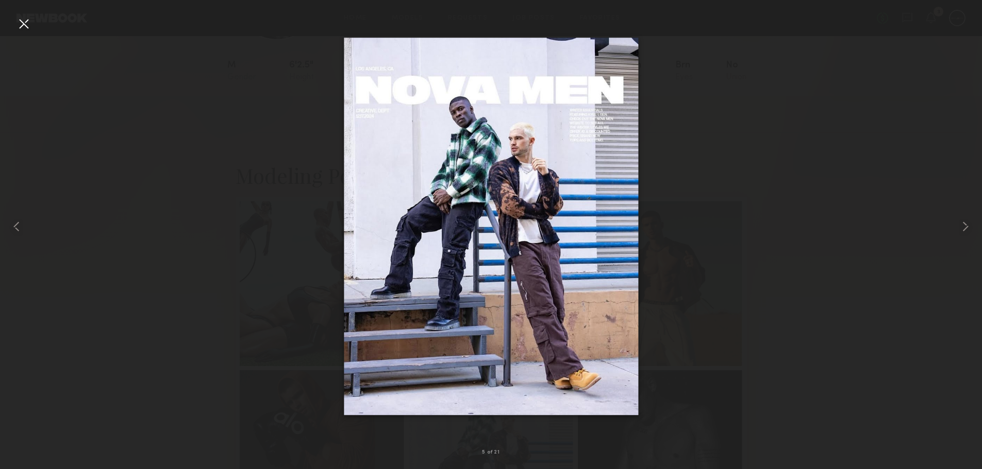
click at [18, 25] on div at bounding box center [23, 23] width 16 height 16
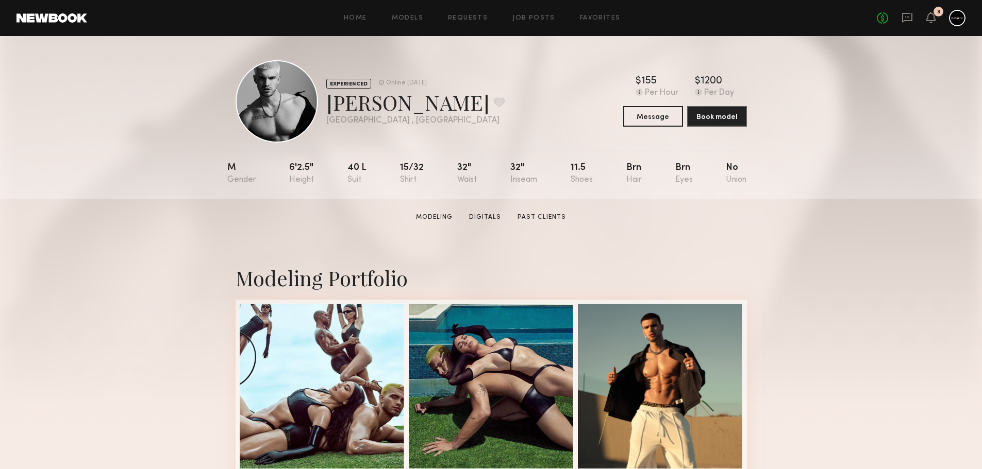
scroll to position [0, 0]
click at [532, 218] on link "Past Clients" at bounding box center [541, 217] width 57 height 9
click at [275, 108] on div at bounding box center [276, 102] width 82 height 82
click at [494, 106] on button at bounding box center [499, 102] width 11 height 9
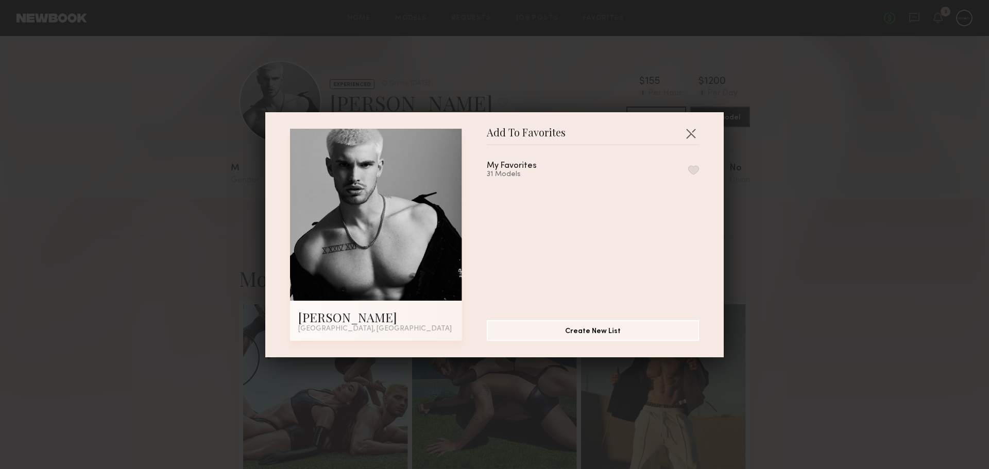
click at [518, 169] on div "My Favorites" at bounding box center [512, 166] width 50 height 9
click at [688, 169] on button "button" at bounding box center [693, 169] width 11 height 9
click at [587, 330] on button "Create New List" at bounding box center [593, 330] width 212 height 21
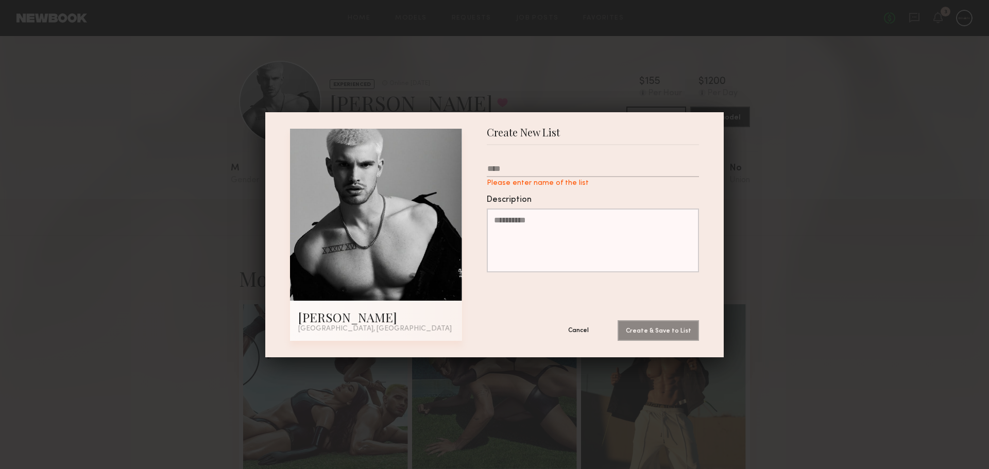
click at [569, 331] on button "Cancel" at bounding box center [579, 330] width 62 height 21
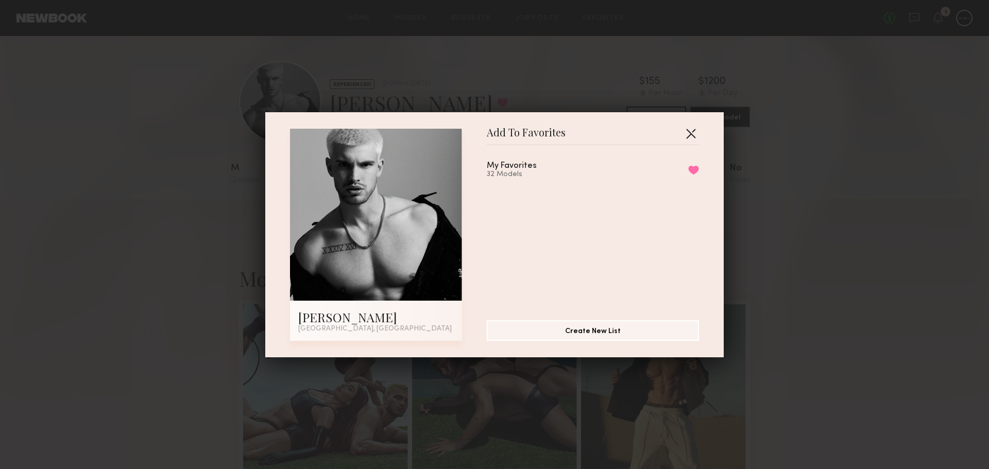
click at [689, 125] on button "button" at bounding box center [691, 133] width 16 height 16
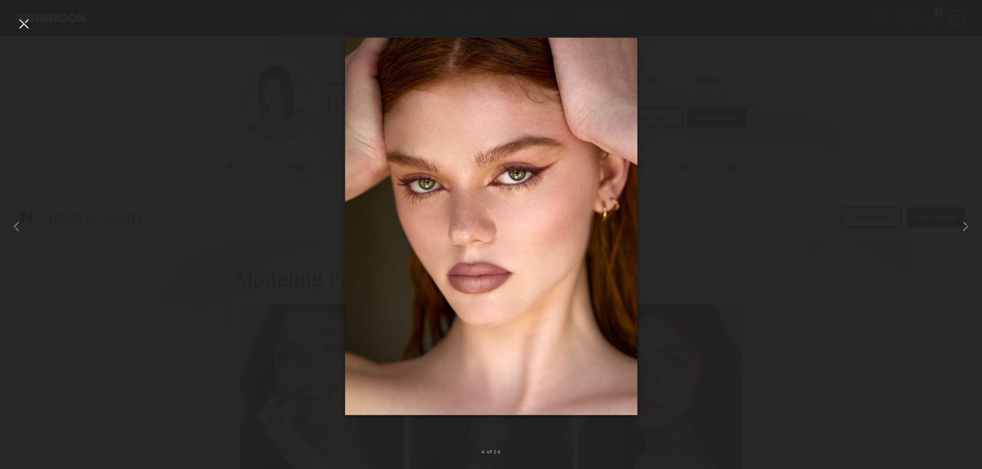
scroll to position [600, 0]
click at [862, 101] on div at bounding box center [491, 226] width 982 height 420
click at [25, 21] on div at bounding box center [23, 23] width 16 height 16
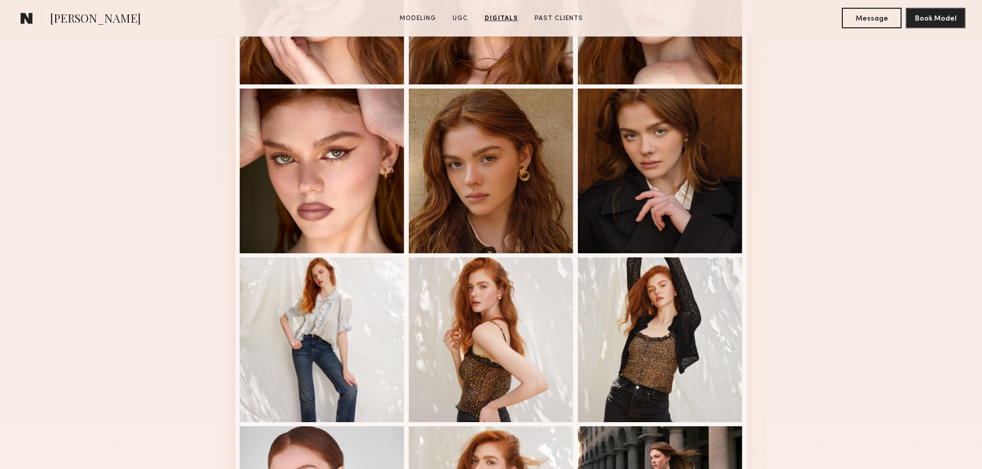
scroll to position [0, 0]
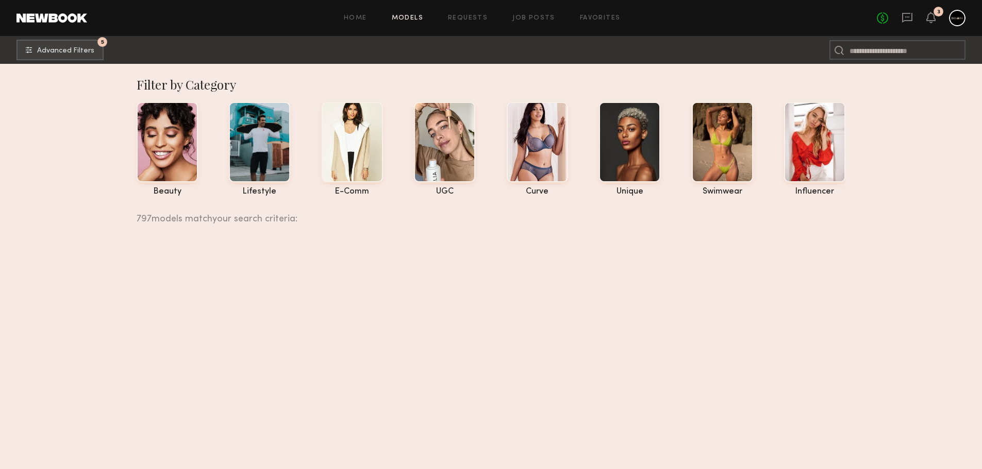
scroll to position [6111, 0]
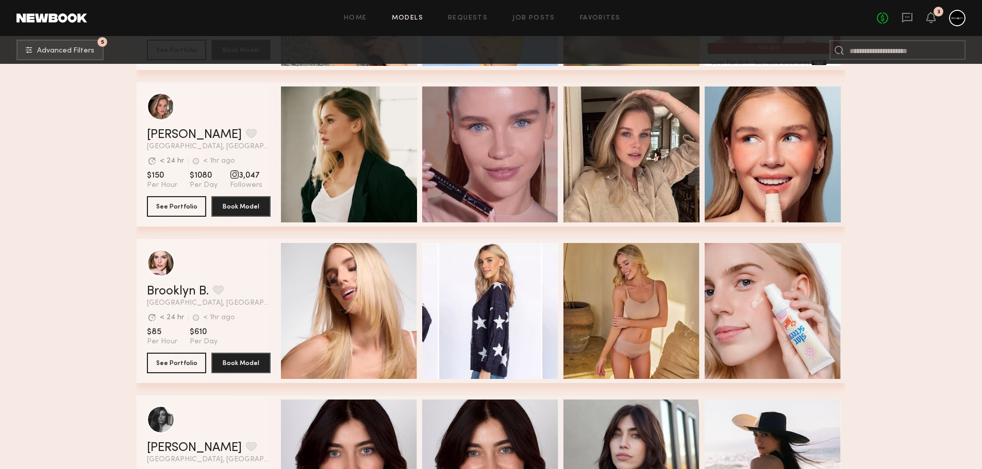
click at [170, 132] on link "[PERSON_NAME]" at bounding box center [194, 135] width 95 height 12
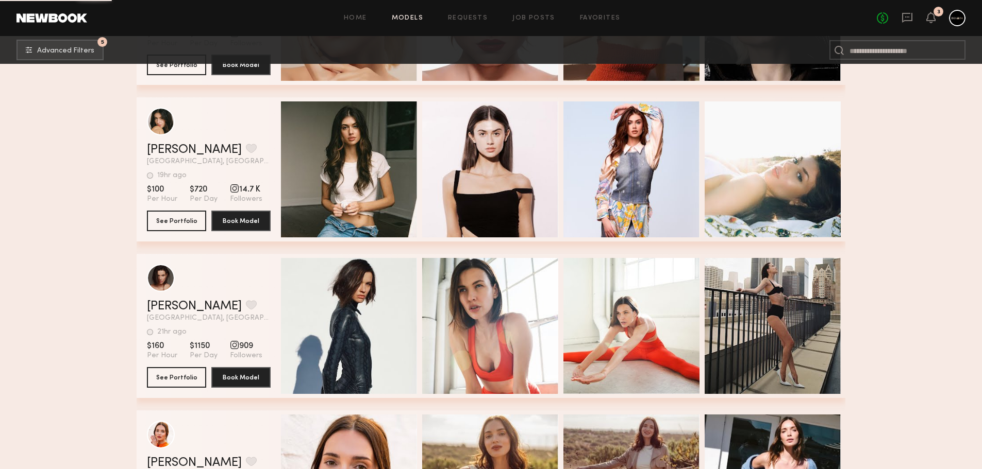
scroll to position [7142, 0]
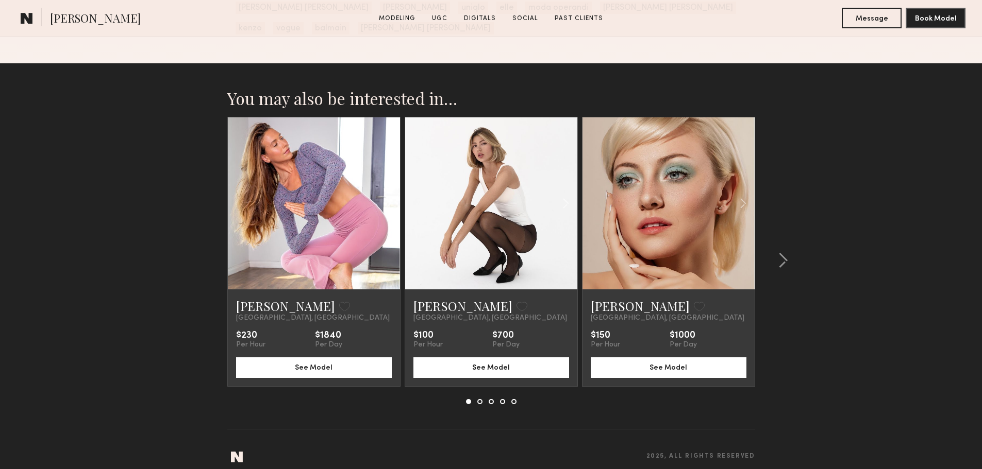
scroll to position [2112, 0]
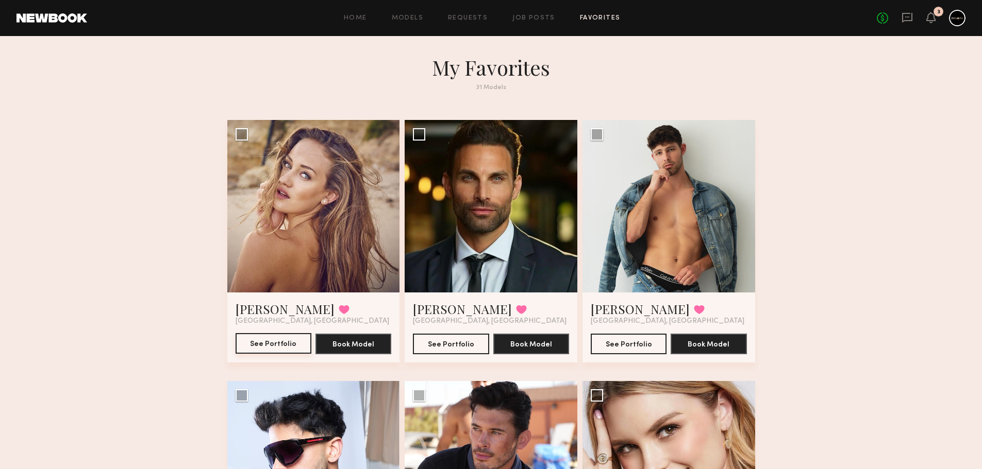
click at [276, 345] on button "See Portfolio" at bounding box center [273, 343] width 76 height 21
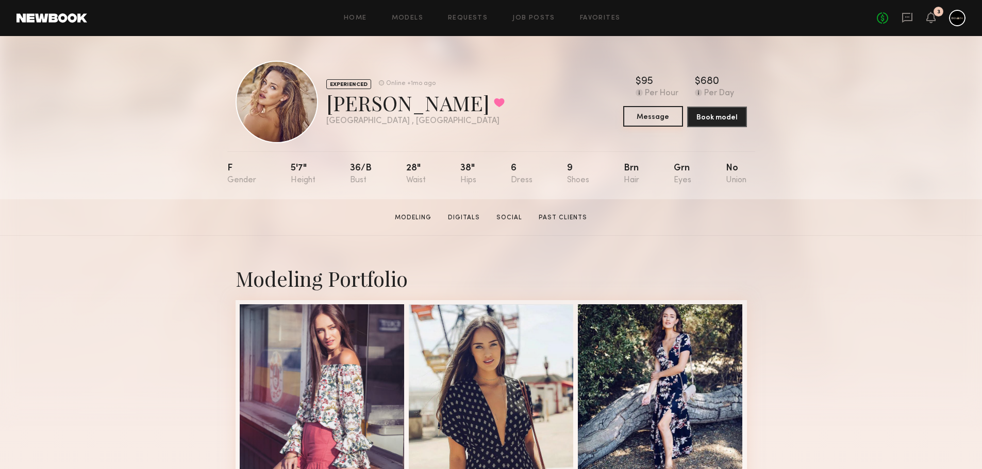
click at [658, 122] on button "Message" at bounding box center [653, 116] width 60 height 21
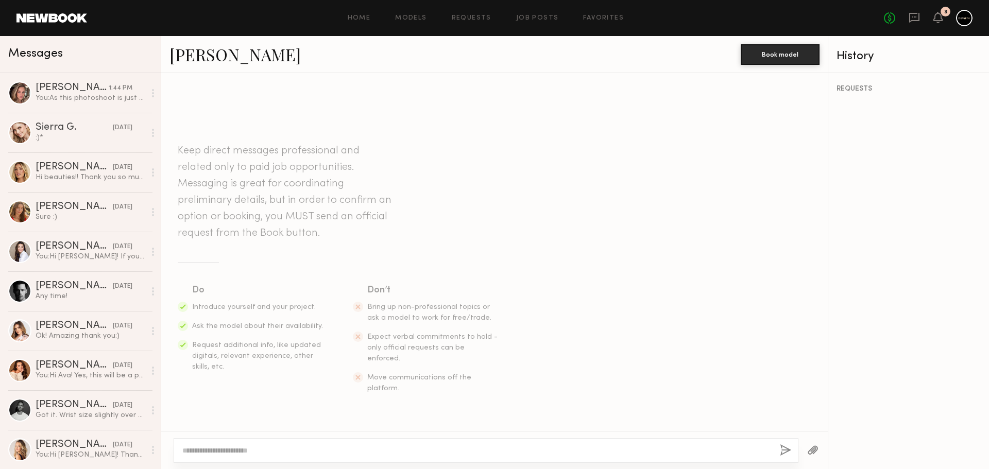
click at [239, 458] on div at bounding box center [486, 451] width 625 height 25
click at [239, 456] on textarea at bounding box center [477, 451] width 590 height 10
paste textarea "**********"
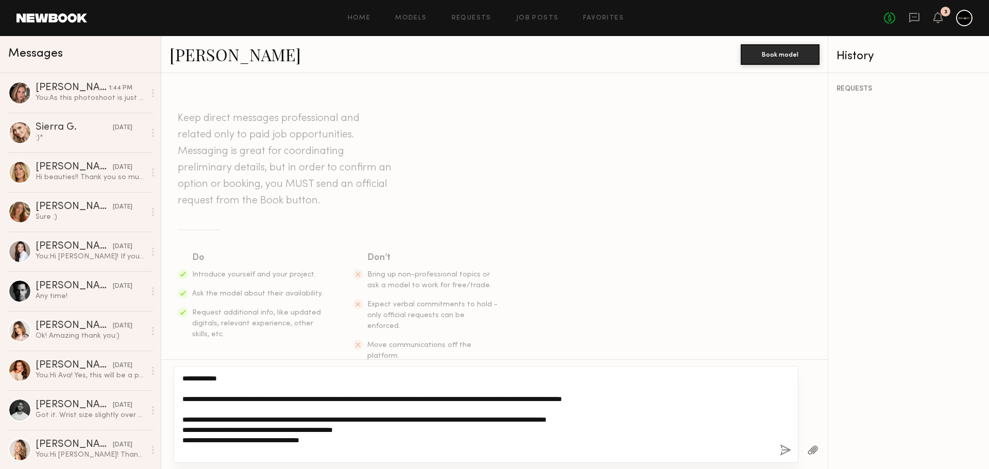
scroll to position [92, 0]
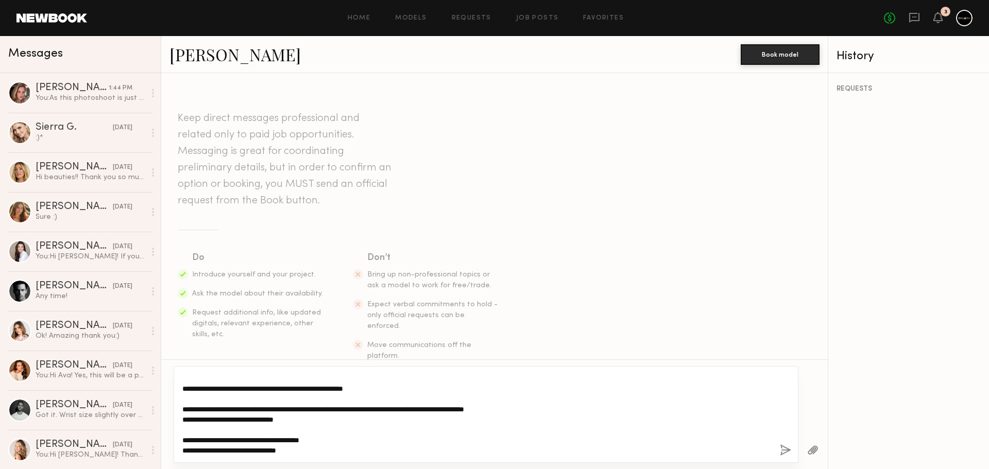
type textarea "**********"
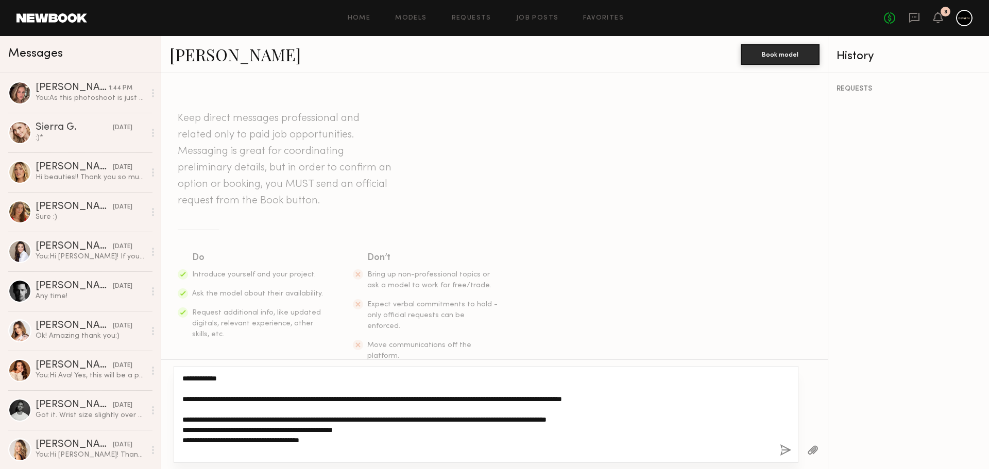
click at [388, 438] on textarea "**********" at bounding box center [477, 415] width 590 height 82
drag, startPoint x: 373, startPoint y: 452, endPoint x: 58, endPoint y: 235, distance: 381.9
click at [58, 235] on div "Messages [PERSON_NAME] 1:44 PM You: As this photoshoot is just a small project …" at bounding box center [494, 252] width 989 height 433
